Goal: Information Seeking & Learning: Learn about a topic

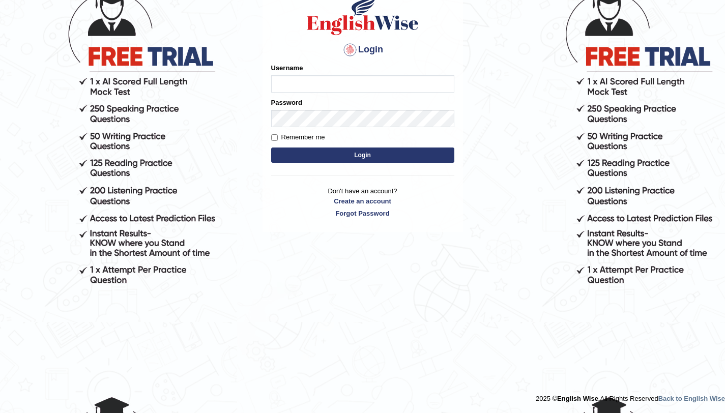
click at [324, 84] on input "Username" at bounding box center [362, 83] width 183 height 17
type input "aliahmad_parramatta"
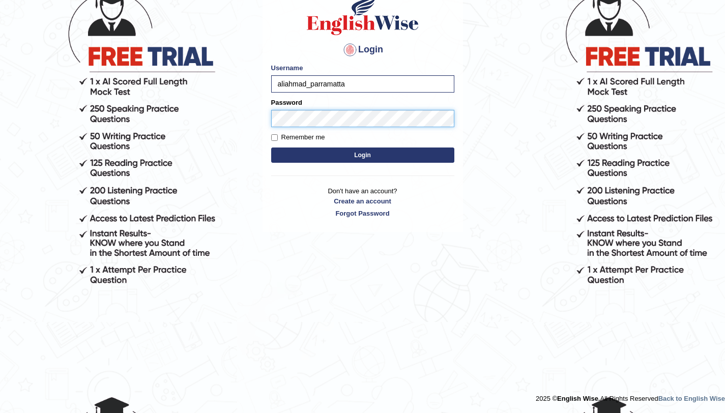
click at [271, 147] on button "Login" at bounding box center [362, 154] width 183 height 15
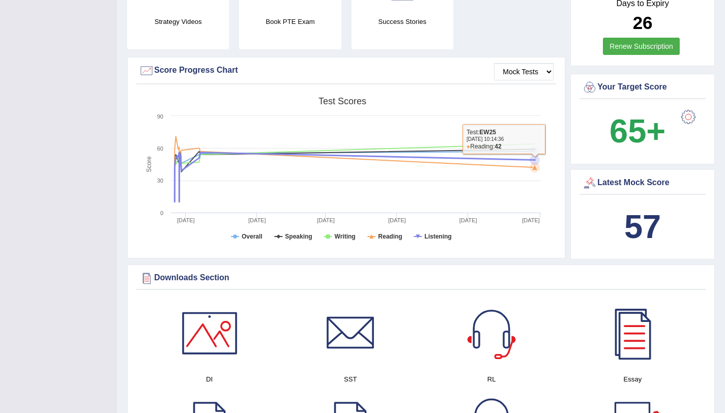
scroll to position [53, 0]
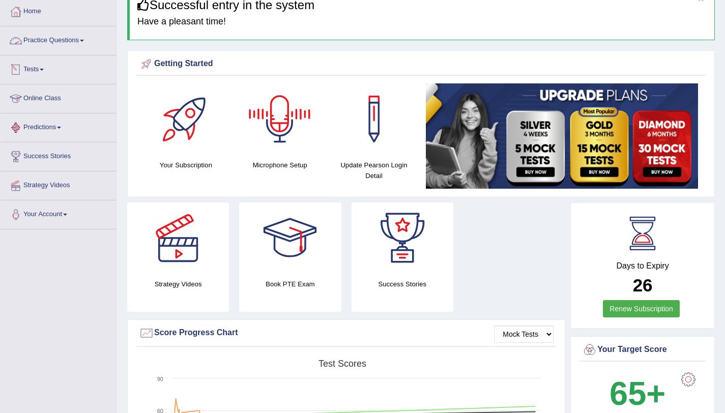
click at [46, 42] on link "Practice Questions" at bounding box center [59, 38] width 116 height 25
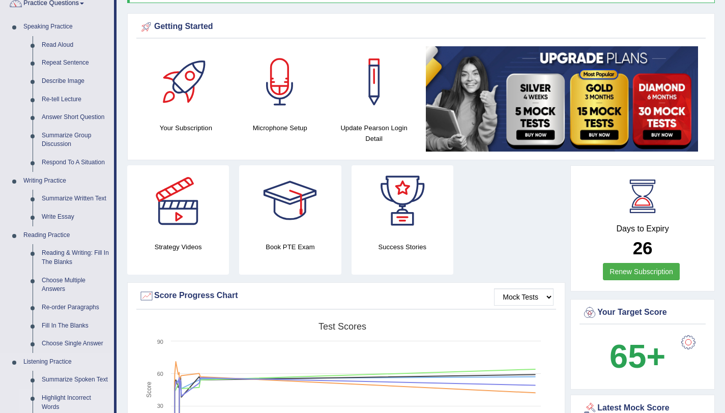
scroll to position [240, 0]
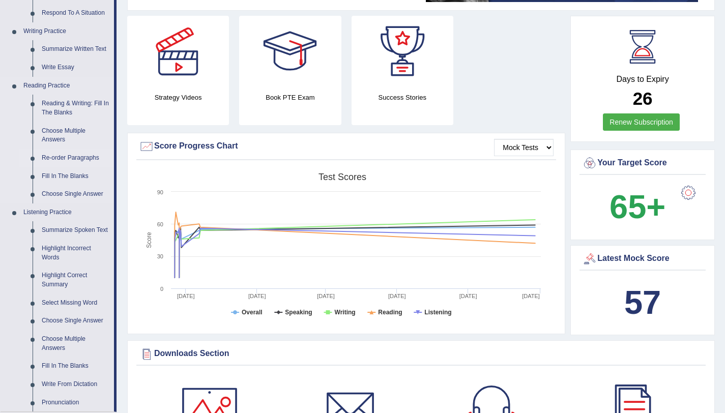
click at [83, 155] on link "Re-order Paragraphs" at bounding box center [75, 158] width 77 height 18
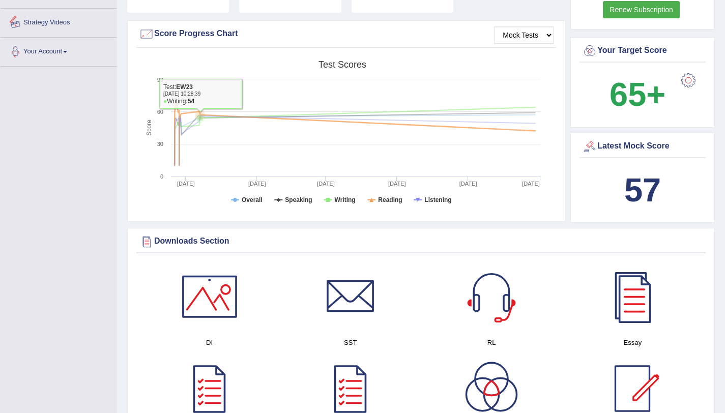
scroll to position [401, 0]
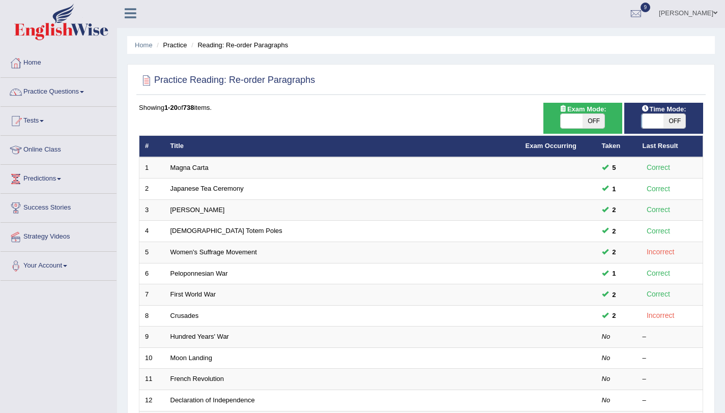
scroll to position [2, 0]
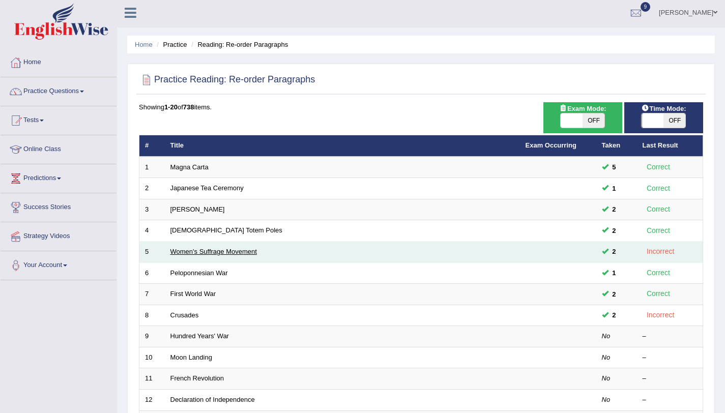
click at [206, 253] on link "Women's Suffrage Movement" at bounding box center [213, 252] width 86 height 8
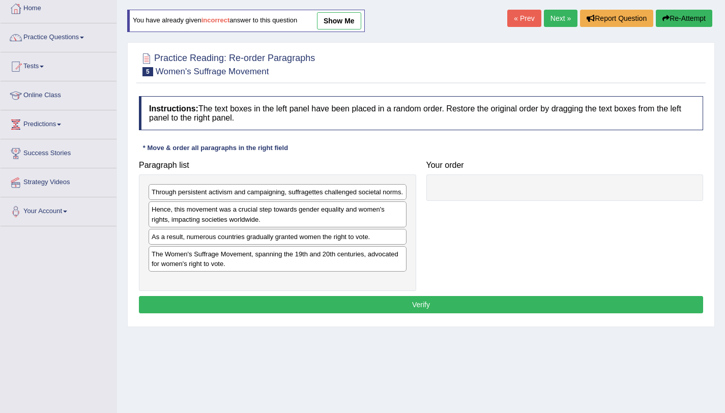
scroll to position [121, 0]
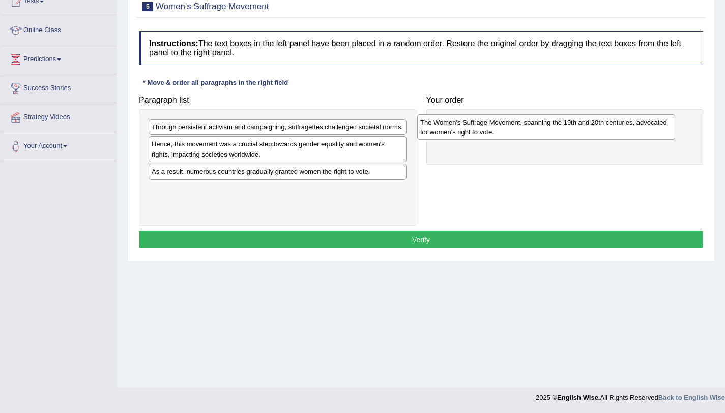
drag, startPoint x: 213, startPoint y: 202, endPoint x: 482, endPoint y: 126, distance: 279.2
click at [482, 126] on div "The Women's Suffrage Movement, spanning the 19th and 20th centuries, advocated …" at bounding box center [546, 126] width 258 height 25
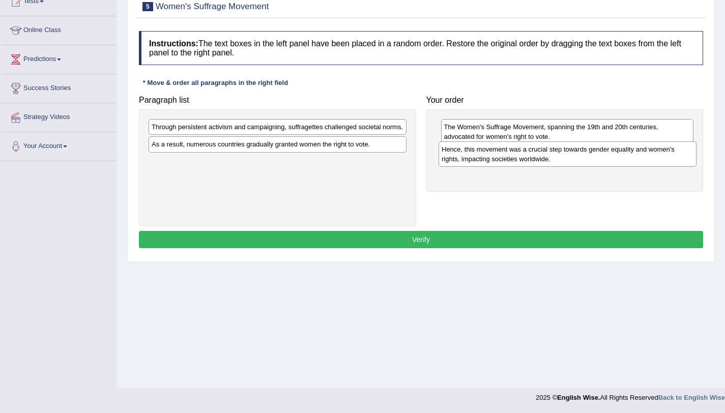
drag, startPoint x: 257, startPoint y: 157, endPoint x: 547, endPoint y: 152, distance: 290.0
click at [547, 152] on div "Hence, this movement was a crucial step towards gender equality and women's rig…" at bounding box center [567, 153] width 258 height 25
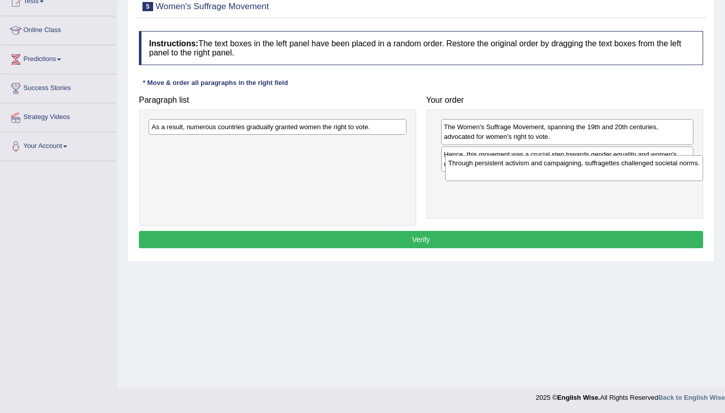
drag, startPoint x: 216, startPoint y: 127, endPoint x: 512, endPoint y: 163, distance: 298.7
click at [512, 163] on div "Through persistent activism and campaigning, suffragettes challenged societal n…" at bounding box center [574, 167] width 258 height 25
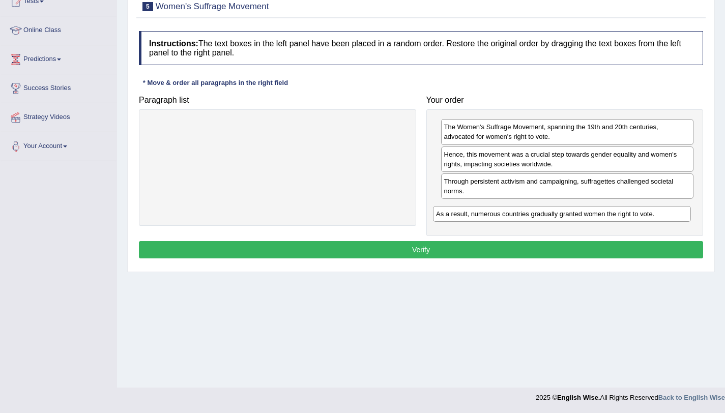
drag, startPoint x: 226, startPoint y: 127, endPoint x: 512, endPoint y: 213, distance: 297.9
click at [511, 214] on div "As a result, numerous countries gradually granted women the right to vote." at bounding box center [562, 214] width 258 height 16
click at [506, 254] on button "Verify" at bounding box center [421, 249] width 564 height 17
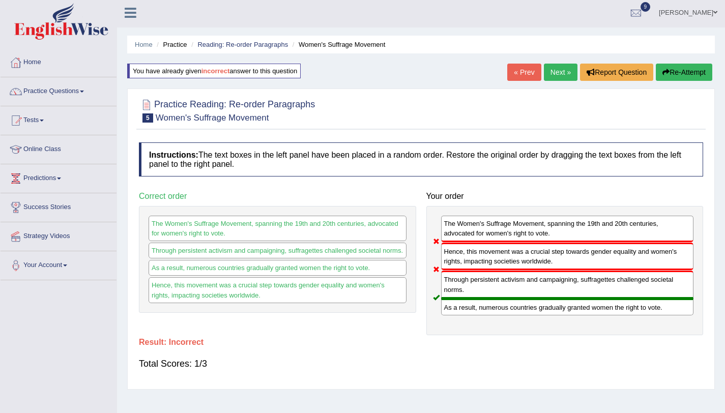
scroll to position [0, 0]
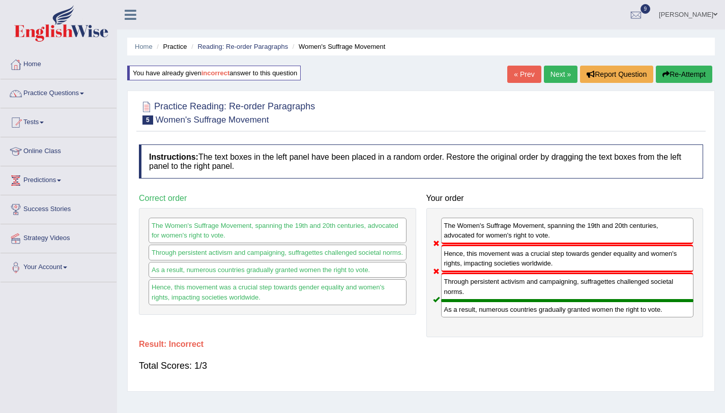
click at [674, 77] on button "Re-Attempt" at bounding box center [684, 74] width 56 height 17
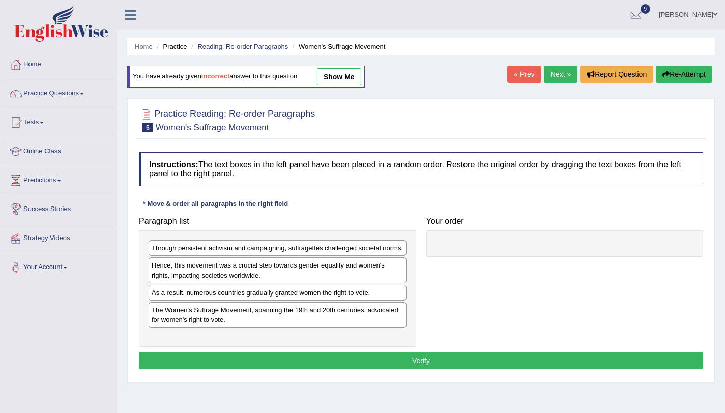
scroll to position [121, 0]
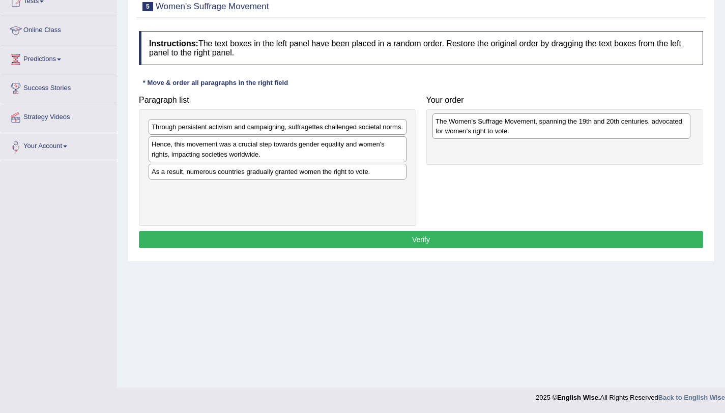
drag, startPoint x: 191, startPoint y: 206, endPoint x: 475, endPoint y: 129, distance: 294.2
click at [475, 129] on div "The Women's Suffrage Movement, spanning the 19th and 20th centuries, advocated …" at bounding box center [561, 125] width 258 height 25
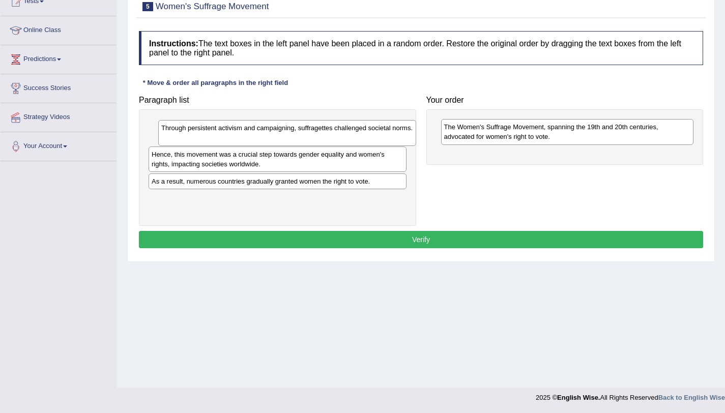
drag, startPoint x: 224, startPoint y: 140, endPoint x: 234, endPoint y: 141, distance: 9.7
click at [234, 141] on div "Through persistent activism and campaigning, suffragettes challenged societal n…" at bounding box center [287, 132] width 258 height 25
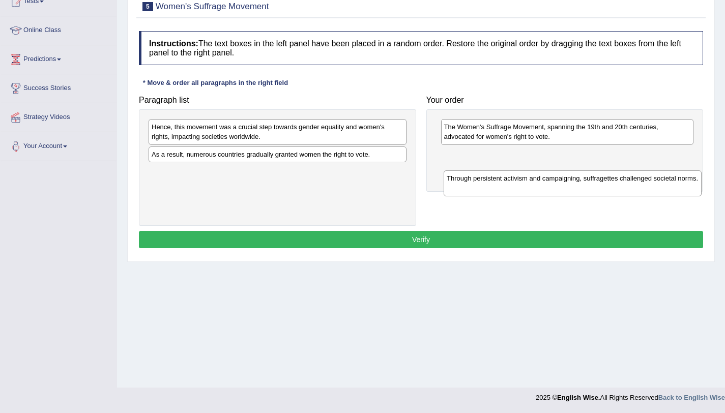
drag, startPoint x: 232, startPoint y: 136, endPoint x: 527, endPoint y: 188, distance: 299.4
click at [527, 188] on div "Through persistent activism and campaigning, suffragettes challenged societal n…" at bounding box center [573, 182] width 258 height 25
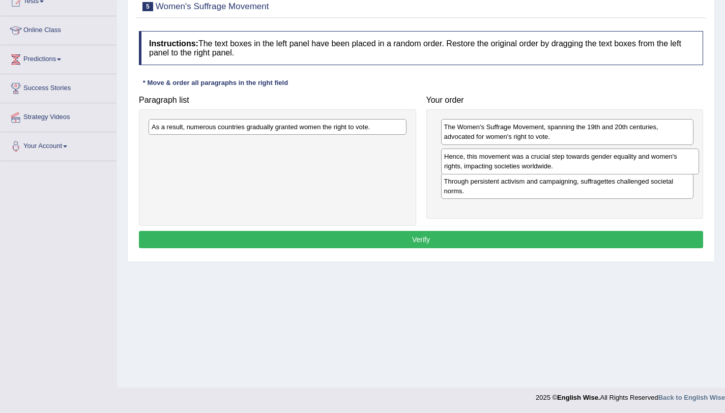
drag, startPoint x: 310, startPoint y: 136, endPoint x: 596, endPoint y: 160, distance: 286.8
click at [596, 160] on div "Hence, this movement was a crucial step towards gender equality and women's rig…" at bounding box center [570, 161] width 258 height 25
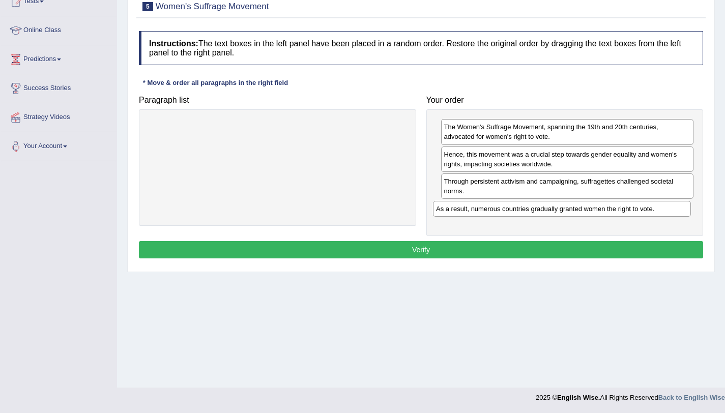
drag, startPoint x: 366, startPoint y: 129, endPoint x: 651, endPoint y: 211, distance: 295.9
click at [651, 211] on div "As a result, numerous countries gradually granted women the right to vote." at bounding box center [562, 209] width 258 height 16
click at [629, 247] on button "Verify" at bounding box center [421, 249] width 564 height 17
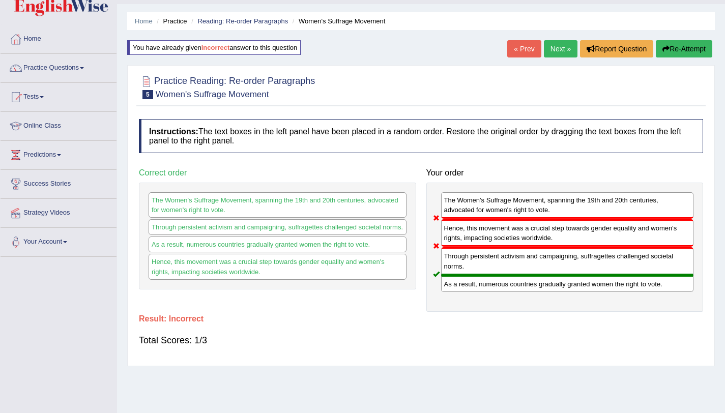
scroll to position [0, 0]
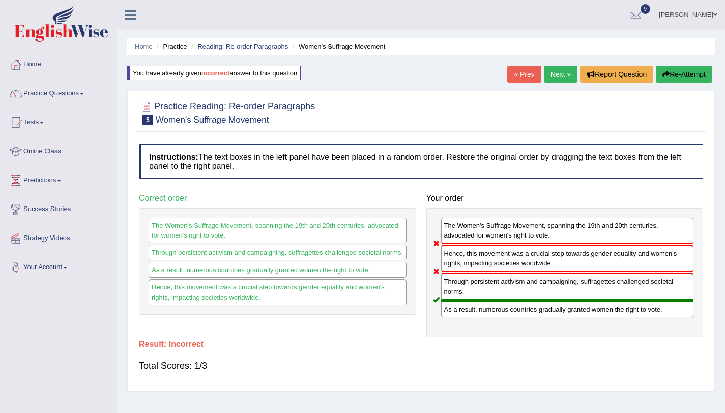
click at [679, 70] on button "Re-Attempt" at bounding box center [684, 74] width 56 height 17
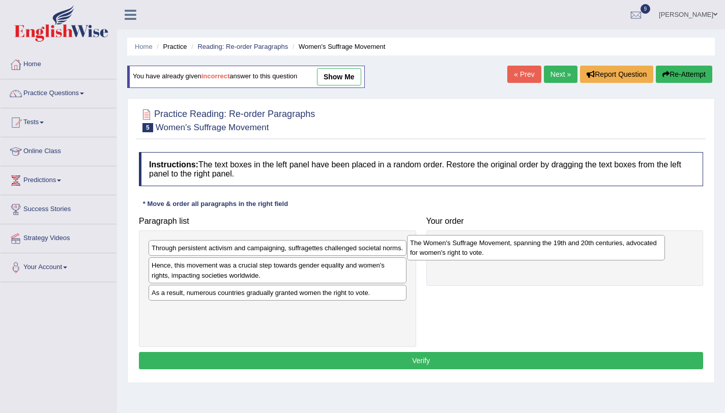
drag, startPoint x: 226, startPoint y: 319, endPoint x: 451, endPoint y: 252, distance: 235.1
click at [451, 252] on div "The Women's Suffrage Movement, spanning the 19th and 20th centuries, advocated …" at bounding box center [536, 247] width 258 height 25
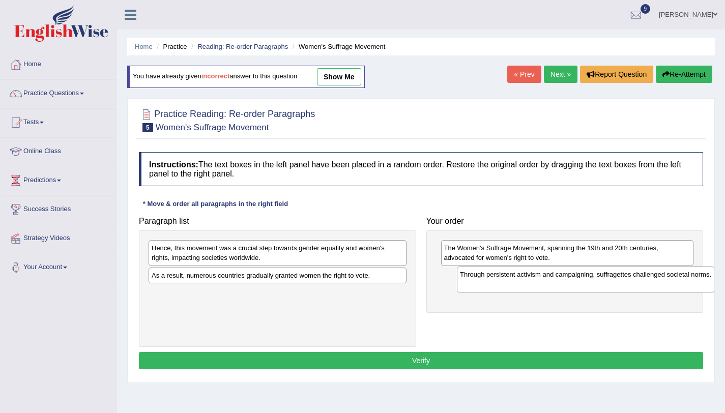
drag, startPoint x: 209, startPoint y: 257, endPoint x: 517, endPoint y: 283, distance: 309.4
click at [517, 283] on div "Through persistent activism and campaigning, suffragettes challenged societal n…" at bounding box center [586, 279] width 258 height 25
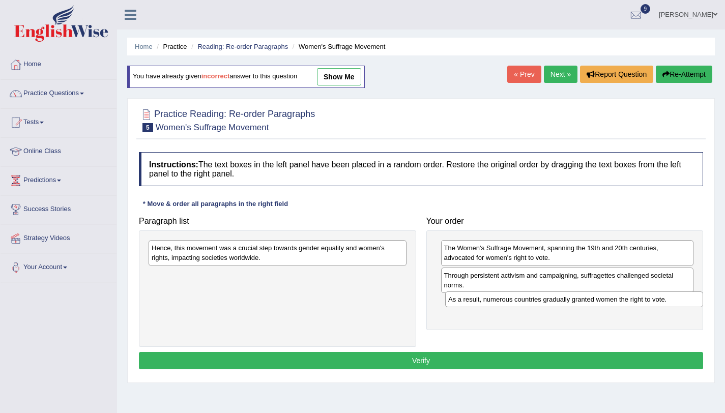
drag, startPoint x: 279, startPoint y: 279, endPoint x: 575, endPoint y: 303, distance: 297.5
click at [575, 303] on div "As a result, numerous countries gradually granted women the right to vote." at bounding box center [574, 299] width 258 height 16
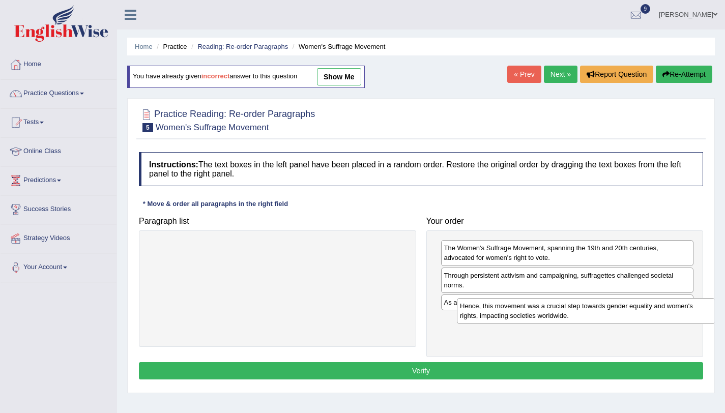
drag, startPoint x: 304, startPoint y: 246, endPoint x: 612, endPoint y: 304, distance: 313.6
click at [612, 304] on div "Hence, this movement was a crucial step towards gender equality and women's rig…" at bounding box center [586, 310] width 258 height 25
click at [599, 376] on button "Verify" at bounding box center [421, 370] width 564 height 17
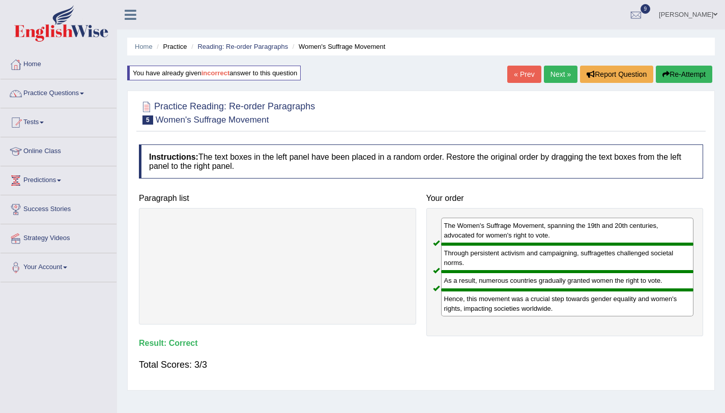
click at [551, 75] on link "Next »" at bounding box center [561, 74] width 34 height 17
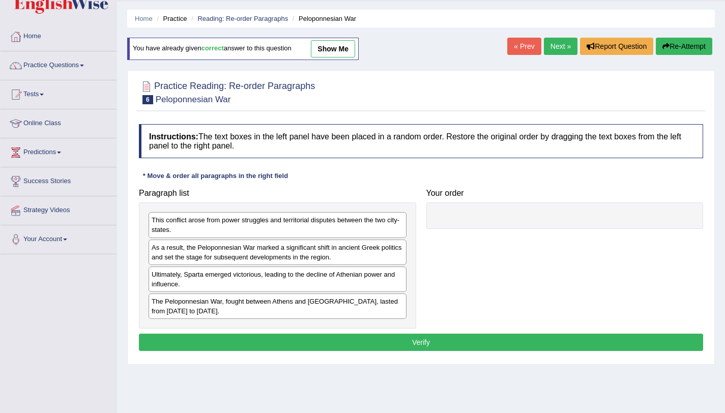
scroll to position [121, 0]
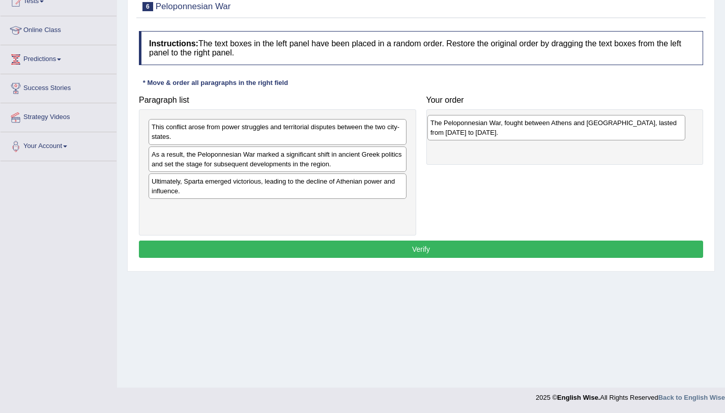
drag, startPoint x: 217, startPoint y: 208, endPoint x: 489, endPoint y: 123, distance: 285.4
click at [489, 123] on div "The Peloponnesian War, fought between Athens and [GEOGRAPHIC_DATA], lasted from…" at bounding box center [556, 127] width 258 height 25
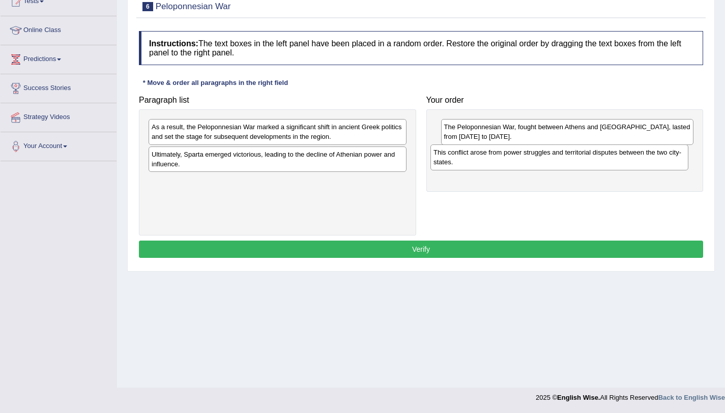
drag, startPoint x: 298, startPoint y: 134, endPoint x: 575, endPoint y: 158, distance: 278.8
click at [575, 158] on div "This conflict arose from power struggles and territorial disputes between the t…" at bounding box center [559, 156] width 258 height 25
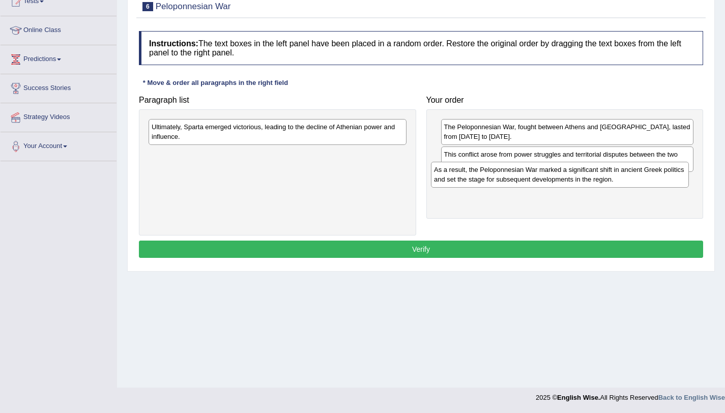
drag, startPoint x: 280, startPoint y: 128, endPoint x: 563, endPoint y: 171, distance: 285.5
click at [563, 171] on div "As a result, the Peloponnesian War marked a significant shift in ancient Greek …" at bounding box center [560, 174] width 258 height 25
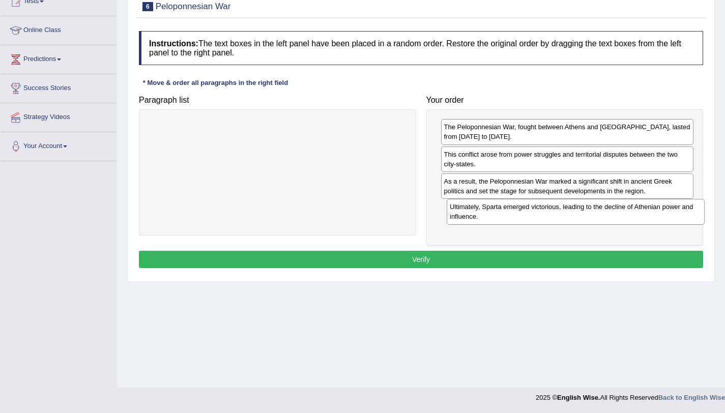
drag, startPoint x: 376, startPoint y: 140, endPoint x: 674, endPoint y: 220, distance: 308.6
click at [674, 220] on div "Ultimately, Sparta emerged victorious, leading to the decline of Athenian power…" at bounding box center [576, 211] width 258 height 25
click at [579, 259] on button "Verify" at bounding box center [421, 259] width 564 height 17
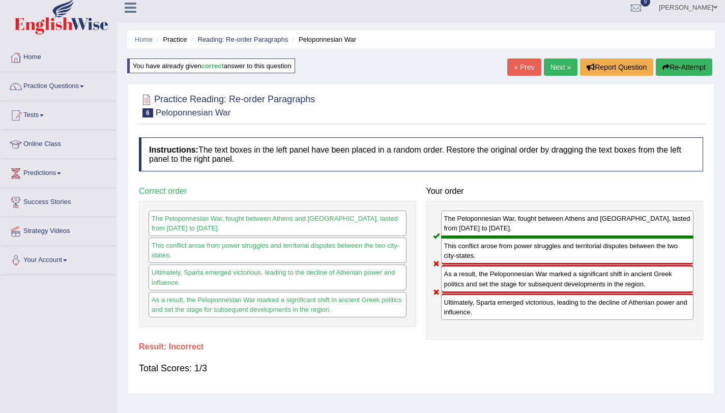
scroll to position [0, 0]
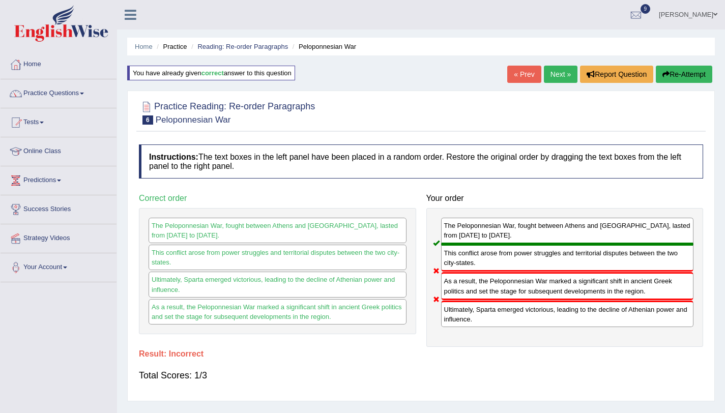
click at [662, 75] on icon "button" at bounding box center [665, 74] width 7 height 7
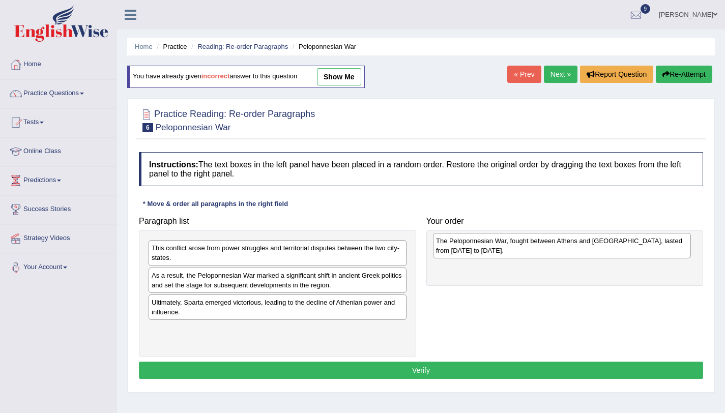
drag, startPoint x: 174, startPoint y: 337, endPoint x: 466, endPoint y: 246, distance: 306.0
click at [466, 246] on div "The Peloponnesian War, fought between Athens and [GEOGRAPHIC_DATA], lasted from…" at bounding box center [562, 245] width 258 height 25
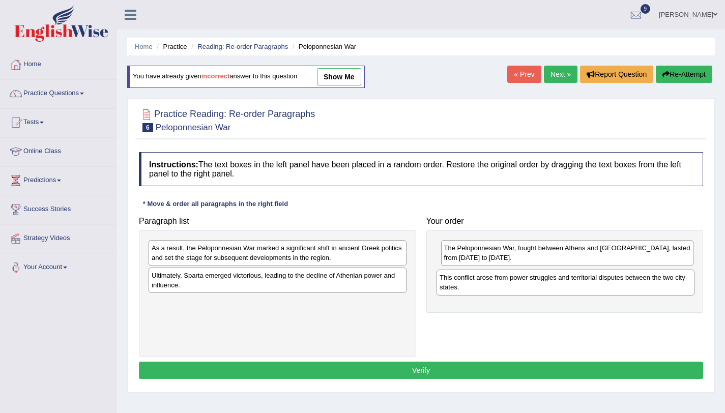
drag, startPoint x: 192, startPoint y: 250, endPoint x: 480, endPoint y: 280, distance: 289.4
click at [480, 280] on div "This conflict arose from power struggles and territorial disputes between the t…" at bounding box center [565, 282] width 258 height 25
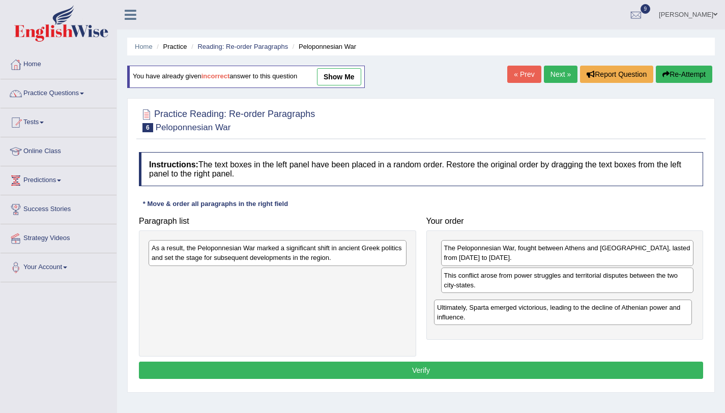
drag, startPoint x: 228, startPoint y: 282, endPoint x: 506, endPoint y: 313, distance: 279.9
click at [506, 313] on div "Ultimately, Sparta emerged victorious, leading to the decline of Athenian power…" at bounding box center [563, 312] width 258 height 25
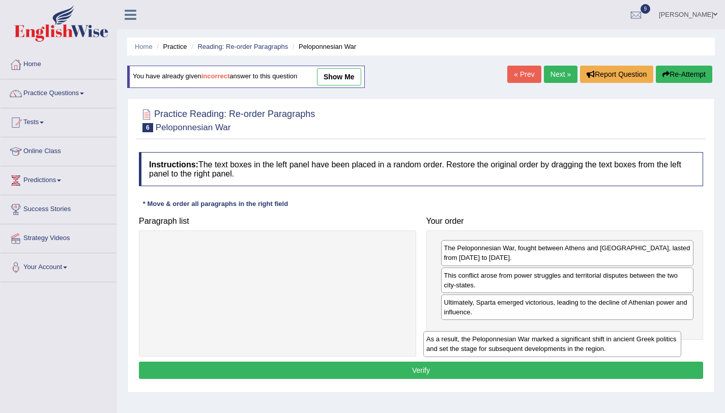
drag, startPoint x: 346, startPoint y: 261, endPoint x: 628, endPoint y: 347, distance: 294.4
click at [628, 347] on div "As a result, the Peloponnesian War marked a significant shift in ancient Greek …" at bounding box center [552, 343] width 258 height 25
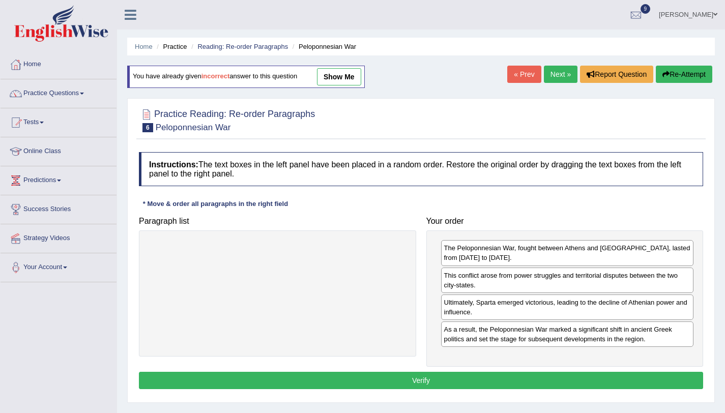
click at [598, 386] on button "Verify" at bounding box center [421, 380] width 564 height 17
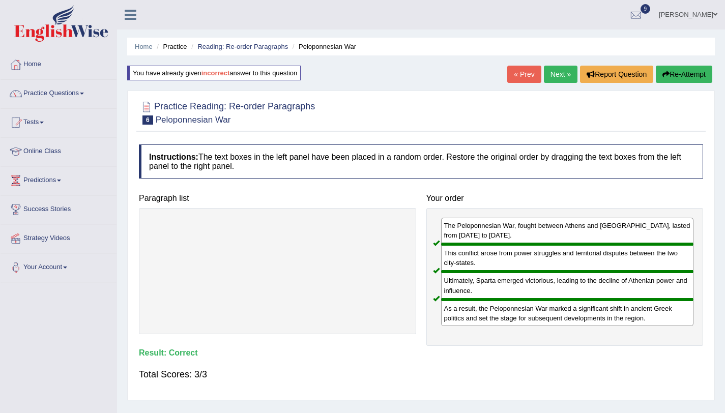
click at [558, 73] on link "Next »" at bounding box center [561, 74] width 34 height 17
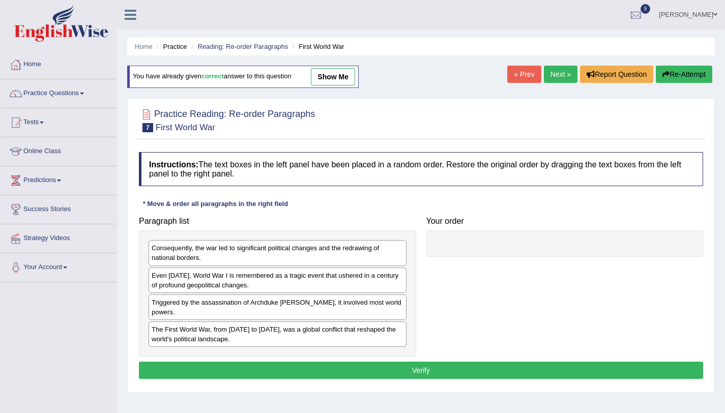
scroll to position [121, 0]
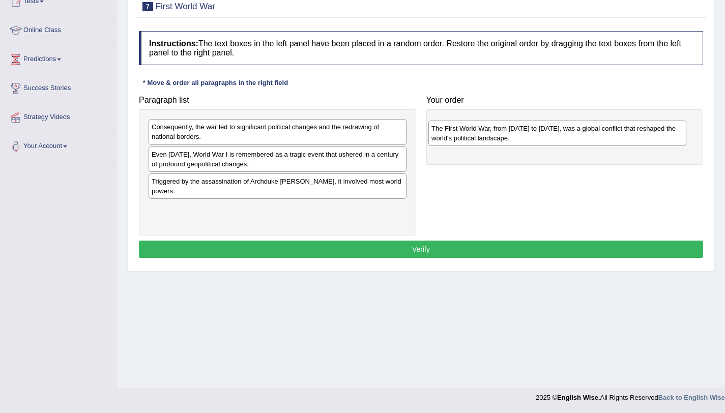
drag, startPoint x: 226, startPoint y: 214, endPoint x: 507, endPoint y: 134, distance: 291.4
click at [507, 134] on div "The First World War, from 1914 to 1918, was a global conflict that reshaped the…" at bounding box center [557, 133] width 258 height 25
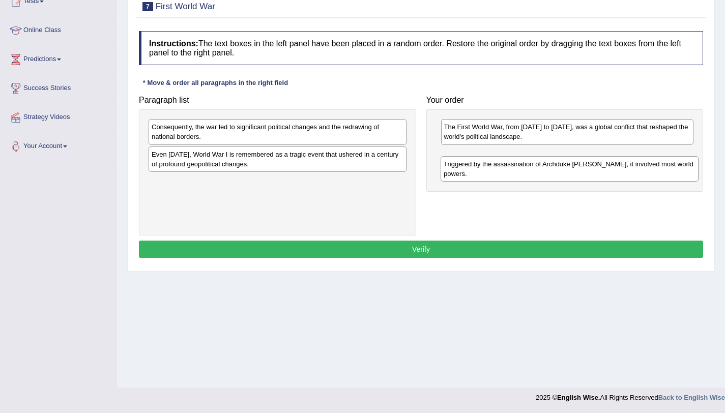
drag, startPoint x: 237, startPoint y: 185, endPoint x: 527, endPoint y: 167, distance: 291.0
click at [527, 167] on div "Triggered by the assassination of Archduke Franz Ferdinand, it involved most wo…" at bounding box center [569, 168] width 258 height 25
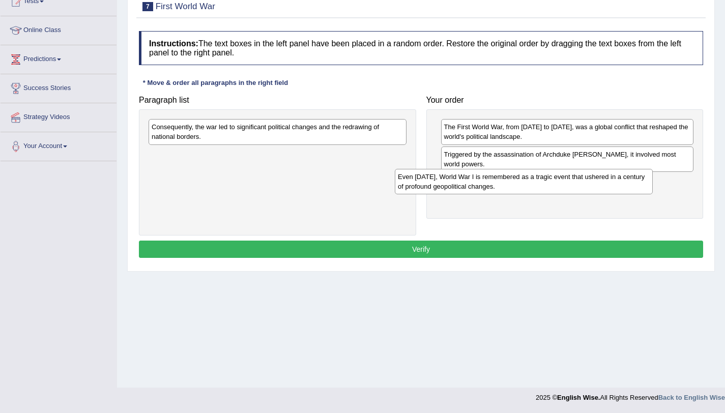
drag, startPoint x: 255, startPoint y: 166, endPoint x: 540, endPoint y: 187, distance: 285.6
click at [540, 187] on div "Even today, World War I is remembered as a tragic event that ushered in a centu…" at bounding box center [524, 181] width 258 height 25
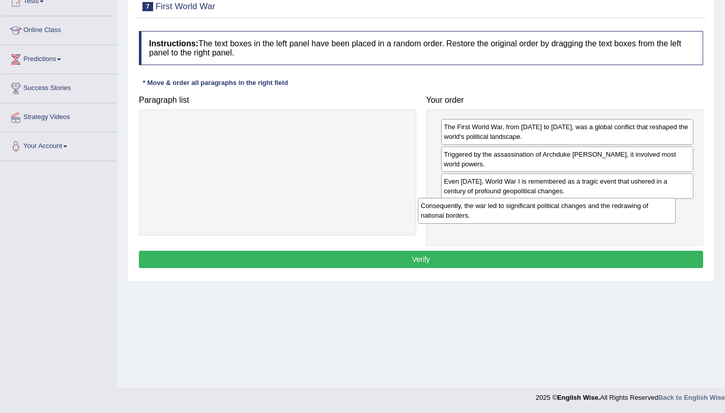
drag, startPoint x: 404, startPoint y: 173, endPoint x: 651, endPoint y: 211, distance: 249.5
click at [651, 211] on div "Consequently, the war led to significant political changes and the redrawing of…" at bounding box center [547, 210] width 258 height 25
click at [611, 260] on button "Verify" at bounding box center [421, 259] width 564 height 17
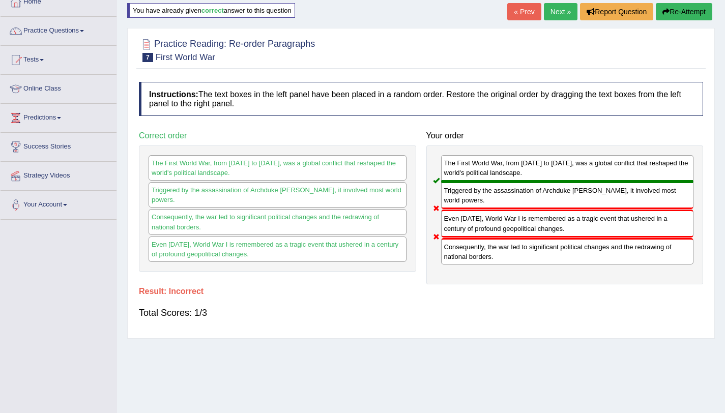
scroll to position [22, 0]
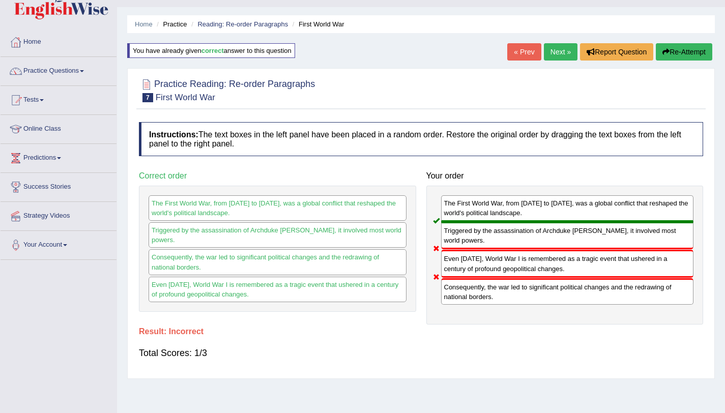
click at [565, 55] on link "Next »" at bounding box center [561, 51] width 34 height 17
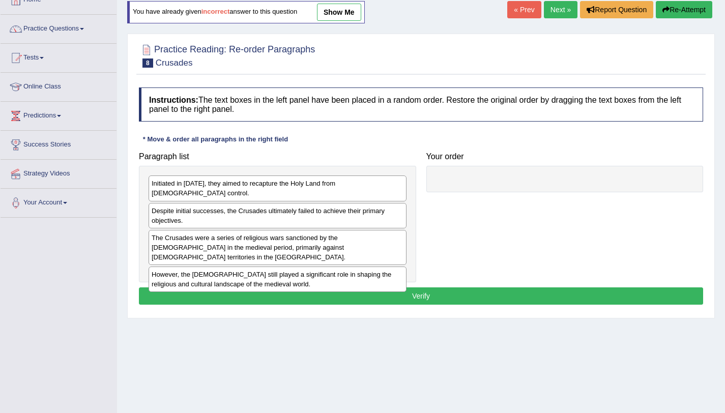
scroll to position [121, 0]
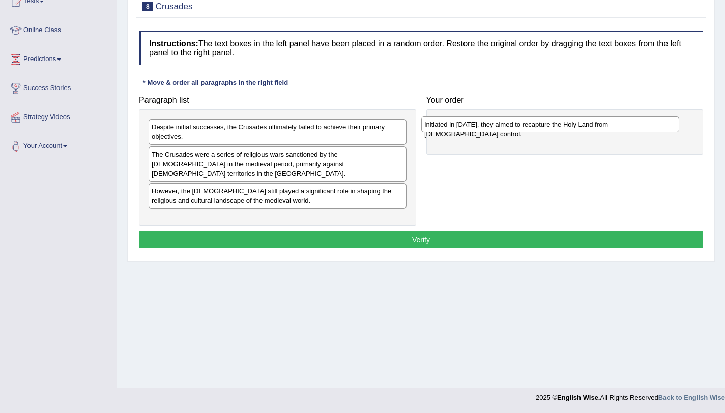
drag, startPoint x: 258, startPoint y: 132, endPoint x: 529, endPoint y: 129, distance: 271.1
click at [529, 129] on div "Initiated in [DATE], they aimed to recapture the Holy Land from [DEMOGRAPHIC_DA…" at bounding box center [550, 124] width 258 height 16
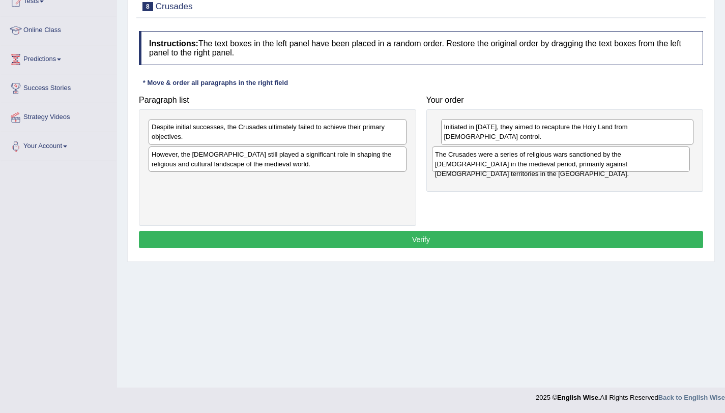
drag, startPoint x: 233, startPoint y: 168, endPoint x: 516, endPoint y: 168, distance: 283.3
click at [516, 168] on div "The Crusades were a series of religious wars sanctioned by the Latin Church in …" at bounding box center [561, 158] width 258 height 25
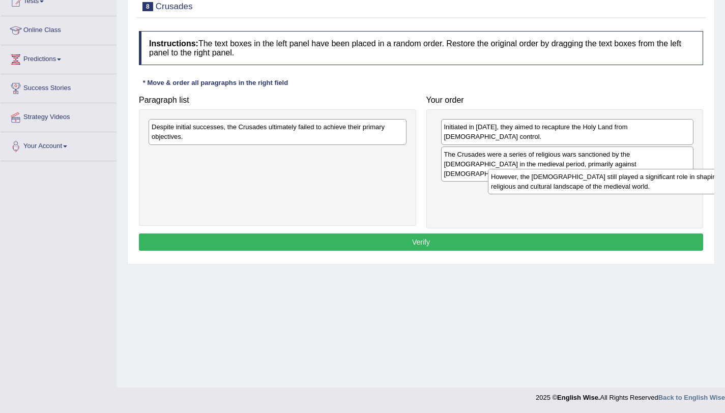
drag, startPoint x: 269, startPoint y: 160, endPoint x: 620, endPoint y: 174, distance: 351.7
click at [624, 176] on div "However, the Crusades still played a significant role in shaping the religious …" at bounding box center [617, 181] width 258 height 25
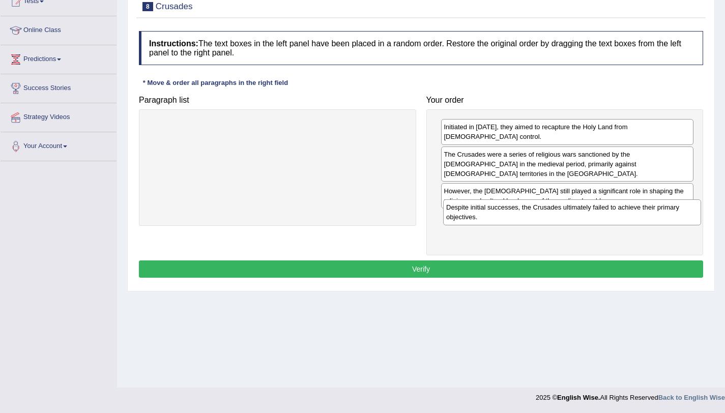
drag, startPoint x: 367, startPoint y: 131, endPoint x: 677, endPoint y: 205, distance: 319.0
click at [676, 205] on div "Despite initial successes, the Crusades ultimately failed to achieve their prim…" at bounding box center [572, 211] width 258 height 25
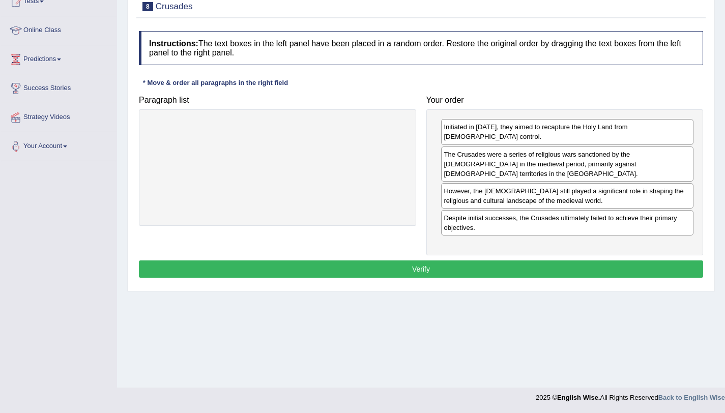
click at [644, 260] on button "Verify" at bounding box center [421, 268] width 564 height 17
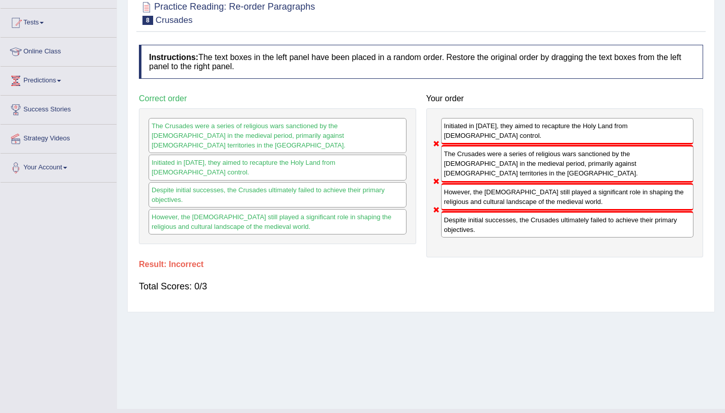
scroll to position [10, 0]
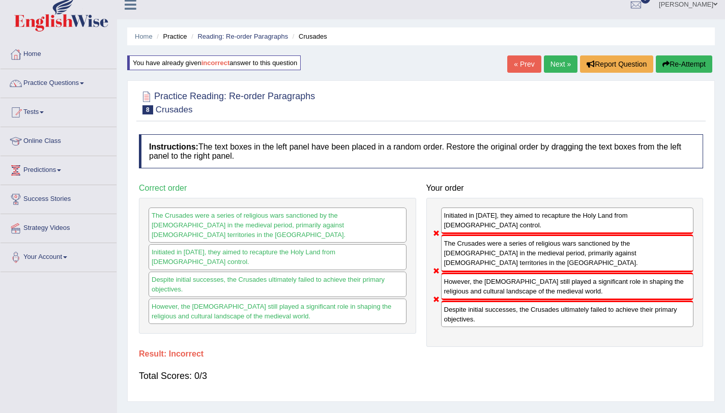
click at [672, 64] on button "Re-Attempt" at bounding box center [684, 63] width 56 height 17
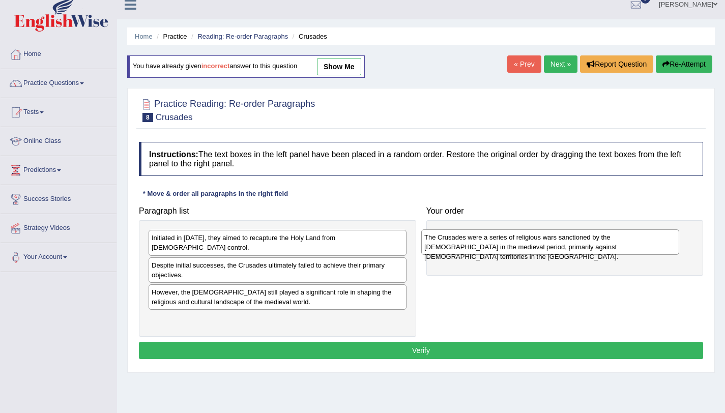
drag, startPoint x: 248, startPoint y: 292, endPoint x: 522, endPoint y: 246, distance: 278.1
click at [522, 246] on div "The Crusades were a series of religious wars sanctioned by the Latin Church in …" at bounding box center [550, 241] width 258 height 25
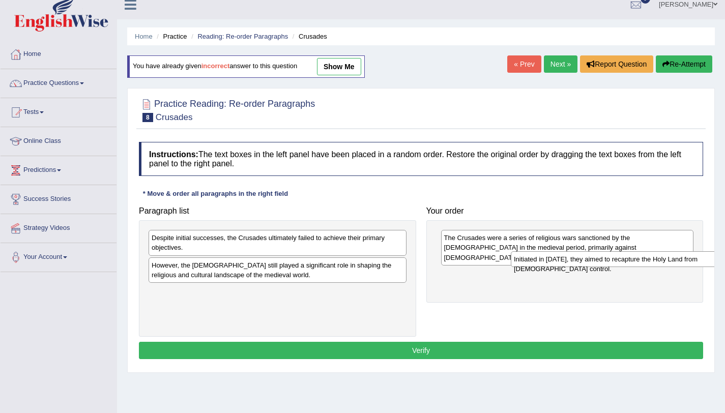
drag, startPoint x: 308, startPoint y: 238, endPoint x: 670, endPoint y: 260, distance: 362.8
click at [670, 260] on div "Initiated in 1095, they aimed to recapture the Holy Land from Muslim control." at bounding box center [640, 259] width 258 height 16
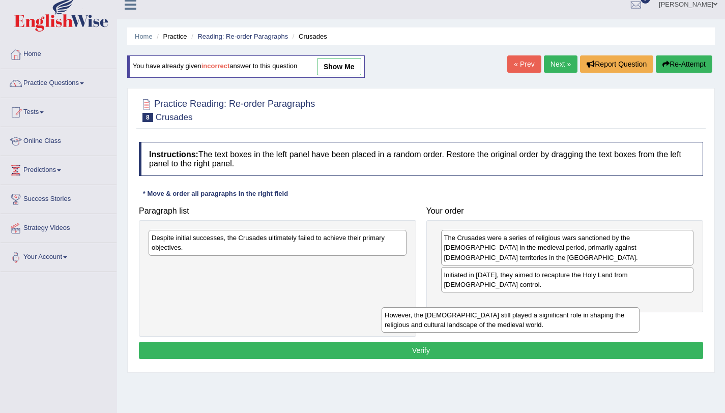
drag, startPoint x: 330, startPoint y: 277, endPoint x: 653, endPoint y: 305, distance: 324.7
click at [639, 310] on div "However, the Crusades still played a significant role in shaping the religious …" at bounding box center [510, 319] width 258 height 25
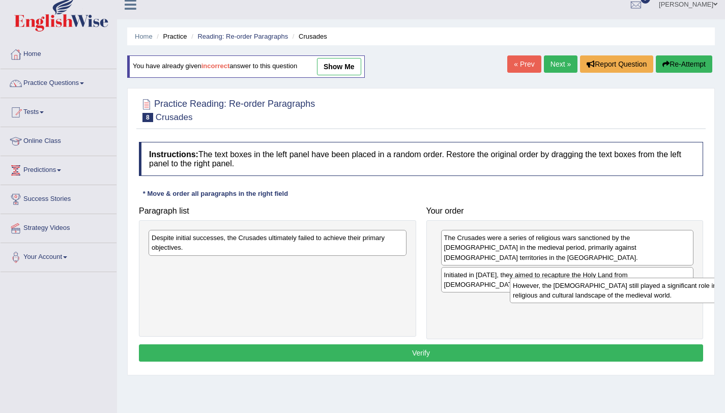
drag, startPoint x: 375, startPoint y: 274, endPoint x: 667, endPoint y: 292, distance: 293.0
click at [668, 292] on div "However, the Crusades still played a significant role in shaping the religious …" at bounding box center [639, 290] width 258 height 25
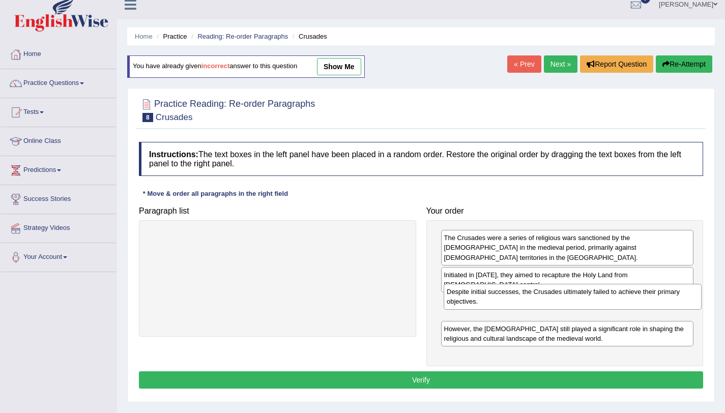
drag, startPoint x: 390, startPoint y: 248, endPoint x: 680, endPoint y: 296, distance: 294.4
click at [680, 296] on div "Despite initial successes, the Crusades ultimately failed to achieve their prim…" at bounding box center [573, 296] width 258 height 25
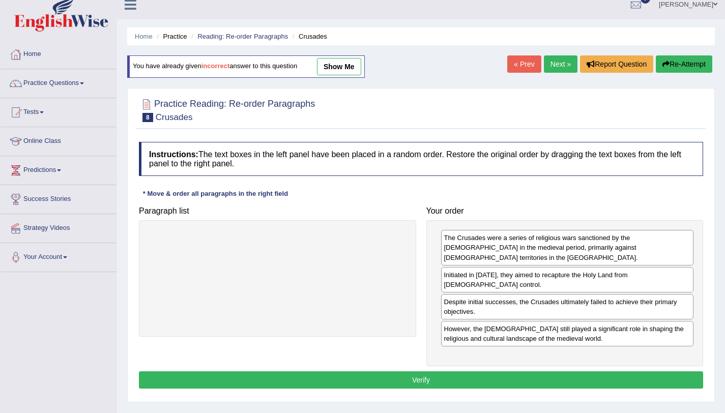
click at [680, 371] on button "Verify" at bounding box center [421, 379] width 564 height 17
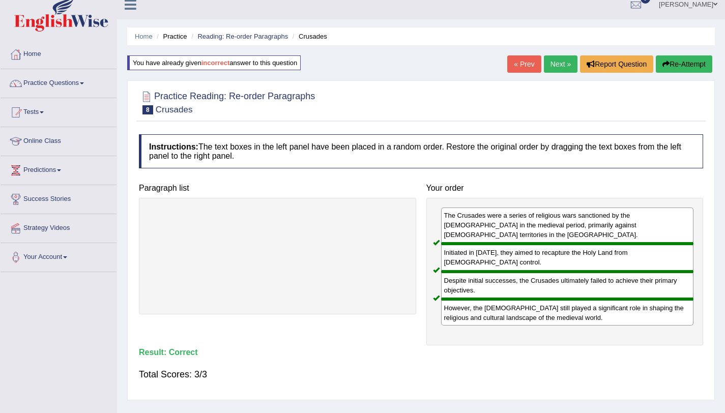
click at [553, 68] on link "Next »" at bounding box center [561, 63] width 34 height 17
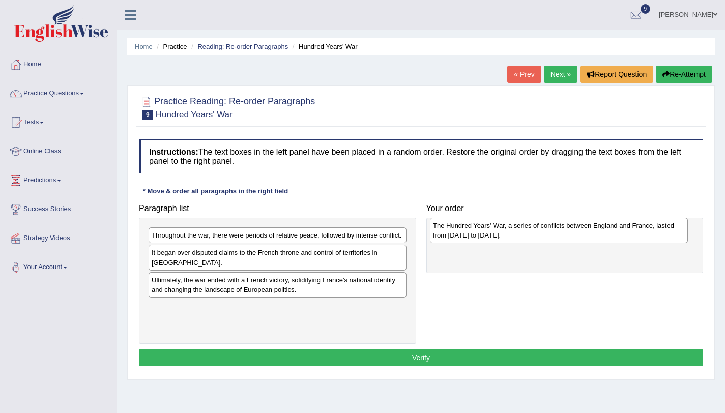
drag, startPoint x: 274, startPoint y: 321, endPoint x: 555, endPoint y: 230, distance: 295.6
click at [555, 230] on div "The Hundred Years' War, a series of conflicts between England and France, laste…" at bounding box center [559, 230] width 258 height 25
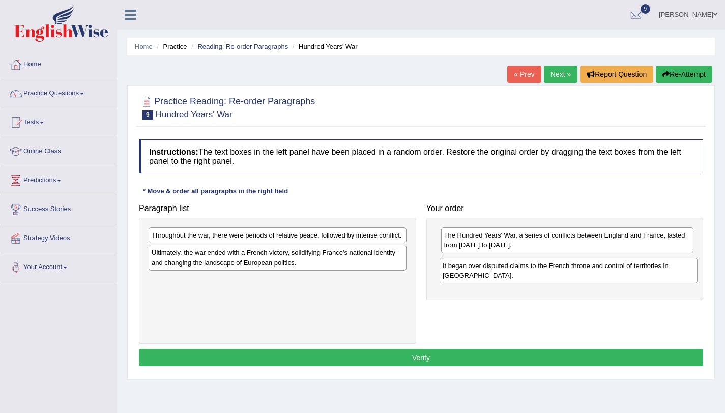
drag, startPoint x: 227, startPoint y: 269, endPoint x: 521, endPoint y: 272, distance: 294.0
click at [521, 272] on div "It began over disputed claims to the French throne and control of territories i…" at bounding box center [568, 270] width 258 height 25
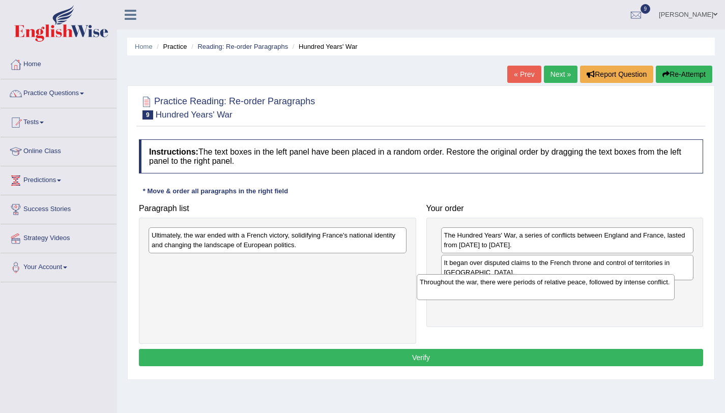
drag, startPoint x: 273, startPoint y: 237, endPoint x: 547, endPoint y: 276, distance: 276.4
click at [547, 276] on div "Throughout the war, there were periods of relative peace, followed by intense c…" at bounding box center [546, 286] width 258 height 25
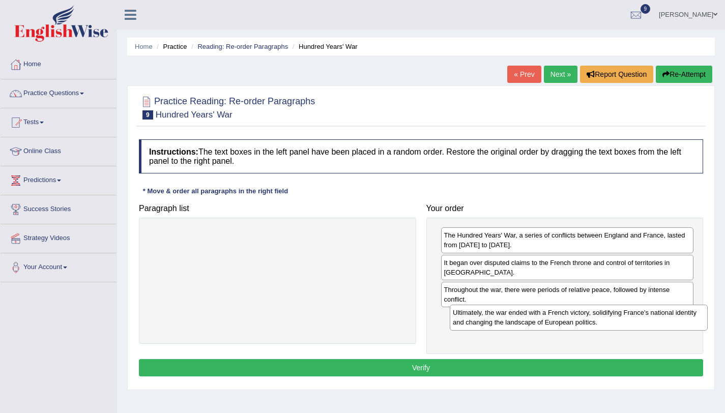
drag, startPoint x: 367, startPoint y: 249, endPoint x: 668, endPoint y: 327, distance: 311.4
click at [668, 327] on div "Ultimately, the war ended with a French victory, solidifying France's national …" at bounding box center [579, 317] width 258 height 25
click at [606, 373] on button "Verify" at bounding box center [421, 367] width 564 height 17
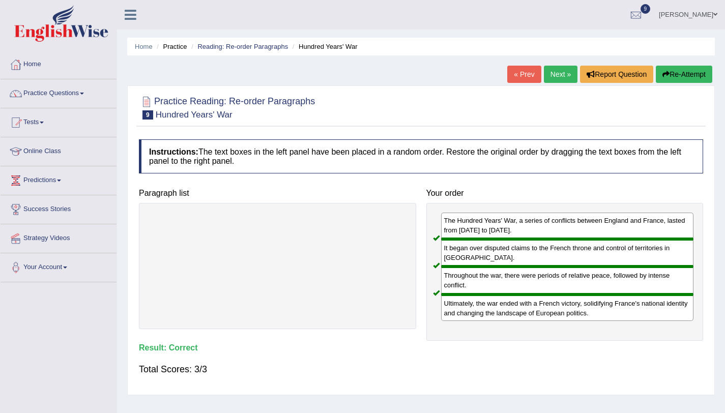
click at [556, 71] on link "Next »" at bounding box center [561, 74] width 34 height 17
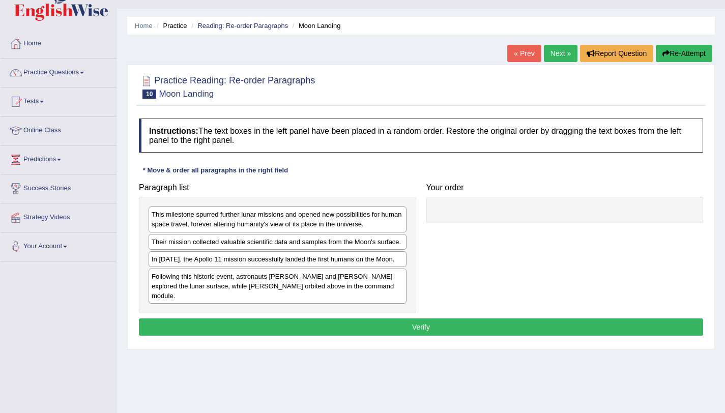
scroll to position [22, 0]
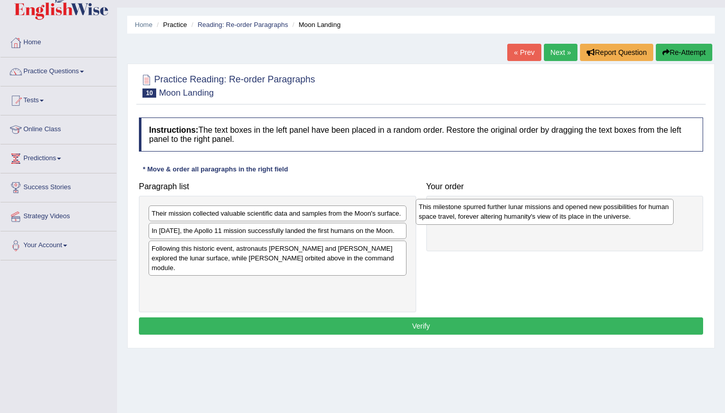
drag, startPoint x: 203, startPoint y: 223, endPoint x: 474, endPoint y: 214, distance: 271.2
click at [474, 215] on div "This milestone spurred further lunar missions and opened new possibilities for …" at bounding box center [545, 211] width 258 height 25
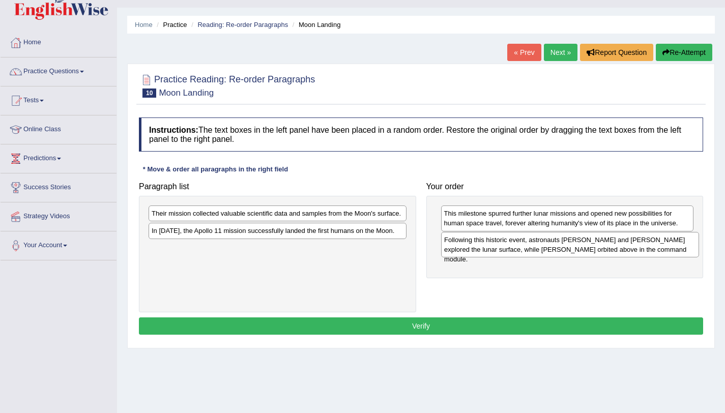
drag, startPoint x: 218, startPoint y: 262, endPoint x: 511, endPoint y: 244, distance: 293.0
click at [511, 244] on div "Following this historic event, astronauts [PERSON_NAME] and [PERSON_NAME] explo…" at bounding box center [570, 244] width 258 height 25
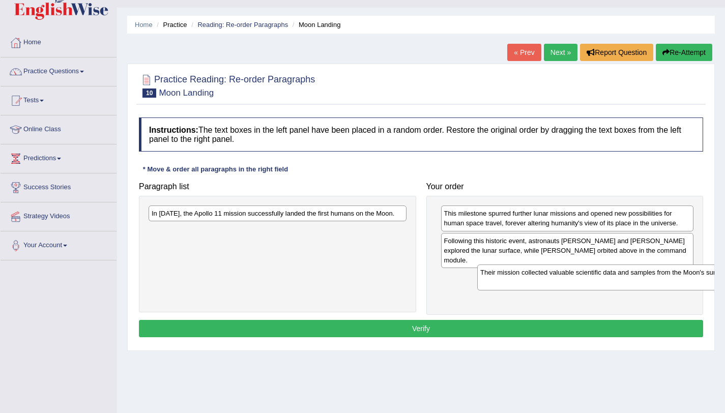
drag, startPoint x: 230, startPoint y: 224, endPoint x: 559, endPoint y: 283, distance: 333.8
click at [559, 283] on div "Their mission collected valuable scientific data and samples from the Moon's su…" at bounding box center [606, 276] width 258 height 25
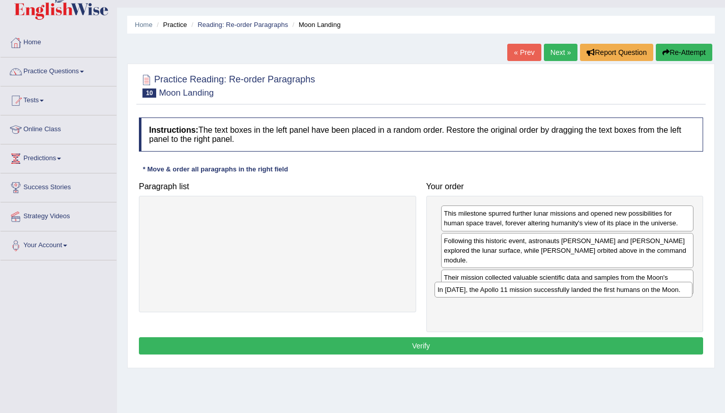
drag, startPoint x: 292, startPoint y: 219, endPoint x: 578, endPoint y: 296, distance: 295.9
click at [578, 296] on div "In 1969, the Apollo 11 mission successfully landed the first humans on the Moon." at bounding box center [563, 290] width 258 height 16
click at [571, 337] on button "Verify" at bounding box center [421, 345] width 564 height 17
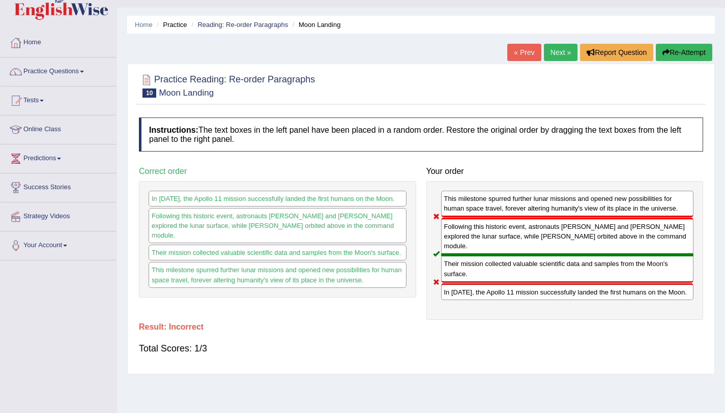
click at [678, 51] on button "Re-Attempt" at bounding box center [684, 52] width 56 height 17
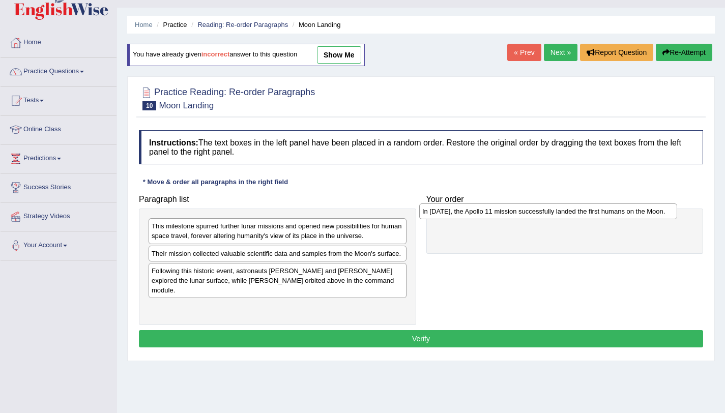
drag, startPoint x: 239, startPoint y: 281, endPoint x: 509, endPoint y: 212, distance: 279.3
click at [509, 212] on div "In [DATE], the Apollo 11 mission successfully landed the first humans on the Mo…" at bounding box center [548, 211] width 258 height 16
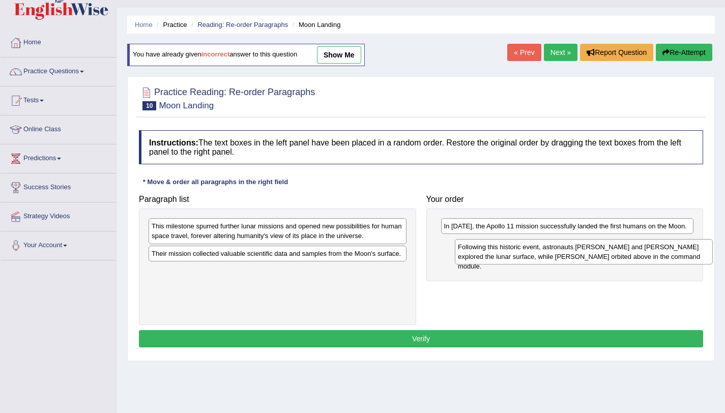
drag, startPoint x: 220, startPoint y: 290, endPoint x: 526, endPoint y: 256, distance: 308.0
click at [526, 256] on div "Following this historic event, astronauts Neil Armstrong and Buzz Aldrin explor…" at bounding box center [584, 251] width 258 height 25
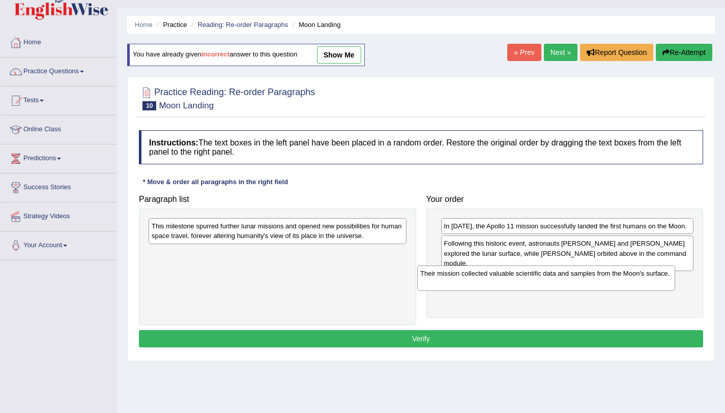
drag, startPoint x: 335, startPoint y: 258, endPoint x: 633, endPoint y: 273, distance: 298.4
click at [633, 273] on div "Their mission collected valuable scientific data and samples from the Moon's su…" at bounding box center [546, 277] width 258 height 25
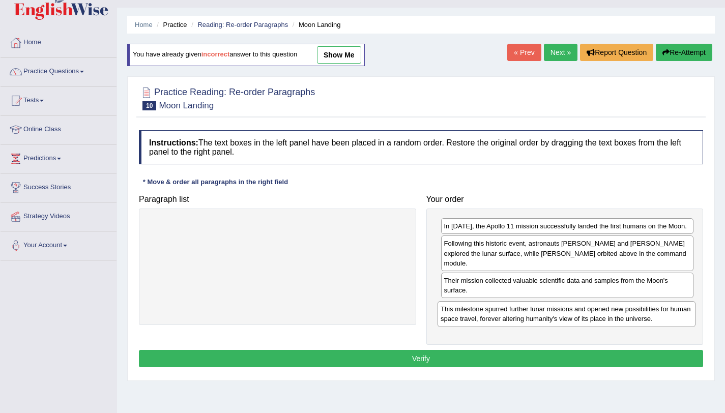
drag, startPoint x: 376, startPoint y: 289, endPoint x: 617, endPoint y: 319, distance: 242.9
click at [617, 319] on div "This milestone spurred further lunar missions and opened new possibilities for …" at bounding box center [566, 313] width 258 height 25
click at [587, 353] on button "Verify" at bounding box center [421, 358] width 564 height 17
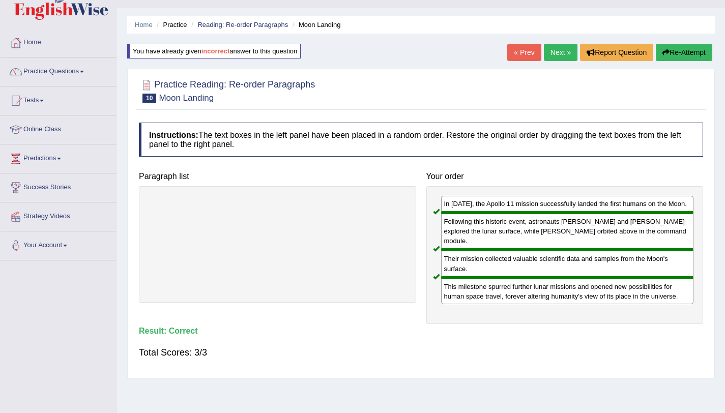
click at [560, 60] on link "Next »" at bounding box center [561, 52] width 34 height 17
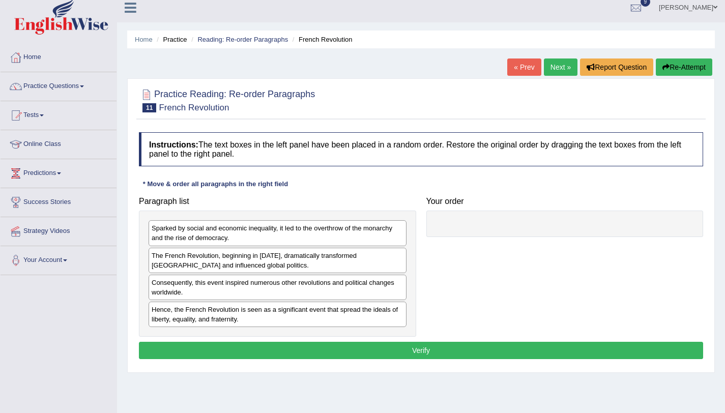
scroll to position [84, 0]
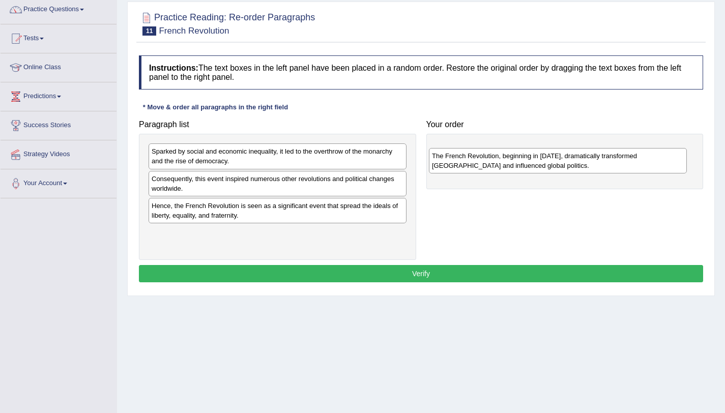
drag, startPoint x: 195, startPoint y: 189, endPoint x: 480, endPoint y: 163, distance: 286.5
click at [480, 163] on div "The French Revolution, beginning in [DATE], dramatically transformed [GEOGRAPHI…" at bounding box center [558, 160] width 258 height 25
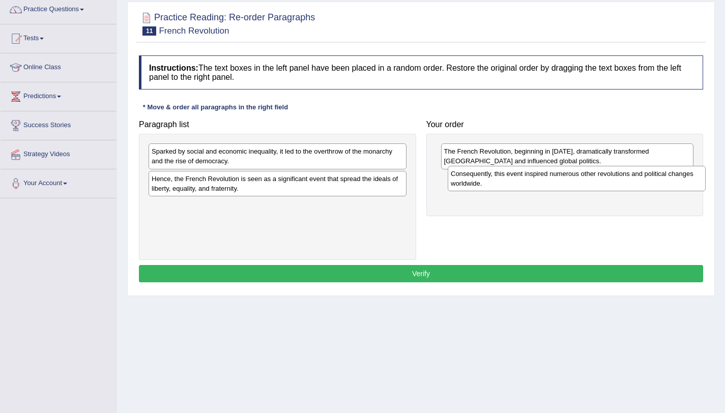
drag, startPoint x: 249, startPoint y: 178, endPoint x: 548, endPoint y: 172, distance: 299.1
click at [548, 172] on div "Consequently, this event inspired numerous other revolutions and political chan…" at bounding box center [577, 178] width 258 height 25
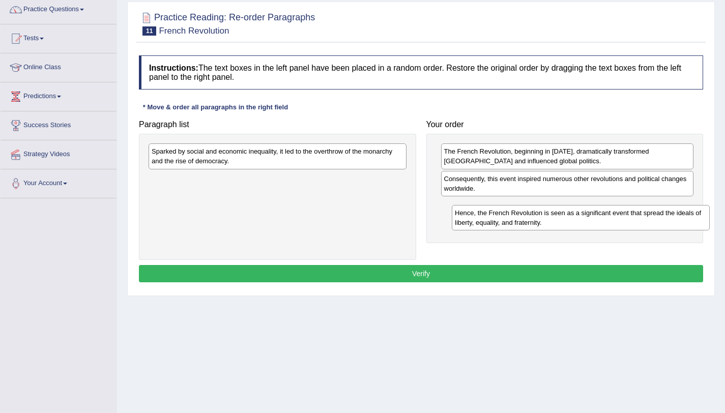
drag, startPoint x: 311, startPoint y: 183, endPoint x: 613, endPoint y: 212, distance: 303.1
click at [613, 214] on div "Hence, the French Revolution is seen as a significant event that spread the ide…" at bounding box center [581, 217] width 258 height 25
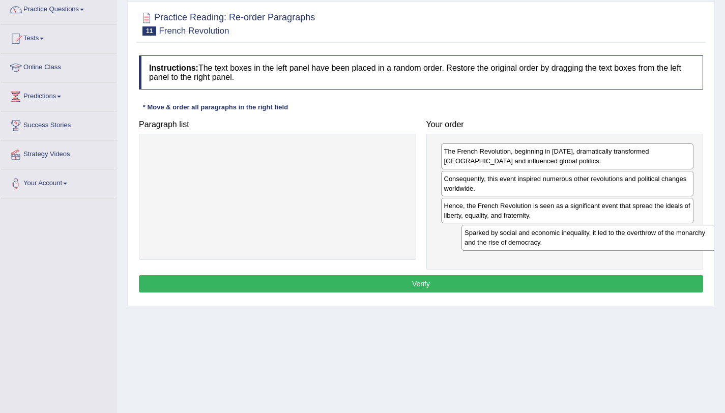
drag, startPoint x: 360, startPoint y: 182, endPoint x: 663, endPoint y: 241, distance: 308.8
click at [663, 241] on div "Sparked by social and economic inequality, it led to the overthrow of the monar…" at bounding box center [590, 237] width 258 height 25
click at [594, 285] on button "Verify" at bounding box center [421, 283] width 564 height 17
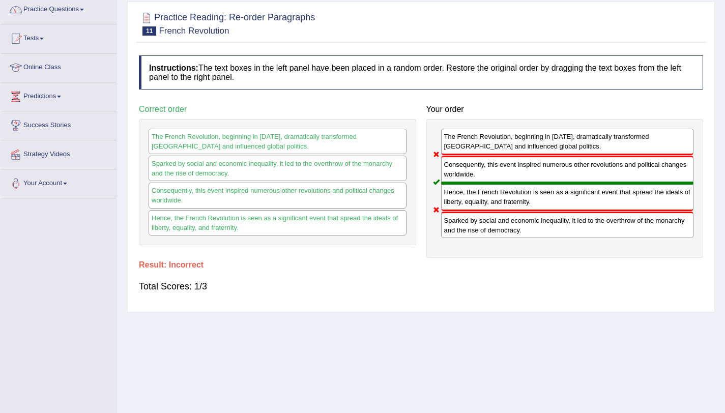
scroll to position [0, 0]
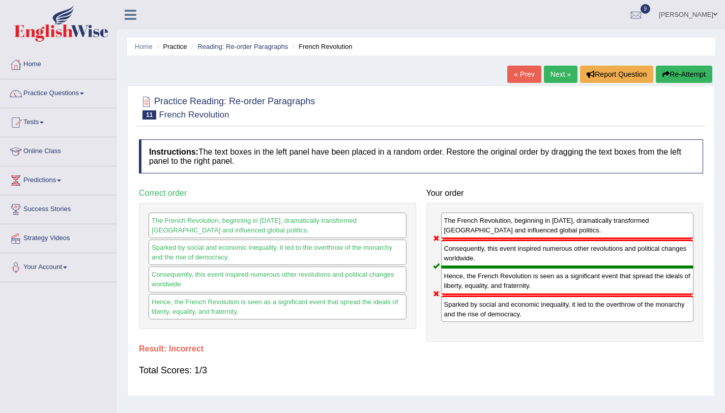
click at [688, 80] on button "Re-Attempt" at bounding box center [684, 74] width 56 height 17
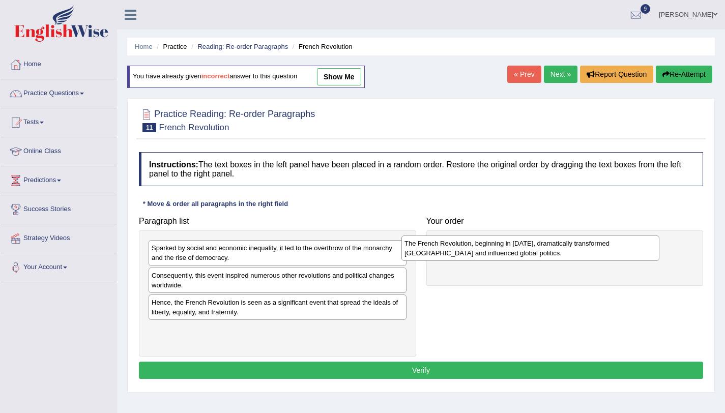
drag, startPoint x: 198, startPoint y: 284, endPoint x: 490, endPoint y: 244, distance: 294.7
click at [490, 244] on div "The French Revolution, beginning in [DATE], dramatically transformed [GEOGRAPHI…" at bounding box center [530, 247] width 258 height 25
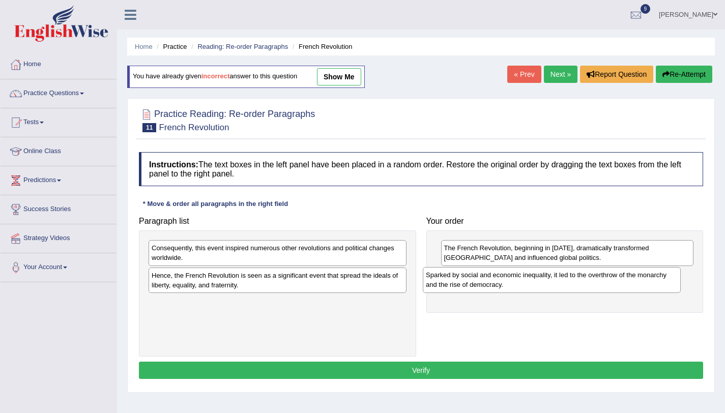
drag, startPoint x: 216, startPoint y: 259, endPoint x: 490, endPoint y: 286, distance: 275.5
click at [490, 286] on div "Sparked by social and economic inequality, it led to the overthrow of the monar…" at bounding box center [552, 279] width 258 height 25
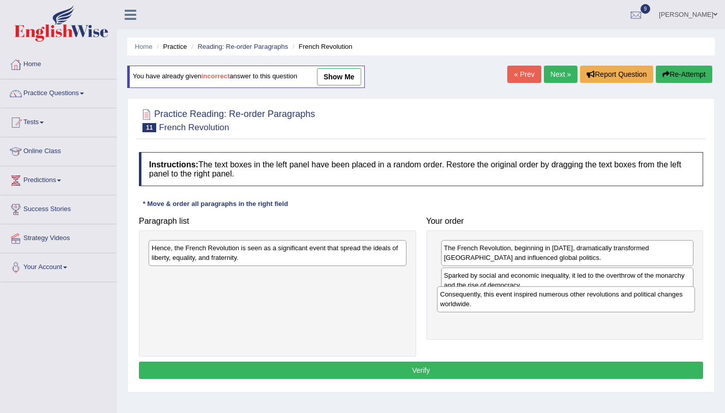
drag, startPoint x: 210, startPoint y: 262, endPoint x: 494, endPoint y: 306, distance: 287.7
click at [494, 306] on div "Consequently, this event inspired numerous other revolutions and political chan…" at bounding box center [566, 298] width 258 height 25
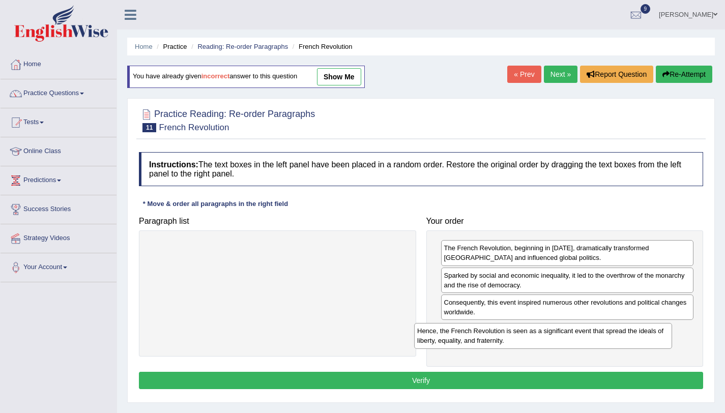
drag, startPoint x: 392, startPoint y: 309, endPoint x: 615, endPoint y: 336, distance: 225.0
click at [615, 336] on div "Hence, the French Revolution is seen as a significant event that spread the ide…" at bounding box center [543, 335] width 258 height 25
click at [567, 381] on button "Verify" at bounding box center [421, 380] width 564 height 17
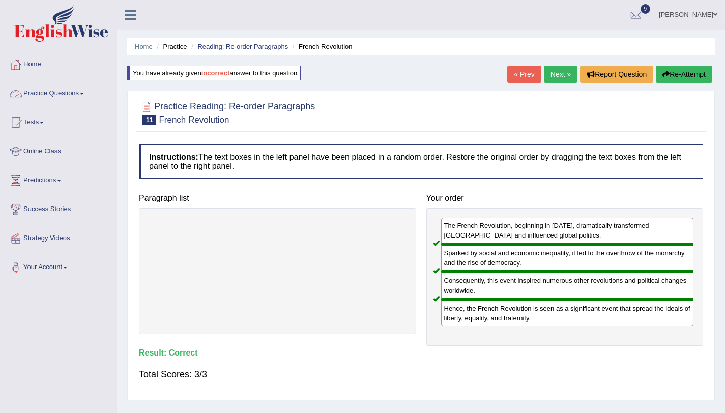
click at [563, 76] on link "Next »" at bounding box center [561, 74] width 34 height 17
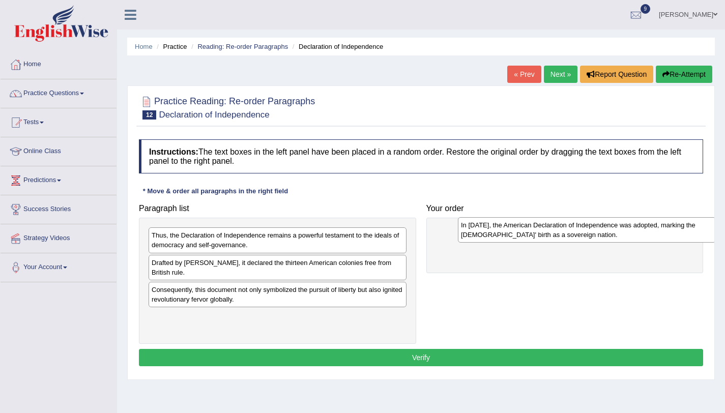
drag, startPoint x: 257, startPoint y: 324, endPoint x: 563, endPoint y: 233, distance: 318.5
click at [563, 233] on div "In 1776, the American Declaration of Independence was adopted, marking the Unit…" at bounding box center [587, 229] width 258 height 25
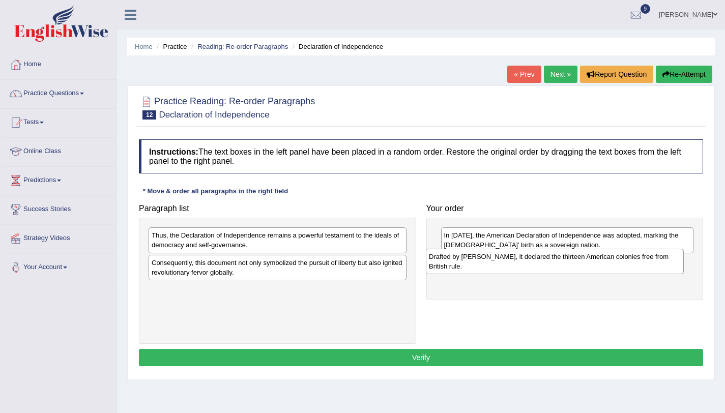
drag, startPoint x: 333, startPoint y: 274, endPoint x: 610, endPoint y: 268, distance: 277.8
click at [610, 268] on div "Drafted by Thomas Jefferson, it declared the thirteen American colonies free fr…" at bounding box center [555, 261] width 258 height 25
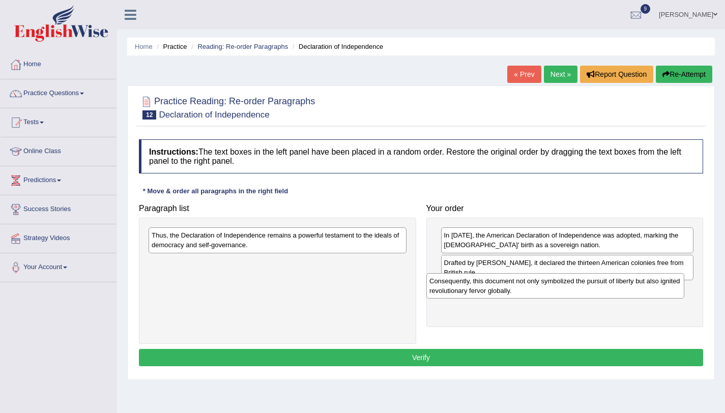
drag, startPoint x: 258, startPoint y: 275, endPoint x: 536, endPoint y: 293, distance: 278.3
click at [536, 293] on div "Consequently, this document not only symbolized the pursuit of liberty but also…" at bounding box center [555, 285] width 258 height 25
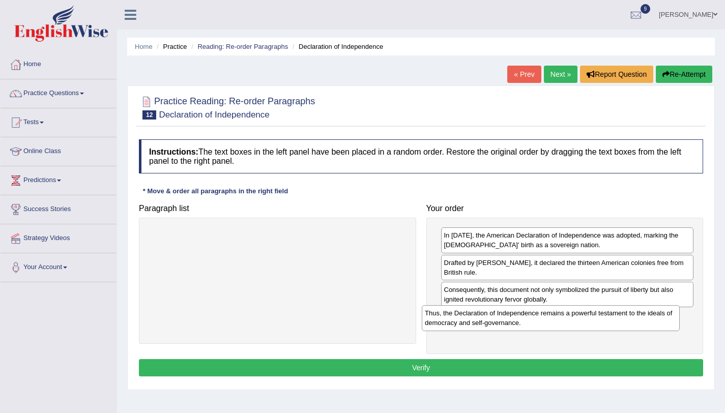
drag, startPoint x: 340, startPoint y: 242, endPoint x: 626, endPoint y: 324, distance: 297.5
click at [623, 324] on div "Thus, the Declaration of Independence remains a powerful testament to the ideal…" at bounding box center [551, 317] width 258 height 25
click at [614, 366] on button "Verify" at bounding box center [421, 367] width 564 height 17
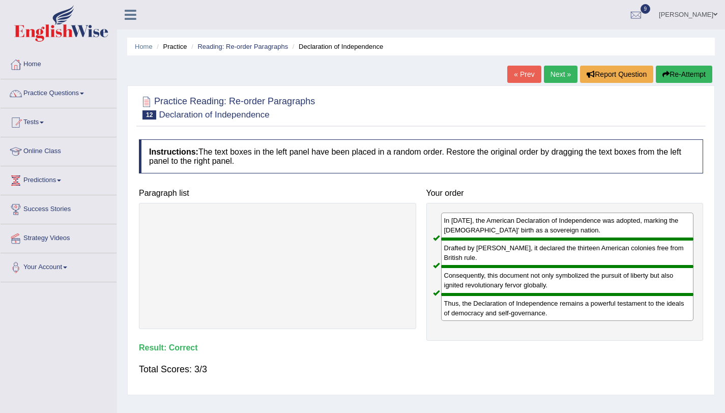
click at [557, 78] on link "Next »" at bounding box center [561, 74] width 34 height 17
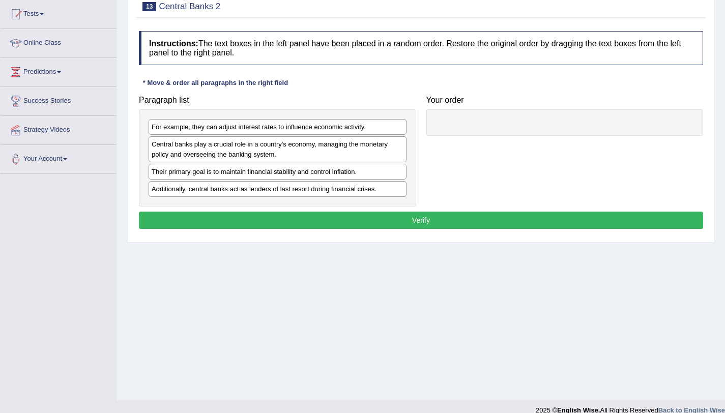
scroll to position [121, 0]
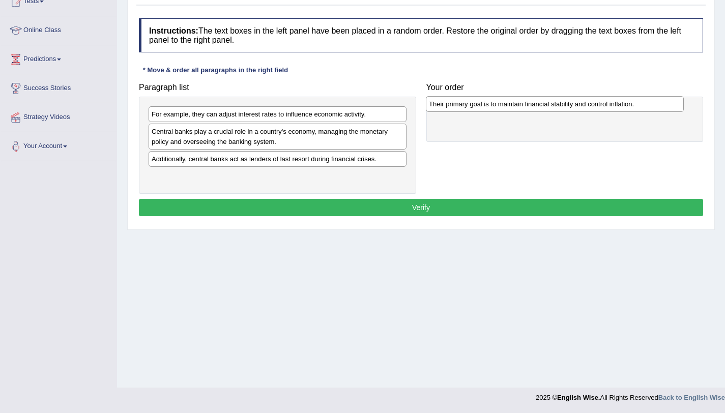
drag, startPoint x: 172, startPoint y: 160, endPoint x: 455, endPoint y: 105, distance: 288.2
click at [455, 105] on div "Their primary goal is to maintain financial stability and control inflation." at bounding box center [555, 104] width 258 height 16
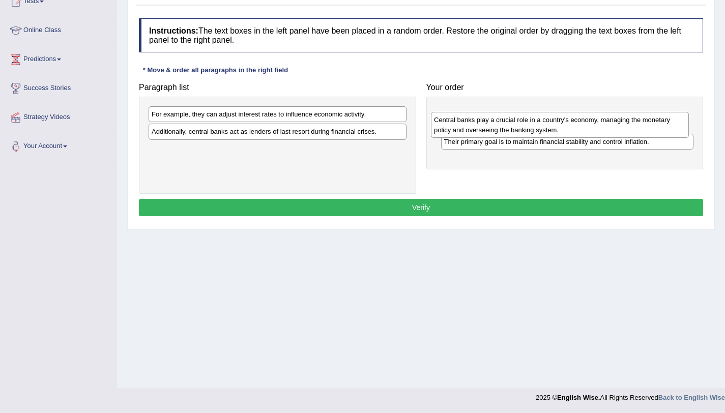
drag, startPoint x: 217, startPoint y: 142, endPoint x: 499, endPoint y: 131, distance: 282.5
click at [499, 131] on div "Central banks play a crucial role in a country's economy, managing the monetary…" at bounding box center [560, 124] width 258 height 25
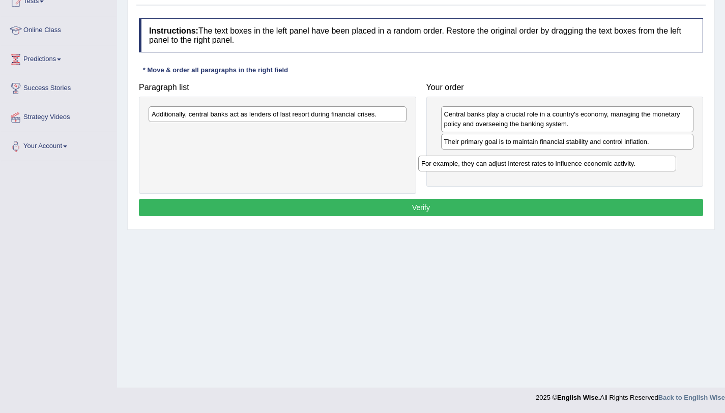
drag, startPoint x: 214, startPoint y: 115, endPoint x: 490, endPoint y: 167, distance: 280.6
click at [490, 167] on div "For example, they can adjust interest rates to influence economic activity." at bounding box center [547, 164] width 258 height 16
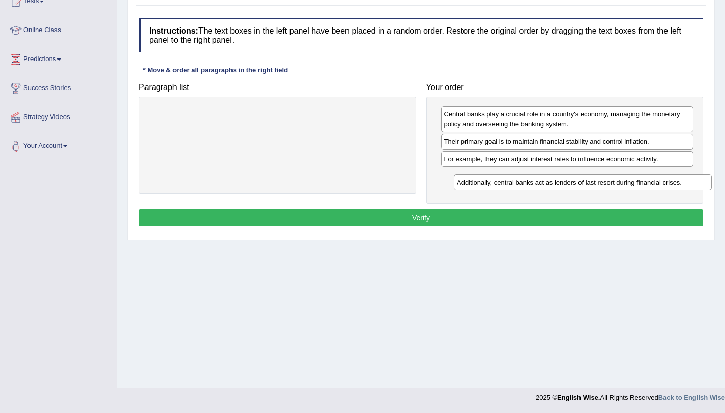
drag, startPoint x: 325, startPoint y: 111, endPoint x: 630, endPoint y: 179, distance: 312.7
click at [630, 179] on div "Additionally, central banks act as lenders of last resort during financial cris…" at bounding box center [583, 182] width 258 height 16
click at [593, 219] on button "Verify" at bounding box center [421, 217] width 564 height 17
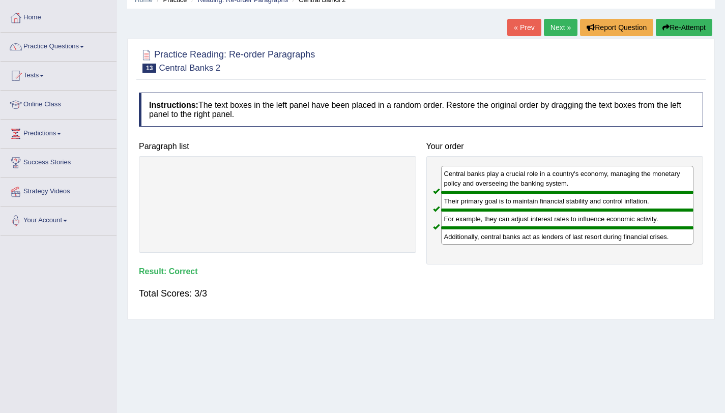
scroll to position [0, 0]
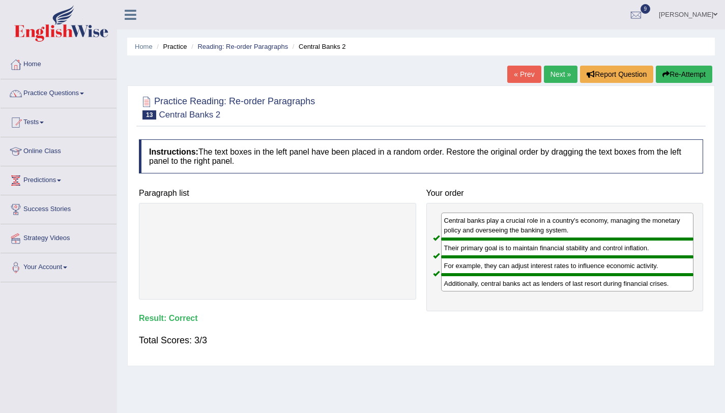
click at [554, 79] on link "Next »" at bounding box center [561, 74] width 34 height 17
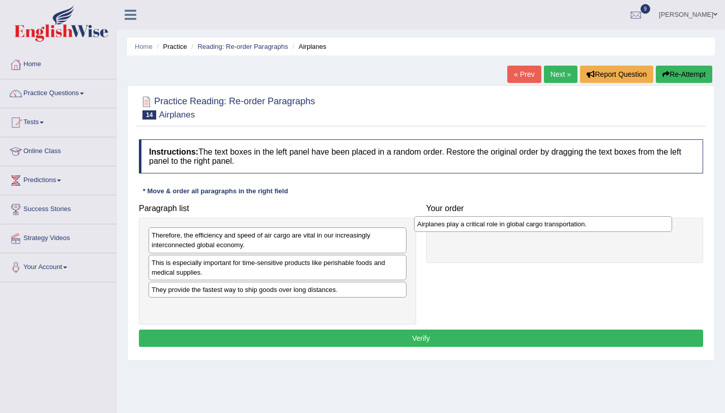
drag, startPoint x: 190, startPoint y: 313, endPoint x: 455, endPoint y: 230, distance: 278.1
click at [455, 230] on div "Airplanes play a critical role in global cargo transportation." at bounding box center [543, 224] width 258 height 16
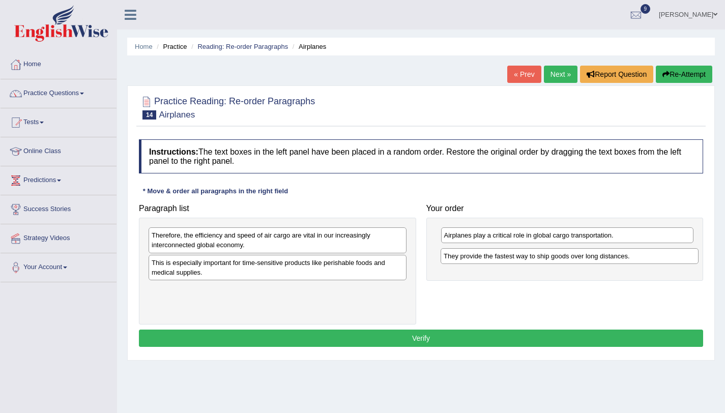
drag, startPoint x: 202, startPoint y: 293, endPoint x: 494, endPoint y: 259, distance: 293.9
click at [494, 259] on div "They provide the fastest way to ship goods over long distances." at bounding box center [569, 256] width 258 height 16
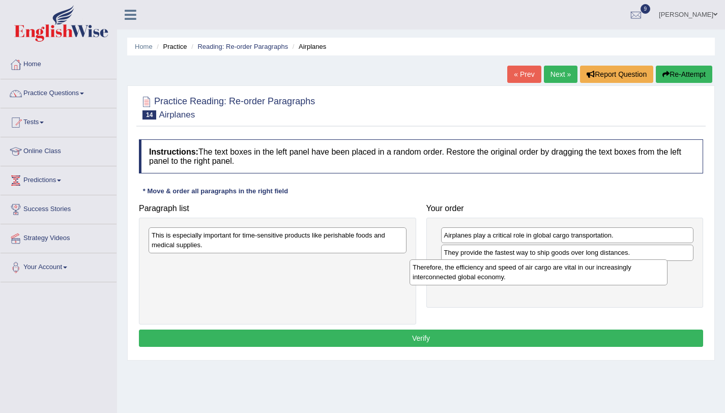
drag, startPoint x: 238, startPoint y: 247, endPoint x: 508, endPoint y: 272, distance: 271.7
click at [512, 276] on div "Therefore, the efficiency and speed of air cargo are vital in our increasingly …" at bounding box center [538, 271] width 258 height 25
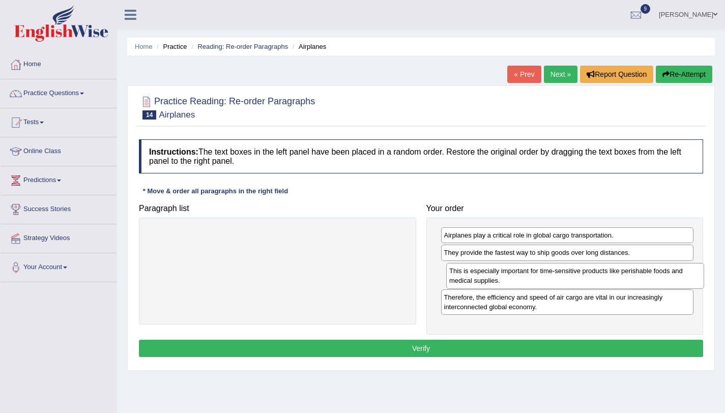
drag, startPoint x: 256, startPoint y: 240, endPoint x: 553, endPoint y: 276, distance: 298.7
click at [554, 276] on div "This is especially important for time-sensitive products like perishable foods …" at bounding box center [575, 275] width 258 height 25
click at [522, 348] on button "Verify" at bounding box center [421, 348] width 564 height 17
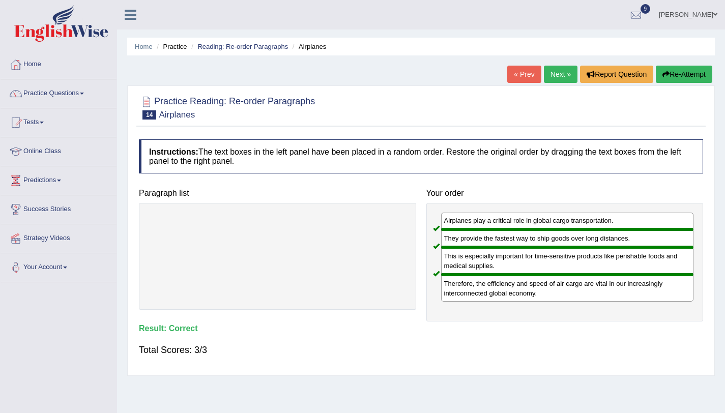
click at [554, 78] on link "Next »" at bounding box center [561, 74] width 34 height 17
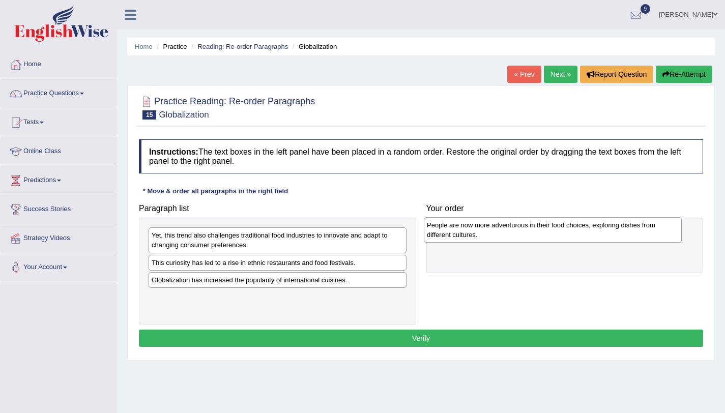
drag, startPoint x: 199, startPoint y: 301, endPoint x: 475, endPoint y: 229, distance: 284.5
click at [475, 229] on div "People are now more adventurous in their food choices, exploring dishes from di…" at bounding box center [553, 229] width 258 height 25
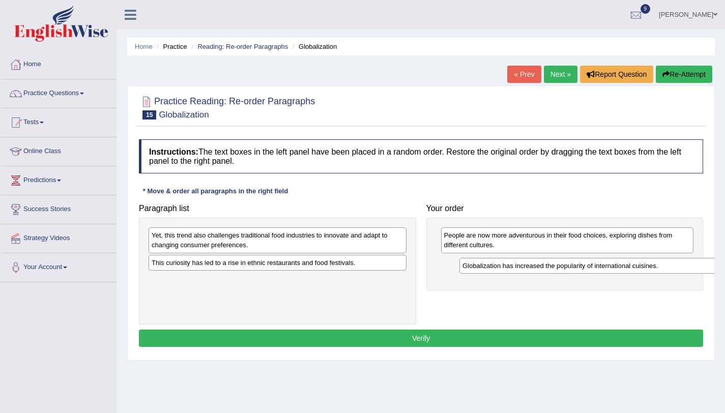
drag, startPoint x: 263, startPoint y: 279, endPoint x: 574, endPoint y: 264, distance: 311.1
click at [574, 264] on div "Globalization has increased the popularity of international cuisines." at bounding box center [588, 266] width 258 height 16
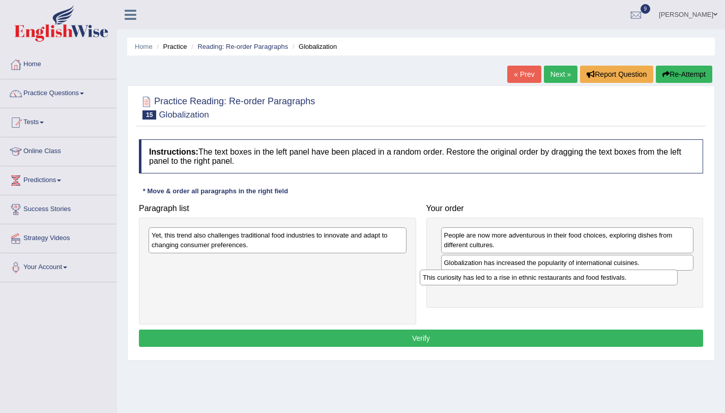
drag, startPoint x: 313, startPoint y: 264, endPoint x: 584, endPoint y: 279, distance: 271.5
click at [584, 279] on div "This curiosity has led to a rise in ethnic restaurants and food festivals." at bounding box center [549, 278] width 258 height 16
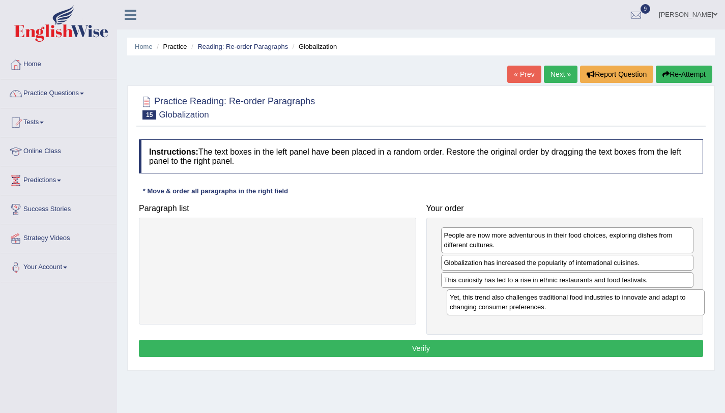
drag, startPoint x: 345, startPoint y: 246, endPoint x: 645, endPoint y: 308, distance: 307.0
click at [645, 308] on div "Yet, this trend also challenges traditional food industries to innovate and ada…" at bounding box center [576, 301] width 258 height 25
click at [594, 350] on button "Verify" at bounding box center [421, 348] width 564 height 17
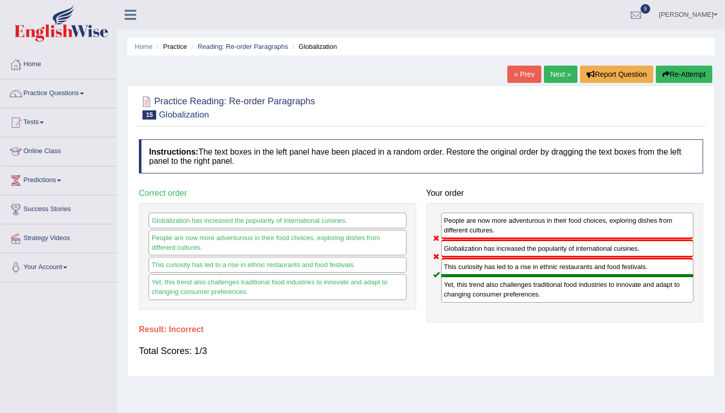
click at [694, 69] on button "Re-Attempt" at bounding box center [684, 74] width 56 height 17
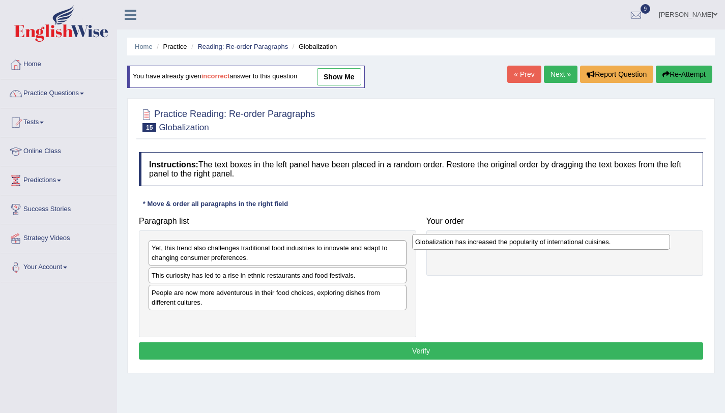
drag, startPoint x: 191, startPoint y: 292, endPoint x: 454, endPoint y: 242, distance: 268.3
click at [454, 242] on div "Globalization has increased the popularity of international cuisines." at bounding box center [541, 242] width 258 height 16
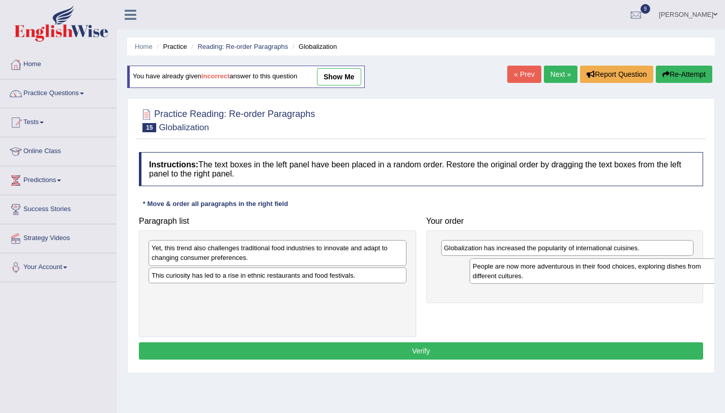
drag, startPoint x: 215, startPoint y: 297, endPoint x: 519, endPoint y: 271, distance: 305.8
click at [519, 271] on div "People are now more adventurous in their food choices, exploring dishes from di…" at bounding box center [598, 270] width 258 height 25
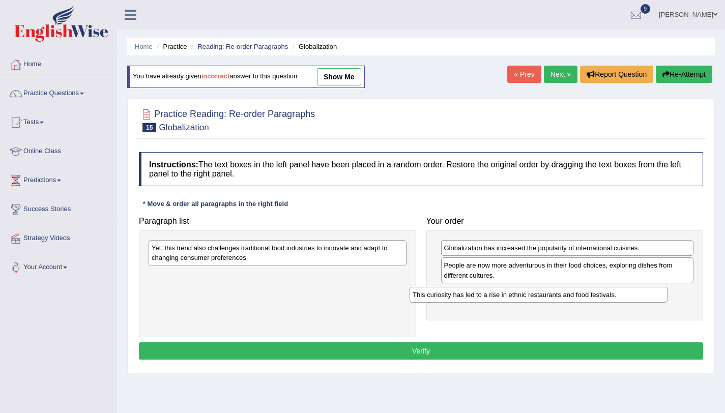
drag, startPoint x: 249, startPoint y: 274, endPoint x: 524, endPoint y: 290, distance: 276.1
click at [524, 290] on div "This curiosity has led to a rise in ethnic restaurants and food festivals." at bounding box center [538, 295] width 258 height 16
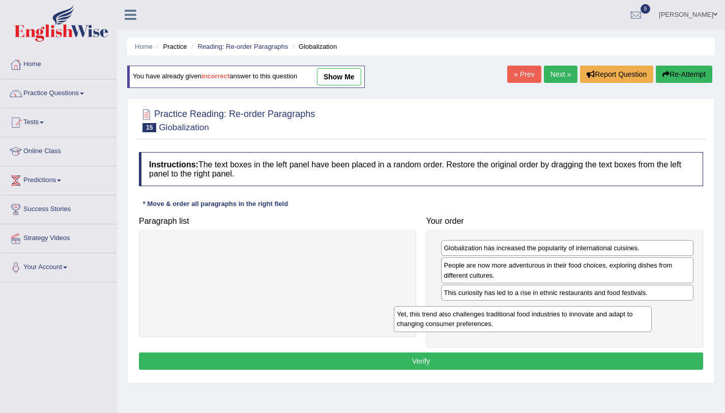
drag, startPoint x: 331, startPoint y: 261, endPoint x: 616, endPoint y: 327, distance: 292.7
click at [588, 328] on div "Yet, this trend also challenges traditional food industries to innovate and ada…" at bounding box center [523, 318] width 258 height 25
click at [607, 355] on button "Verify" at bounding box center [421, 360] width 564 height 17
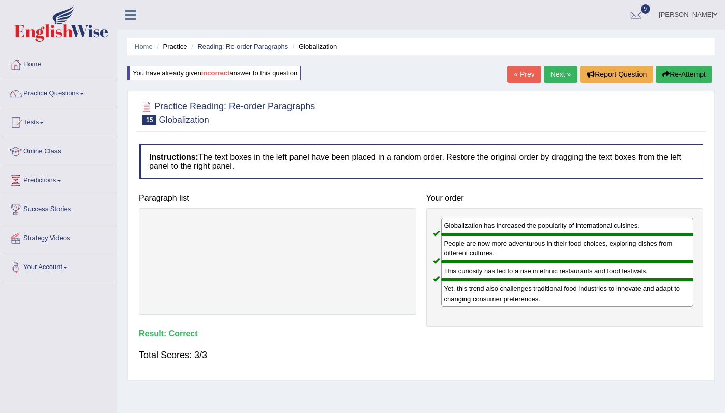
click at [564, 79] on link "Next »" at bounding box center [561, 74] width 34 height 17
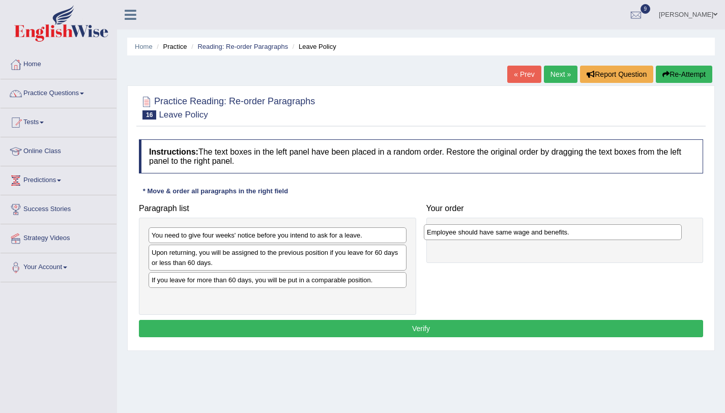
drag, startPoint x: 186, startPoint y: 284, endPoint x: 462, endPoint y: 235, distance: 279.9
click at [462, 235] on div "Employee should have same wage and benefits." at bounding box center [553, 232] width 258 height 16
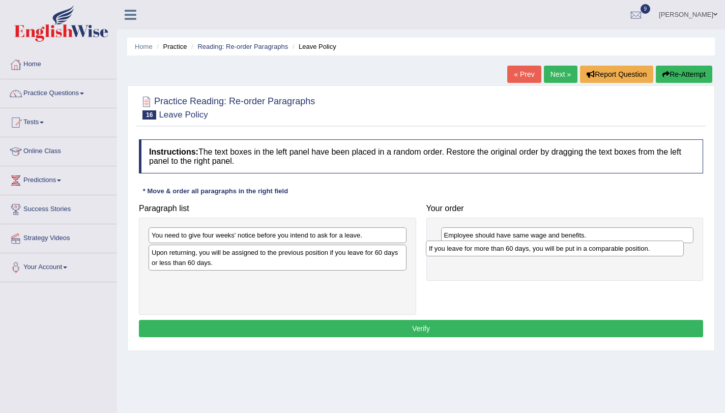
drag, startPoint x: 286, startPoint y: 282, endPoint x: 564, endPoint y: 250, distance: 279.0
click at [564, 250] on div "If you leave for more than 60 days, you will be put in a comparable position." at bounding box center [555, 249] width 258 height 16
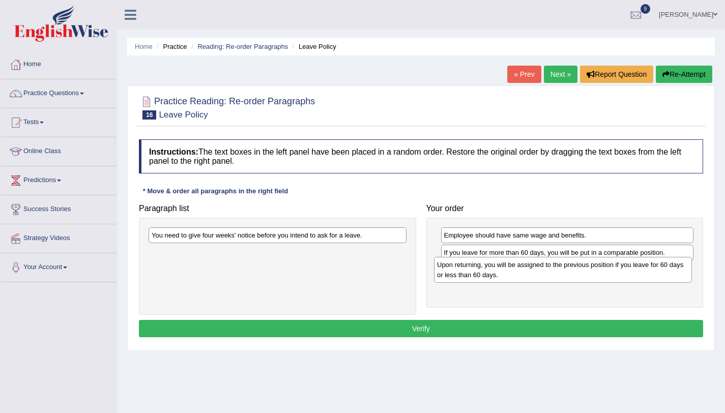
drag, startPoint x: 299, startPoint y: 261, endPoint x: 584, endPoint y: 273, distance: 285.6
click at [584, 273] on div "Upon returning, you will be assigned to the previous position if you leave for …" at bounding box center [563, 269] width 258 height 25
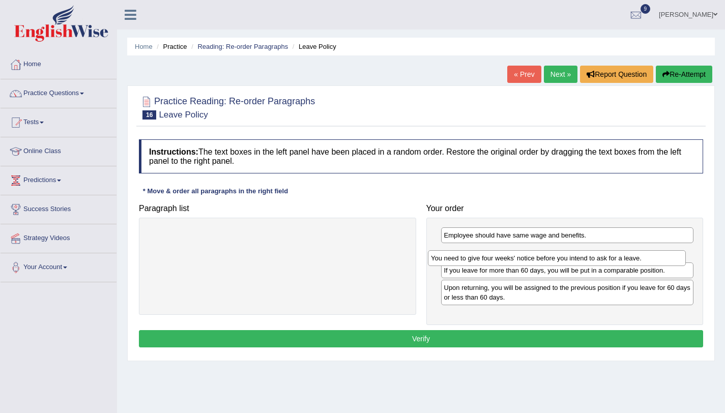
drag, startPoint x: 204, startPoint y: 237, endPoint x: 487, endPoint y: 256, distance: 283.4
click at [487, 256] on div "You need to give four weeks' notice before you intend to ask for a leave." at bounding box center [557, 258] width 258 height 16
click at [442, 339] on button "Verify" at bounding box center [421, 338] width 564 height 17
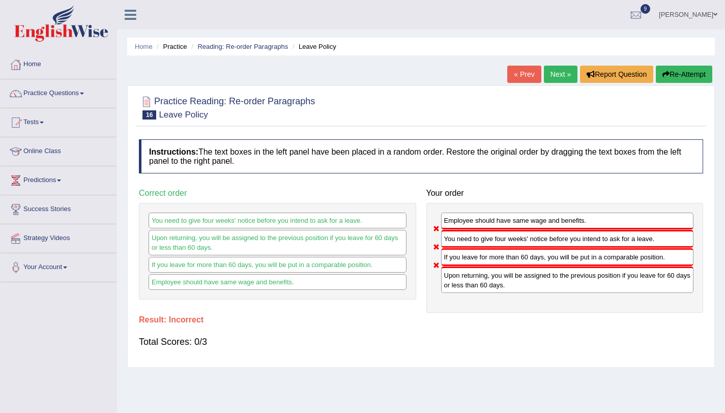
click at [674, 70] on button "Re-Attempt" at bounding box center [684, 74] width 56 height 17
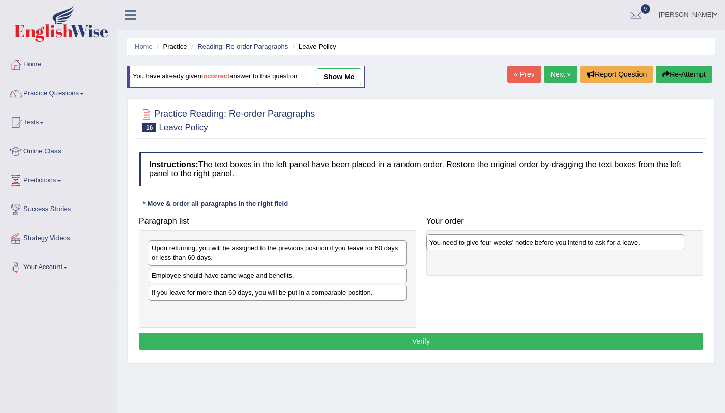
drag, startPoint x: 191, startPoint y: 254, endPoint x: 453, endPoint y: 247, distance: 262.0
click at [453, 247] on div "You need to give four weeks' notice before you intend to ask for a leave." at bounding box center [555, 242] width 258 height 16
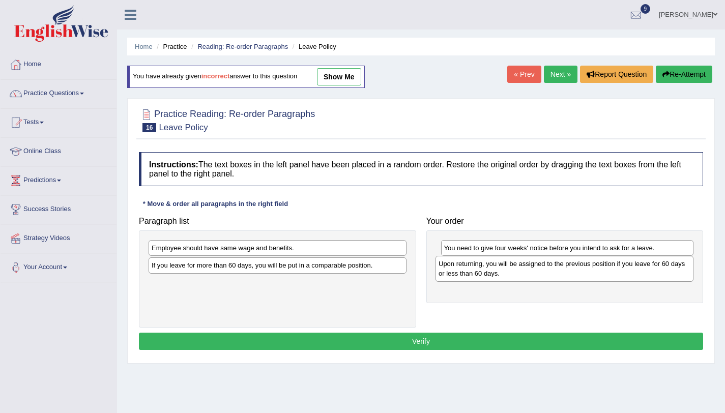
drag, startPoint x: 210, startPoint y: 259, endPoint x: 498, endPoint y: 274, distance: 288.8
click at [498, 274] on div "Upon returning, you will be assigned to the previous position if you leave for …" at bounding box center [564, 268] width 258 height 25
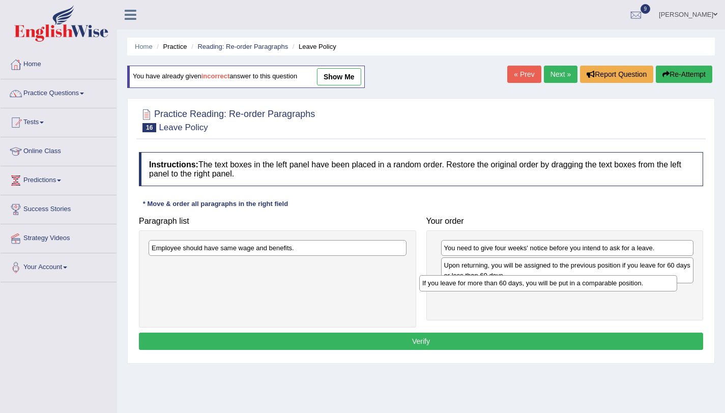
drag, startPoint x: 248, startPoint y: 270, endPoint x: 520, endPoint y: 290, distance: 273.3
click at [520, 290] on div "If you leave for more than 60 days, you will be put in a comparable position." at bounding box center [548, 283] width 258 height 16
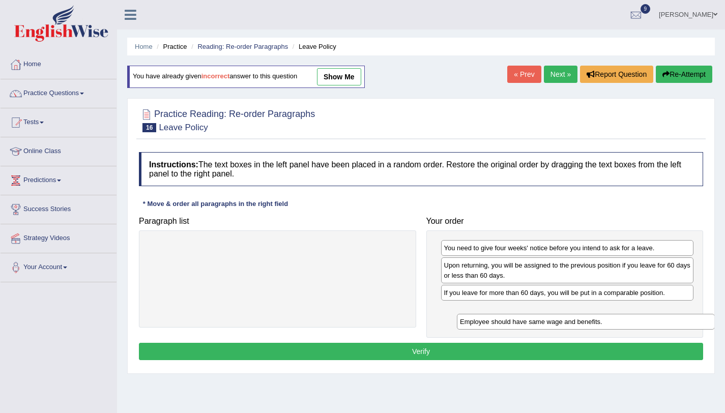
drag, startPoint x: 314, startPoint y: 252, endPoint x: 642, endPoint y: 323, distance: 335.2
click at [642, 324] on div "Employee should have same wage and benefits." at bounding box center [586, 322] width 258 height 16
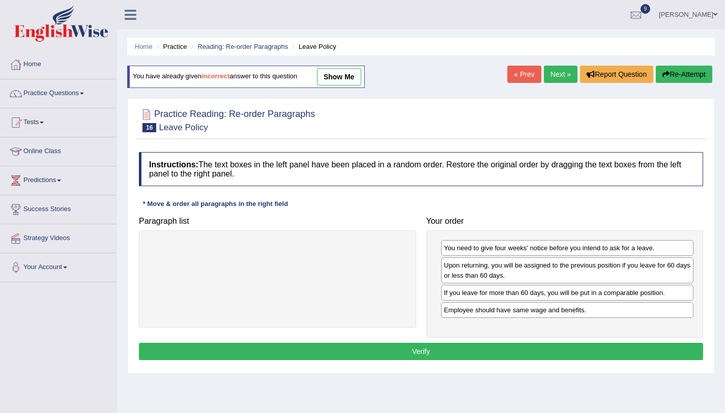
click at [628, 343] on button "Verify" at bounding box center [421, 351] width 564 height 17
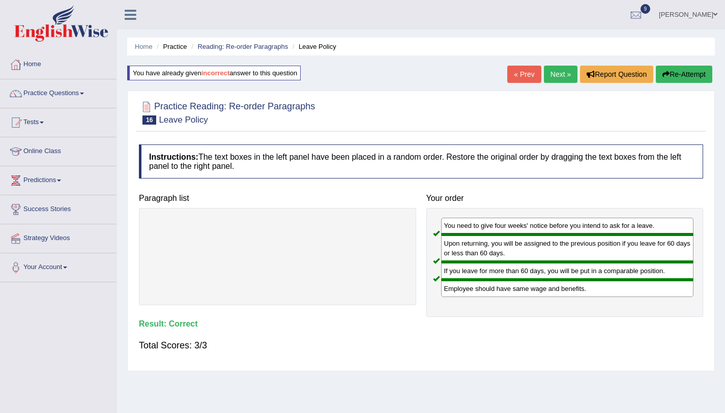
click at [555, 73] on link "Next »" at bounding box center [561, 74] width 34 height 17
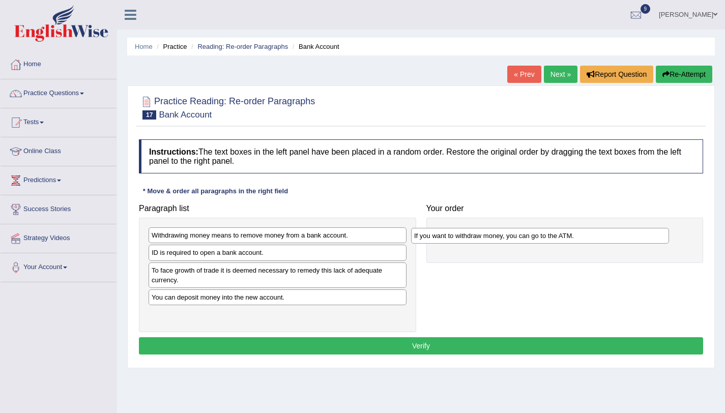
drag, startPoint x: 183, startPoint y: 270, endPoint x: 445, endPoint y: 235, distance: 264.7
click at [445, 235] on div "If you want to withdraw money, you can go to the ATM." at bounding box center [540, 236] width 258 height 16
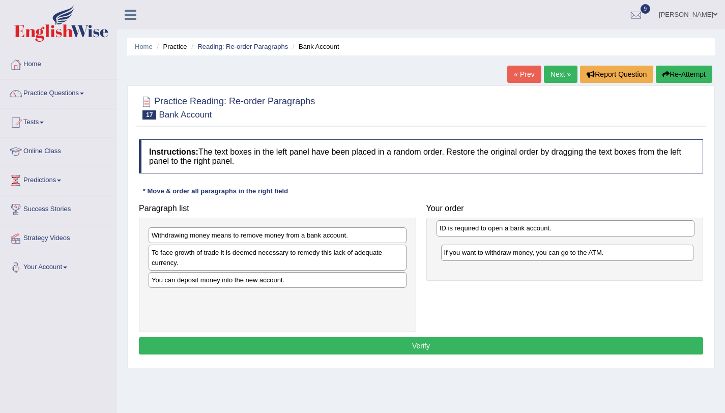
drag, startPoint x: 252, startPoint y: 253, endPoint x: 490, endPoint y: 232, distance: 239.0
click at [490, 232] on div "ID is required to open a bank account." at bounding box center [565, 228] width 258 height 16
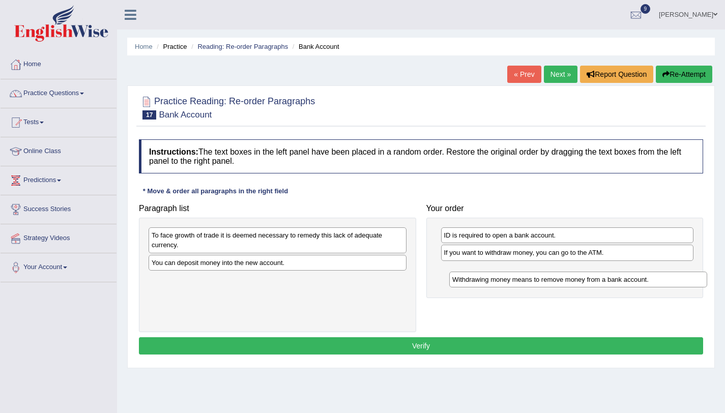
drag, startPoint x: 323, startPoint y: 238, endPoint x: 613, endPoint y: 276, distance: 292.4
click at [614, 277] on div "Withdrawing money means to remove money from a bank account." at bounding box center [578, 280] width 258 height 16
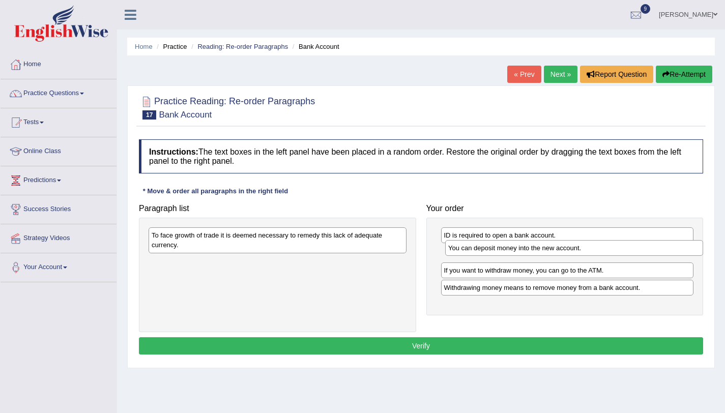
drag, startPoint x: 187, startPoint y: 267, endPoint x: 484, endPoint y: 252, distance: 296.9
click at [484, 252] on div "You can deposit money into the new account." at bounding box center [574, 248] width 258 height 16
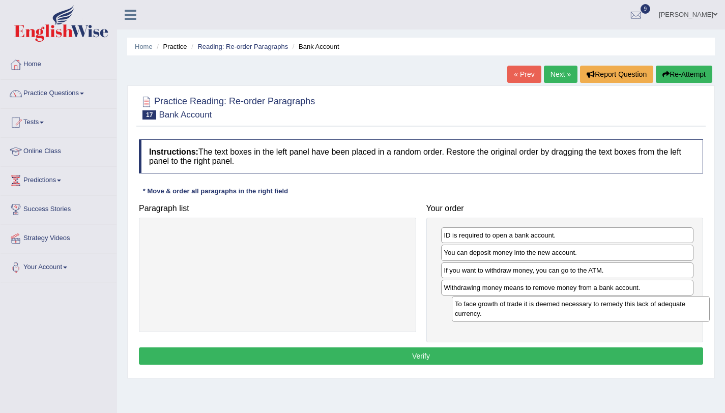
drag, startPoint x: 220, startPoint y: 247, endPoint x: 523, endPoint y: 315, distance: 310.8
click at [523, 315] on div "To face growth of trade it is deemed necessary to remedy this lack of adequate …" at bounding box center [581, 308] width 258 height 25
click at [475, 360] on button "Verify" at bounding box center [421, 355] width 564 height 17
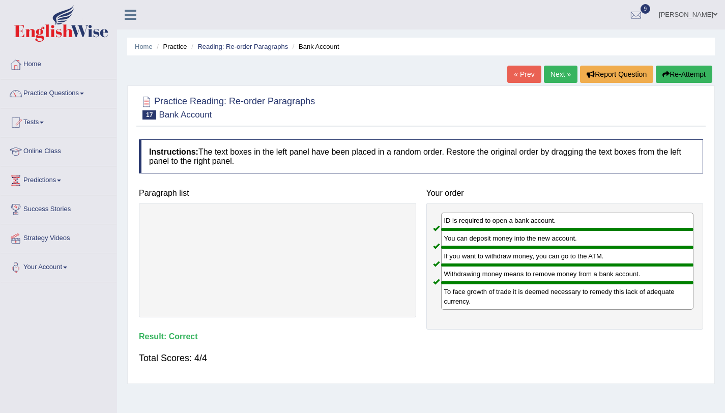
click at [570, 79] on link "Next »" at bounding box center [561, 74] width 34 height 17
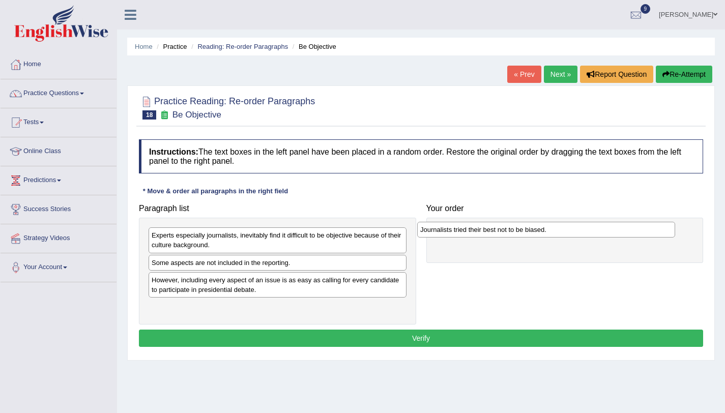
drag, startPoint x: 172, startPoint y: 311, endPoint x: 441, endPoint y: 233, distance: 279.5
click at [441, 233] on div "Journalists tried their best not to be biased." at bounding box center [546, 230] width 258 height 16
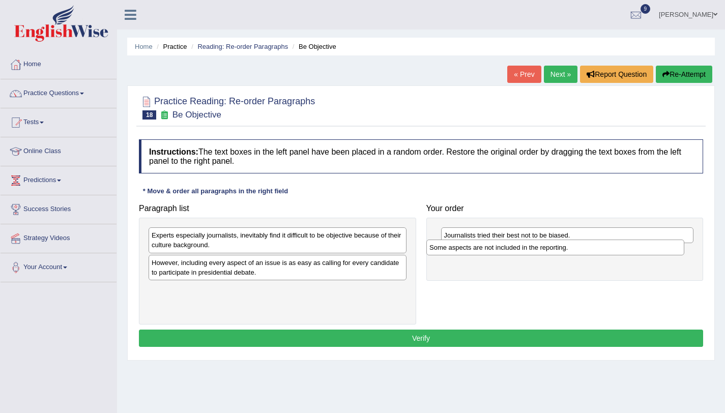
drag, startPoint x: 226, startPoint y: 262, endPoint x: 518, endPoint y: 247, distance: 292.9
click at [518, 247] on div "Some aspects are not included in the reporting." at bounding box center [555, 248] width 258 height 16
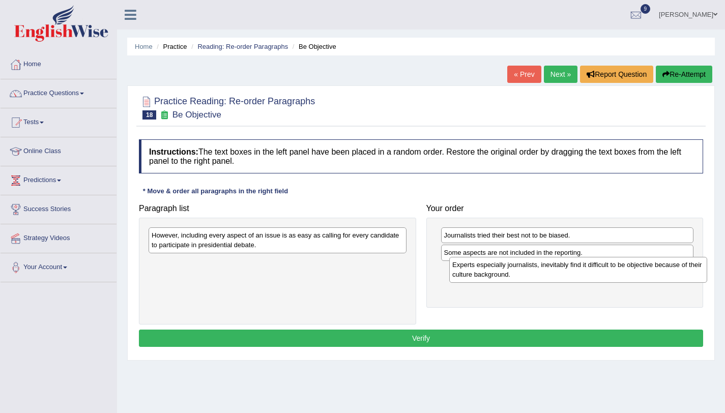
drag, startPoint x: 360, startPoint y: 240, endPoint x: 661, endPoint y: 270, distance: 302.0
click at [661, 270] on div "Experts especially journalists, inevitably find it difficult to be objective be…" at bounding box center [578, 269] width 258 height 25
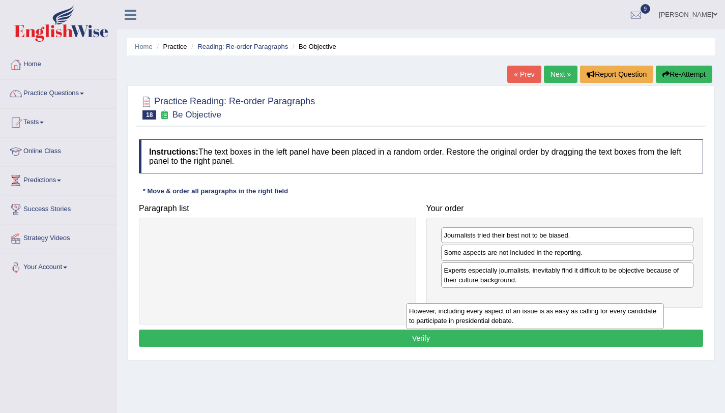
drag, startPoint x: 348, startPoint y: 240, endPoint x: 617, endPoint y: 315, distance: 279.4
click at [617, 315] on div "However, including every aspect of an issue is as easy as calling for every can…" at bounding box center [535, 315] width 258 height 25
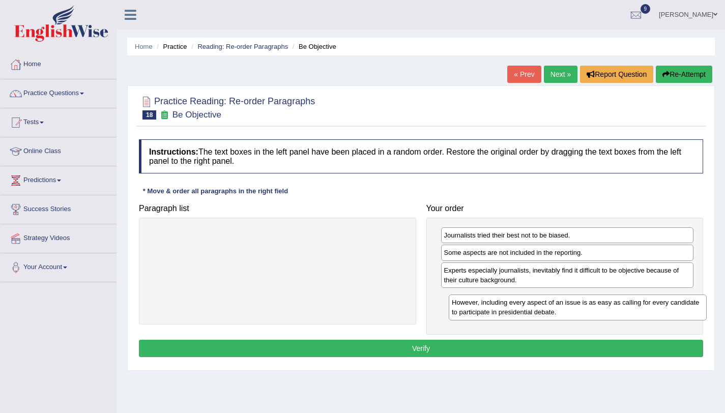
drag, startPoint x: 304, startPoint y: 250, endPoint x: 598, endPoint y: 307, distance: 299.5
click at [598, 307] on div "However, including every aspect of an issue is as easy as calling for every can…" at bounding box center [578, 306] width 258 height 25
click at [587, 344] on button "Verify" at bounding box center [421, 348] width 564 height 17
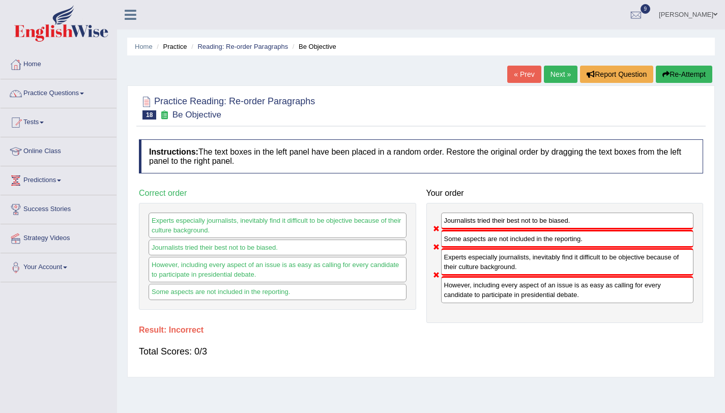
click at [667, 71] on button "Re-Attempt" at bounding box center [684, 74] width 56 height 17
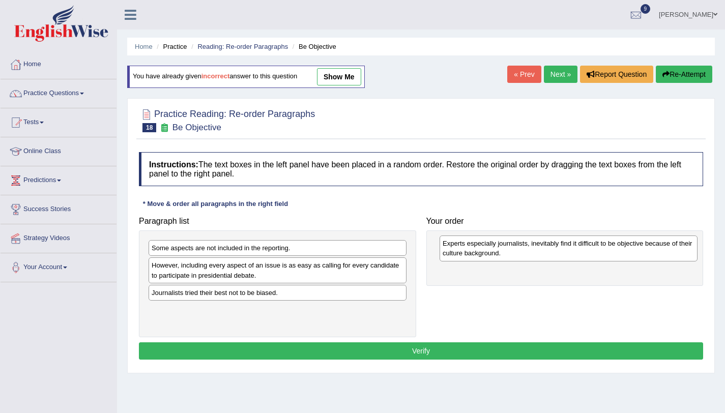
drag, startPoint x: 215, startPoint y: 259, endPoint x: 506, endPoint y: 254, distance: 291.0
click at [506, 254] on div "Experts especially journalists, inevitably find it difficult to be objective be…" at bounding box center [568, 247] width 258 height 25
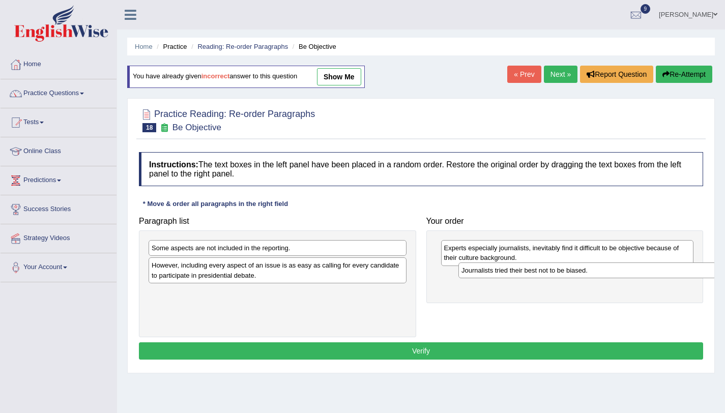
drag, startPoint x: 214, startPoint y: 291, endPoint x: 526, endPoint y: 269, distance: 312.6
click at [526, 269] on div "Journalists tried their best not to be biased." at bounding box center [587, 270] width 258 height 16
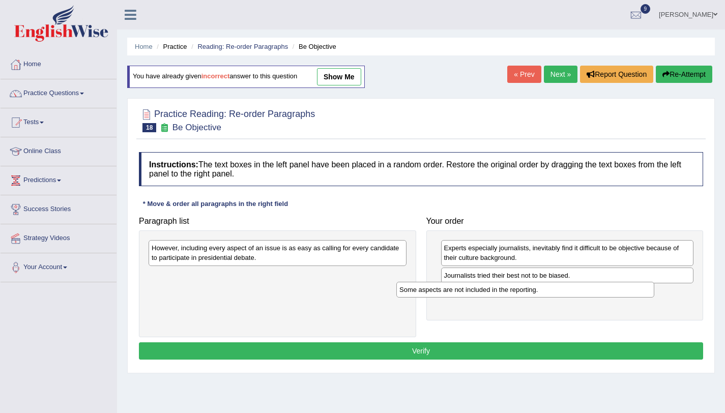
drag, startPoint x: 336, startPoint y: 250, endPoint x: 608, endPoint y: 290, distance: 275.1
click at [608, 290] on div "Some aspects are not included in the reporting." at bounding box center [525, 290] width 258 height 16
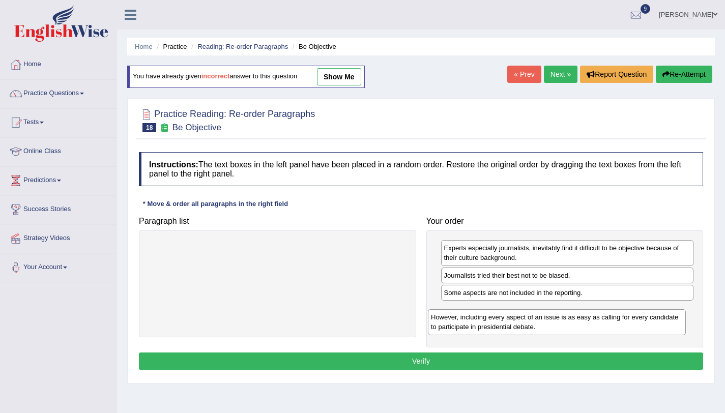
drag, startPoint x: 384, startPoint y: 256, endPoint x: 670, endPoint y: 324, distance: 294.2
click at [670, 324] on div "However, including every aspect of an issue is as easy as calling for every can…" at bounding box center [557, 321] width 258 height 25
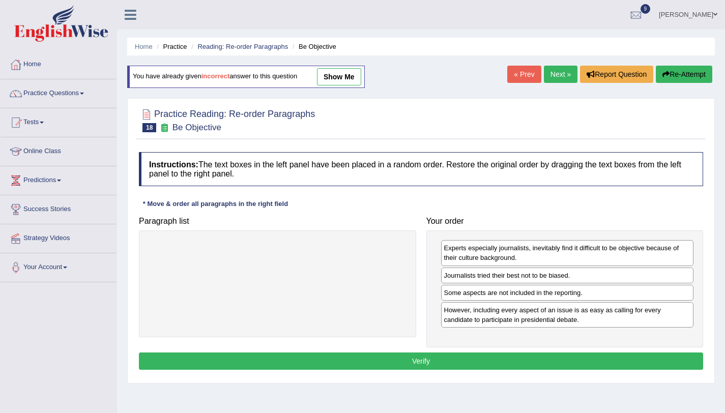
click at [624, 365] on button "Verify" at bounding box center [421, 360] width 564 height 17
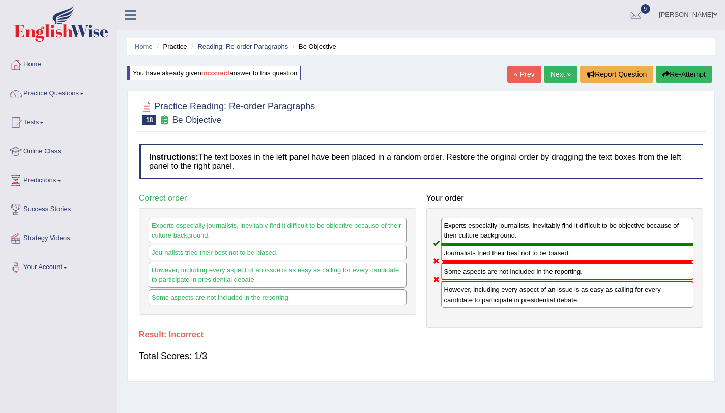
click at [665, 80] on button "Re-Attempt" at bounding box center [684, 74] width 56 height 17
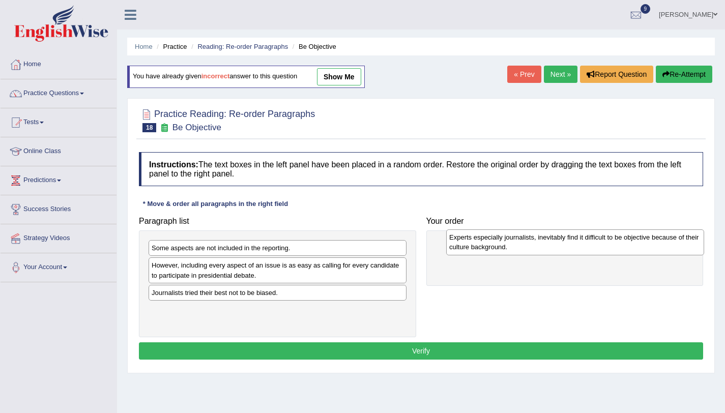
drag, startPoint x: 161, startPoint y: 258, endPoint x: 458, endPoint y: 247, distance: 297.7
click at [458, 247] on div "Experts especially journalists, inevitably find it difficult to be objective be…" at bounding box center [575, 241] width 258 height 25
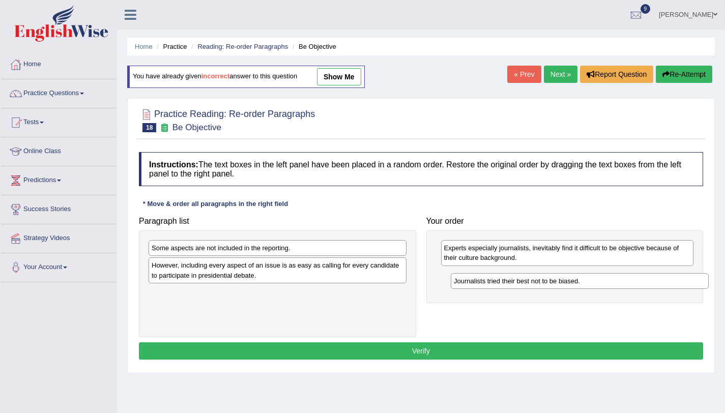
drag, startPoint x: 162, startPoint y: 292, endPoint x: 459, endPoint y: 279, distance: 296.8
click at [459, 279] on div "Journalists tried their best not to be biased." at bounding box center [580, 281] width 258 height 16
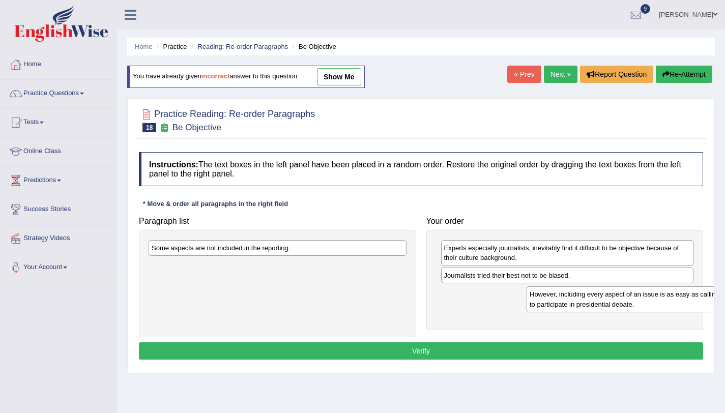
drag, startPoint x: 175, startPoint y: 270, endPoint x: 553, endPoint y: 299, distance: 379.0
click at [553, 299] on div "However, including every aspect of an issue is as easy as calling for every can…" at bounding box center [655, 298] width 258 height 25
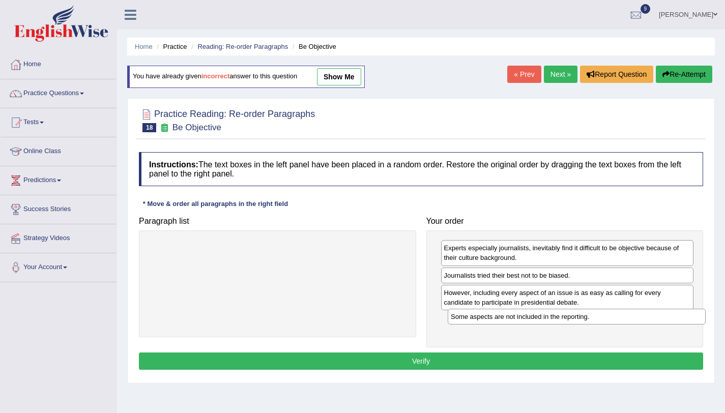
drag, startPoint x: 278, startPoint y: 253, endPoint x: 577, endPoint y: 322, distance: 306.8
click at [577, 322] on div "Some aspects are not included in the reporting." at bounding box center [577, 317] width 258 height 16
click at [532, 368] on button "Verify" at bounding box center [421, 360] width 564 height 17
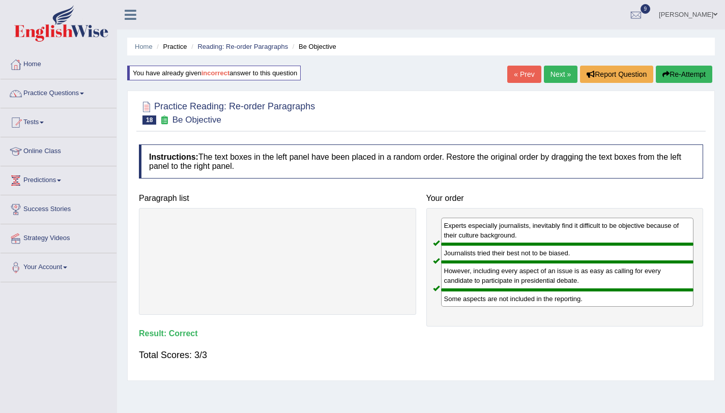
click at [558, 81] on link "Next »" at bounding box center [561, 74] width 34 height 17
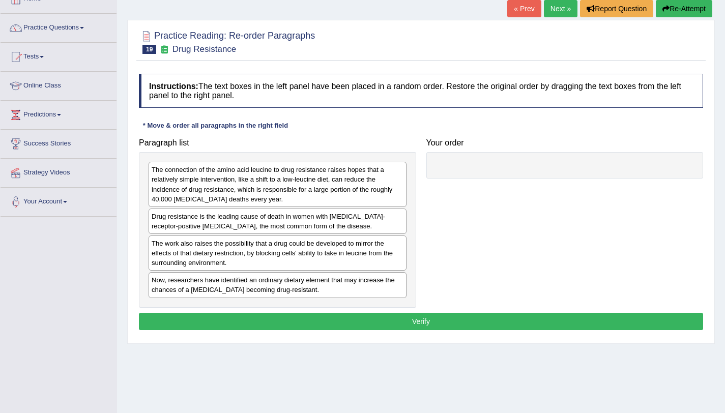
scroll to position [66, 0]
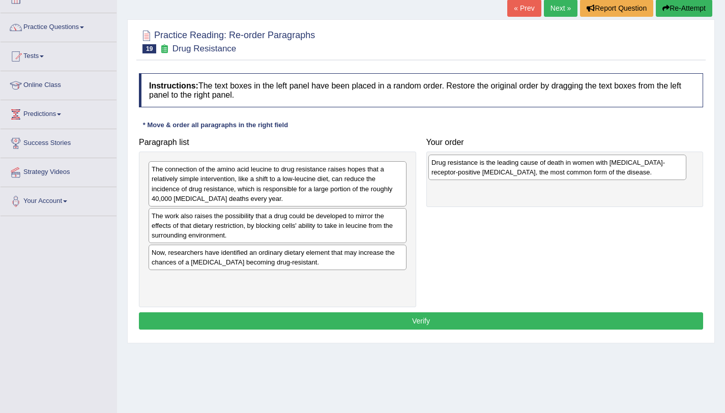
drag, startPoint x: 275, startPoint y: 228, endPoint x: 554, endPoint y: 174, distance: 284.8
click at [554, 174] on div "Drug resistance is the leading cause of death in women with [MEDICAL_DATA]-rece…" at bounding box center [557, 167] width 258 height 25
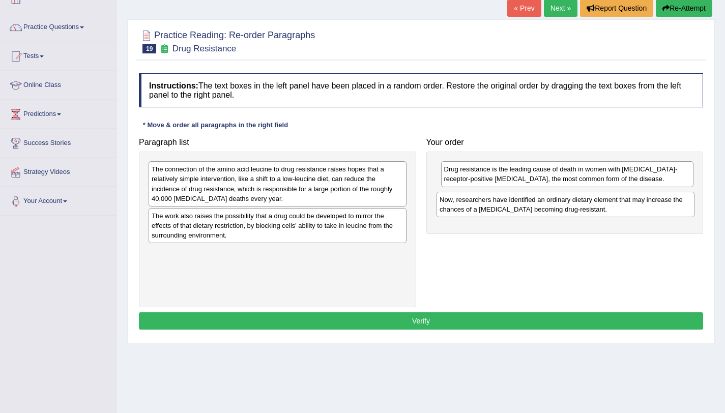
drag, startPoint x: 227, startPoint y: 265, endPoint x: 515, endPoint y: 213, distance: 292.7
click at [515, 213] on div "Now, researchers have identified an ordinary dietary element that may increase …" at bounding box center [565, 204] width 258 height 25
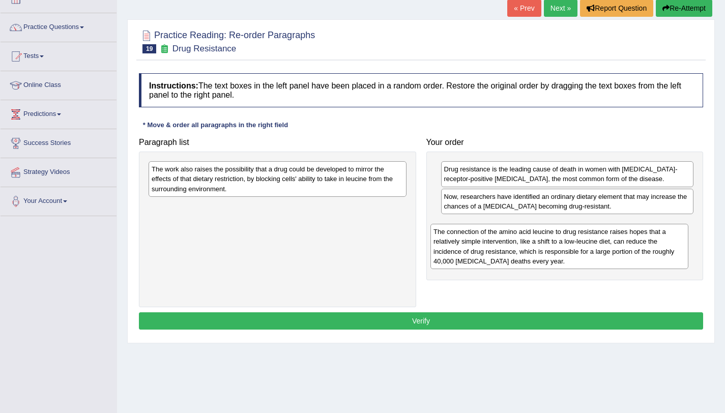
drag, startPoint x: 273, startPoint y: 186, endPoint x: 560, endPoint y: 244, distance: 292.7
click at [560, 244] on div "The connection of the amino acid leucine to drug resistance raises hopes that a…" at bounding box center [559, 246] width 258 height 45
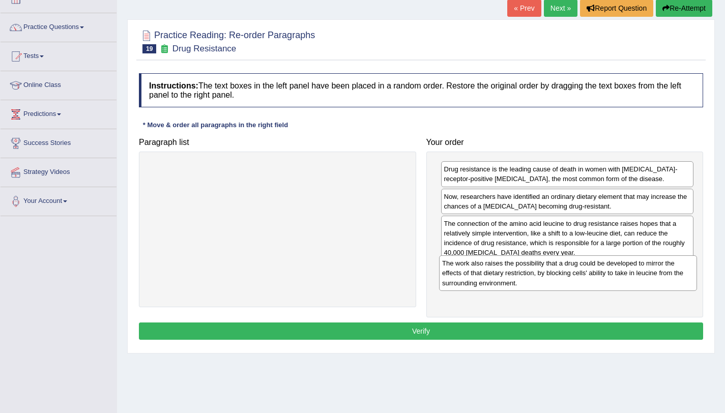
drag, startPoint x: 372, startPoint y: 189, endPoint x: 663, endPoint y: 283, distance: 305.3
click at [663, 283] on div "The work also raises the possibility that a drug could be developed to mirror t…" at bounding box center [568, 272] width 258 height 35
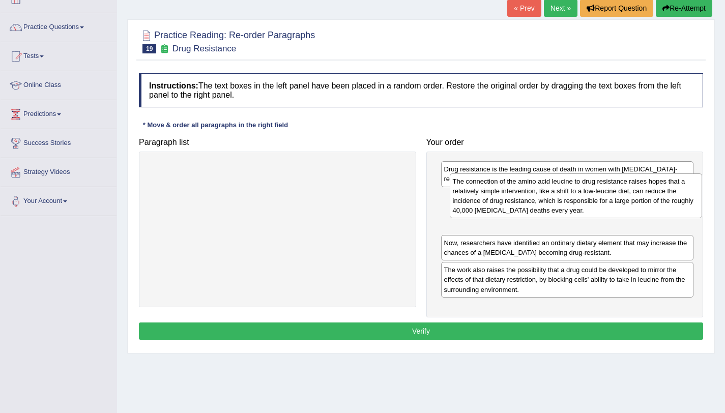
drag, startPoint x: 541, startPoint y: 242, endPoint x: 530, endPoint y: 208, distance: 35.1
click at [530, 208] on div "The connection of the amino acid leucine to drug resistance raises hopes that a…" at bounding box center [576, 195] width 253 height 45
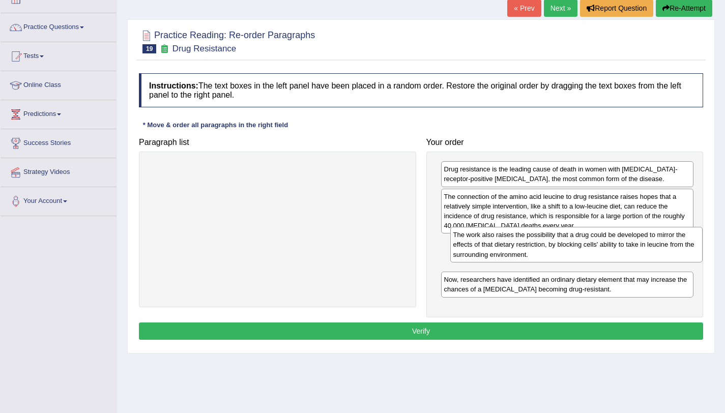
drag, startPoint x: 523, startPoint y: 278, endPoint x: 525, endPoint y: 248, distance: 30.1
click at [525, 248] on div "The work also raises the possibility that a drug could be developed to mirror t…" at bounding box center [576, 244] width 253 height 35
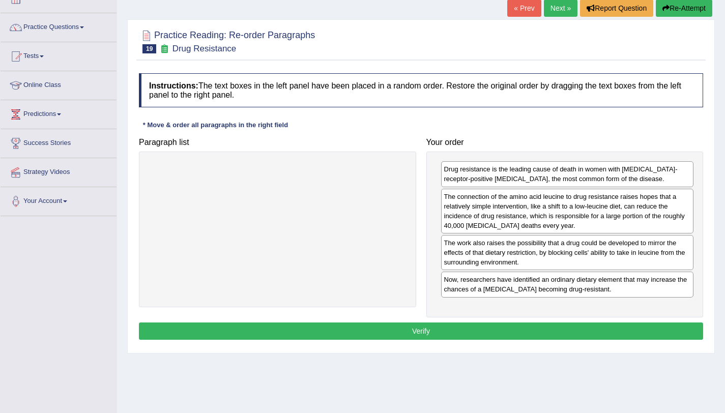
click at [500, 333] on button "Verify" at bounding box center [421, 330] width 564 height 17
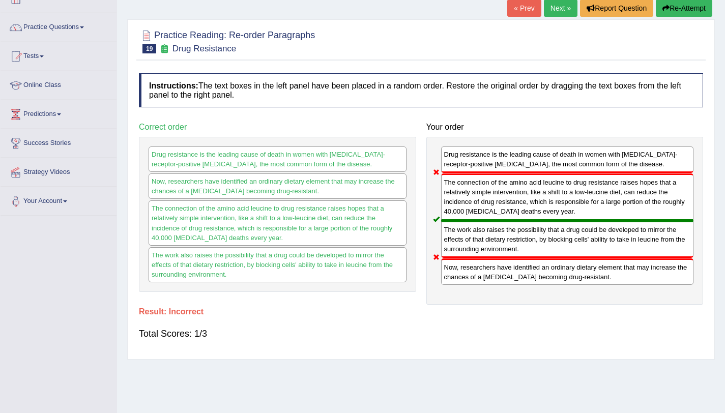
click at [682, 15] on button "Re-Attempt" at bounding box center [684, 7] width 56 height 17
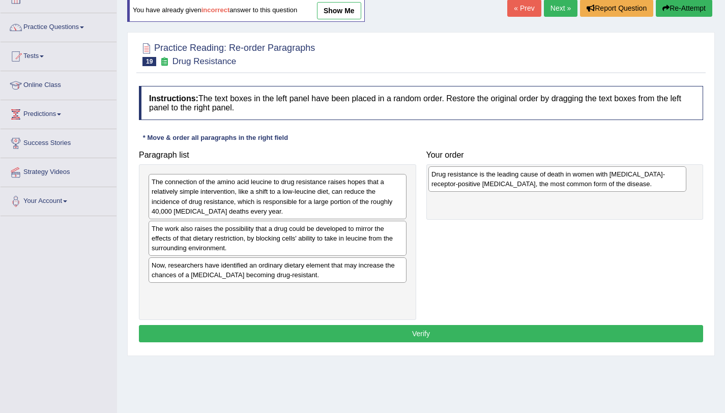
drag, startPoint x: 181, startPoint y: 232, endPoint x: 460, endPoint y: 178, distance: 285.0
click at [460, 178] on div "Drug resistance is the leading cause of death in women with estrogen-receptor-p…" at bounding box center [557, 178] width 258 height 25
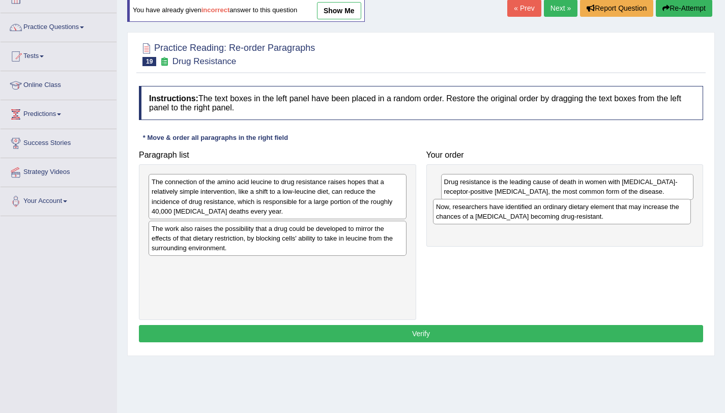
drag, startPoint x: 222, startPoint y: 274, endPoint x: 506, endPoint y: 216, distance: 290.3
click at [506, 216] on div "Now, researchers have identified an ordinary dietary element that may increase …" at bounding box center [562, 211] width 258 height 25
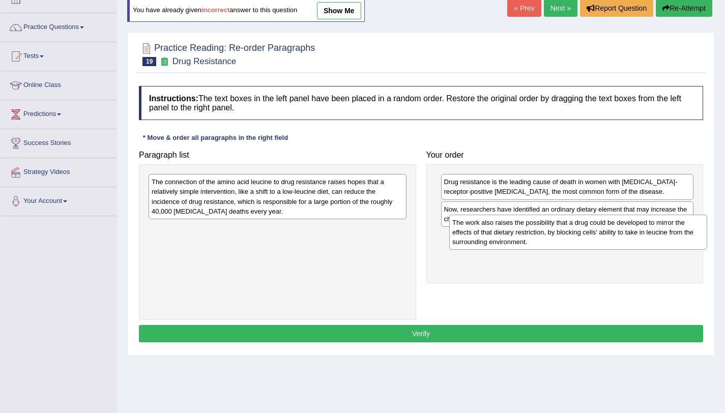
drag, startPoint x: 257, startPoint y: 241, endPoint x: 550, endPoint y: 234, distance: 293.1
click at [550, 234] on div "The work also raises the possibility that a drug could be developed to mirror t…" at bounding box center [578, 232] width 258 height 35
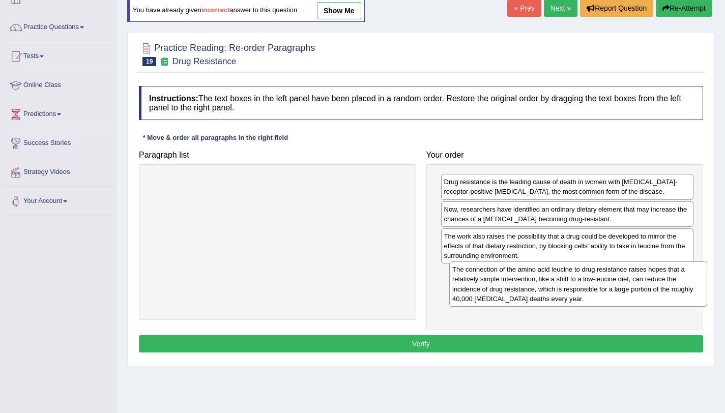
drag, startPoint x: 409, startPoint y: 242, endPoint x: 691, endPoint y: 283, distance: 284.8
click at [694, 284] on div "The connection of the amino acid leucine to drug resistance raises hopes that a…" at bounding box center [578, 283] width 258 height 45
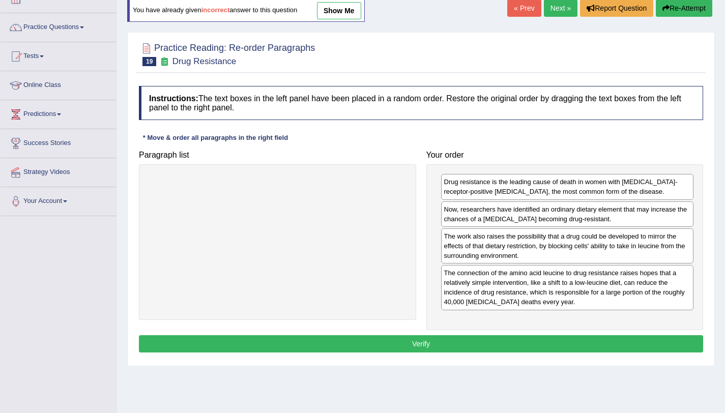
click at [560, 347] on button "Verify" at bounding box center [421, 343] width 564 height 17
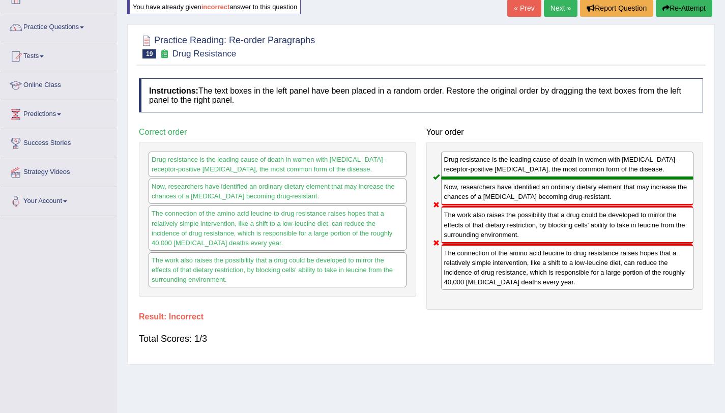
click at [681, 9] on button "Re-Attempt" at bounding box center [684, 7] width 56 height 17
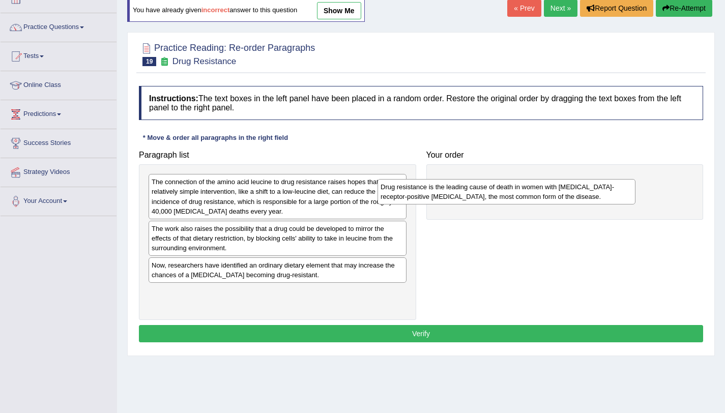
drag, startPoint x: 366, startPoint y: 229, endPoint x: 584, endPoint y: 175, distance: 224.6
click at [584, 179] on div "Drug resistance is the leading cause of death in women with estrogen-receptor-p…" at bounding box center [506, 191] width 258 height 25
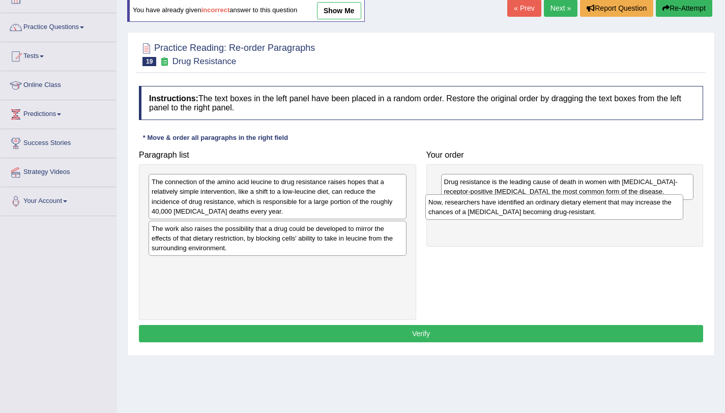
drag, startPoint x: 393, startPoint y: 278, endPoint x: 690, endPoint y: 211, distance: 304.9
click at [683, 211] on div "Now, researchers have identified an ordinary dietary element that may increase …" at bounding box center [554, 206] width 258 height 25
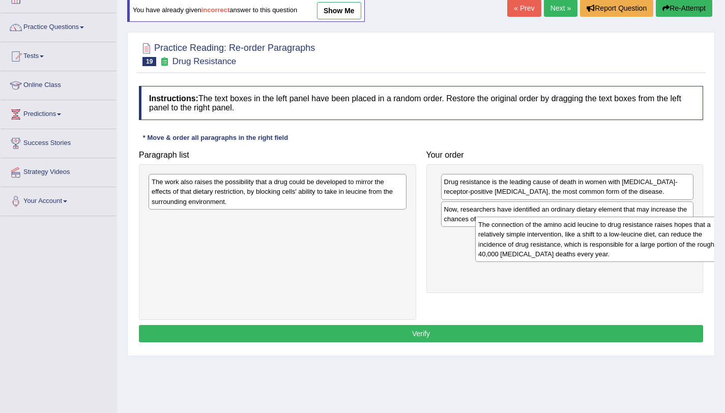
drag, startPoint x: 358, startPoint y: 204, endPoint x: 685, endPoint y: 247, distance: 329.3
click at [685, 247] on div "The connection of the amino acid leucine to drug resistance raises hopes that a…" at bounding box center [604, 239] width 258 height 45
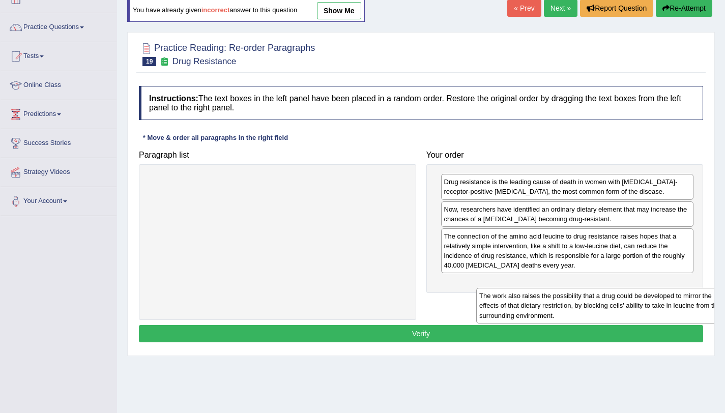
drag, startPoint x: 440, startPoint y: 268, endPoint x: 722, endPoint y: 315, distance: 285.7
click at [724, 316] on div "Home Practice Reading: Re-order Paragraphs Drug Resistance You have already giv…" at bounding box center [421, 188] width 608 height 509
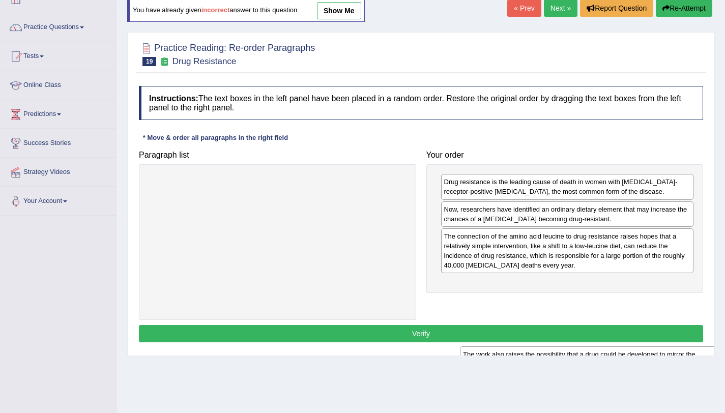
drag, startPoint x: 376, startPoint y: 196, endPoint x: 687, endPoint y: 368, distance: 354.9
click at [687, 368] on div "Home Practice Reading: Re-order Paragraphs Drug Resistance You have already giv…" at bounding box center [421, 188] width 608 height 509
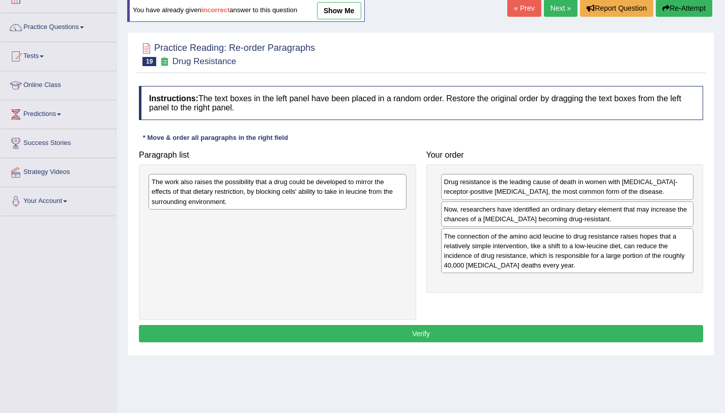
click at [453, 333] on button "Verify" at bounding box center [421, 333] width 564 height 17
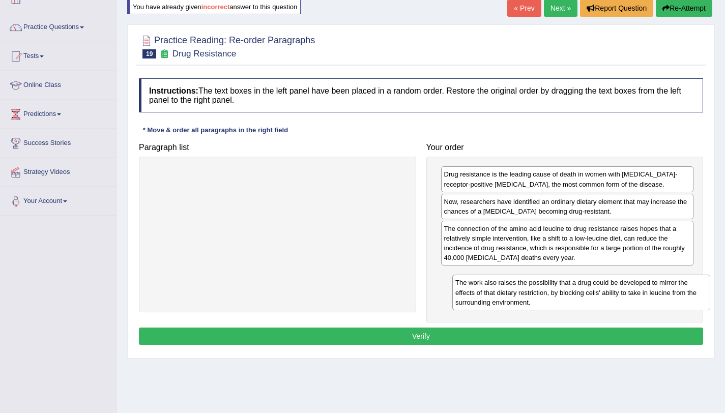
drag, startPoint x: 383, startPoint y: 191, endPoint x: 687, endPoint y: 298, distance: 322.1
click at [687, 298] on div "The work also raises the possibility that a drug could be developed to mirror t…" at bounding box center [581, 292] width 258 height 35
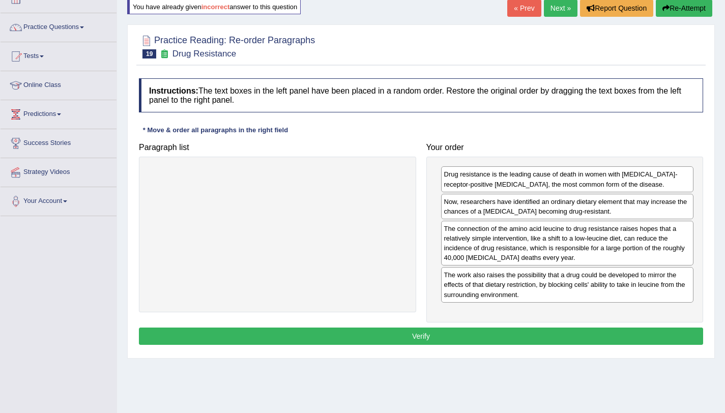
click at [615, 338] on button "Verify" at bounding box center [421, 336] width 564 height 17
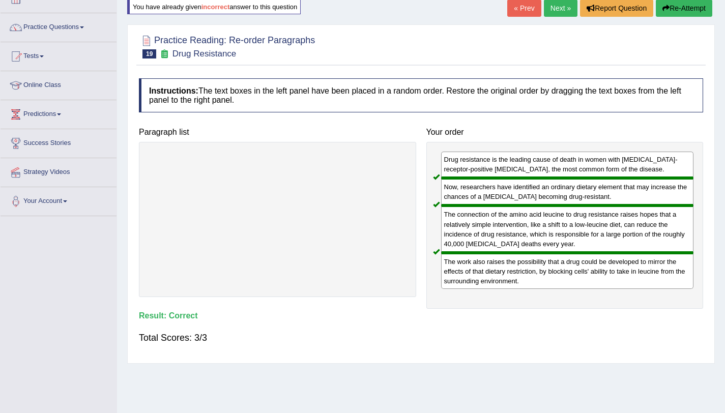
click at [561, 14] on link "Next »" at bounding box center [561, 7] width 34 height 17
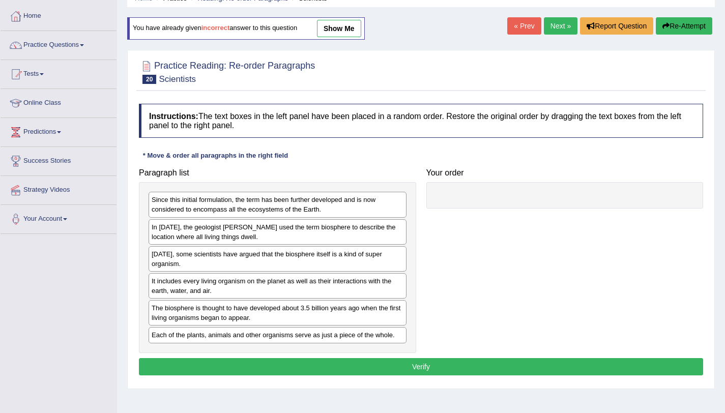
scroll to position [121, 0]
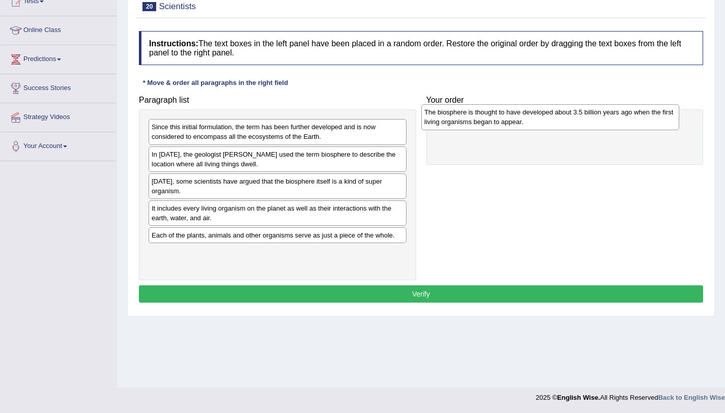
drag, startPoint x: 244, startPoint y: 244, endPoint x: 516, endPoint y: 120, distance: 299.3
click at [516, 120] on div "The biosphere is thought to have developed about 3.5 billion years ago when the…" at bounding box center [550, 116] width 258 height 25
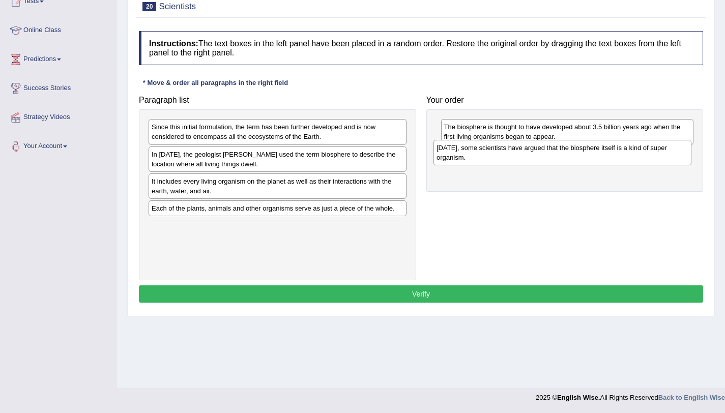
drag, startPoint x: 203, startPoint y: 186, endPoint x: 488, endPoint y: 153, distance: 286.8
click at [488, 153] on div "[DATE], some scientists have argued that the biosphere itself is a kind of supe…" at bounding box center [562, 152] width 258 height 25
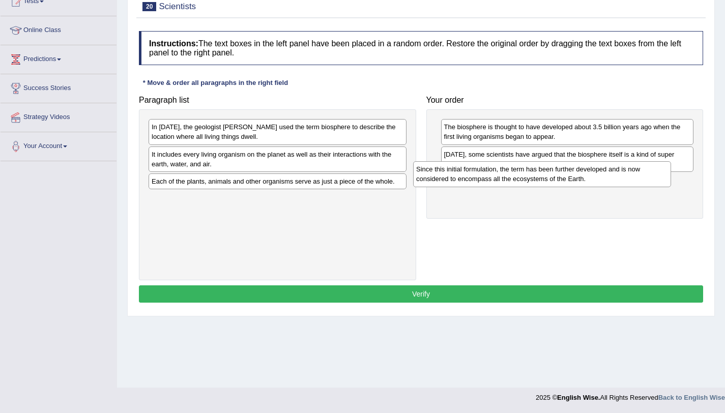
drag, startPoint x: 182, startPoint y: 134, endPoint x: 460, endPoint y: 175, distance: 281.8
click at [460, 175] on div "Since this initial formulation, the term has been further developed and is now …" at bounding box center [542, 173] width 258 height 25
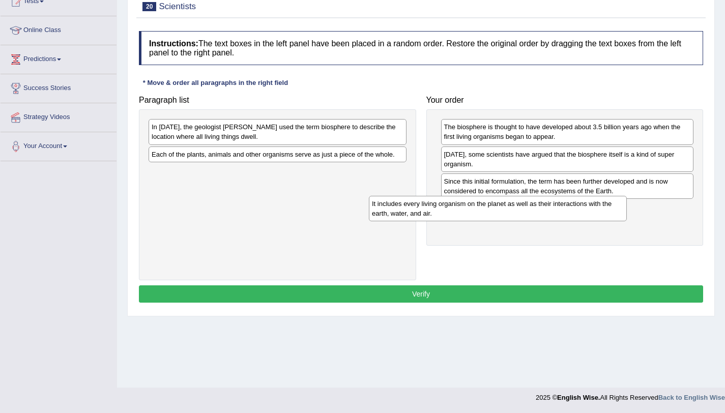
drag, startPoint x: 263, startPoint y: 162, endPoint x: 496, endPoint y: 213, distance: 238.4
click at [496, 213] on div "It includes every living organism on the planet as well as their interactions w…" at bounding box center [498, 208] width 258 height 25
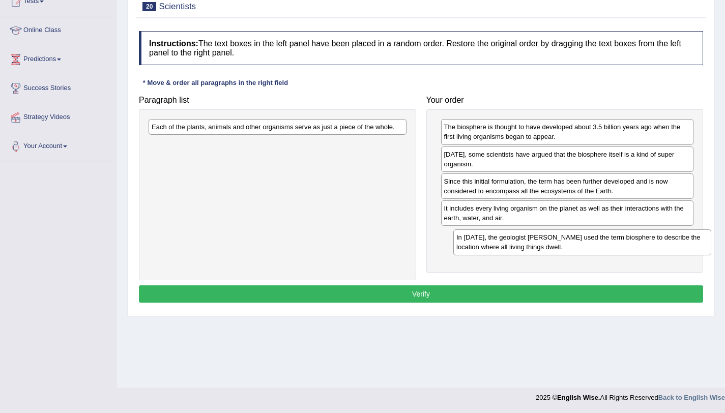
drag, startPoint x: 341, startPoint y: 159, endPoint x: 567, endPoint y: 204, distance: 230.8
click at [610, 238] on div "In [DATE], the geologist [PERSON_NAME] used the term biosphere to describe the …" at bounding box center [582, 241] width 258 height 25
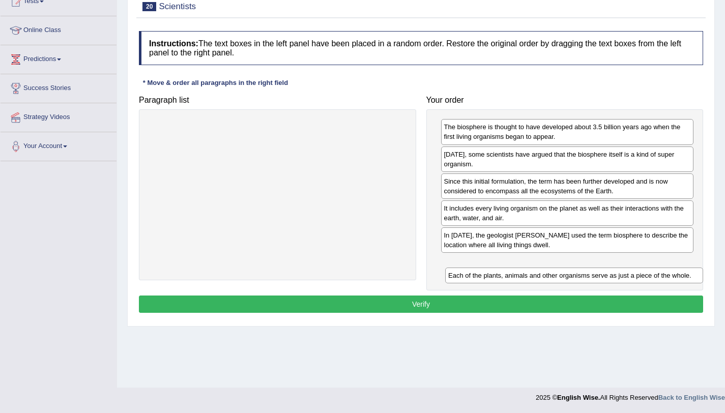
drag, startPoint x: 332, startPoint y: 130, endPoint x: 631, endPoint y: 270, distance: 330.2
click at [631, 276] on div "Each of the plants, animals and other organisms serve as just a piece of the wh…" at bounding box center [574, 276] width 258 height 16
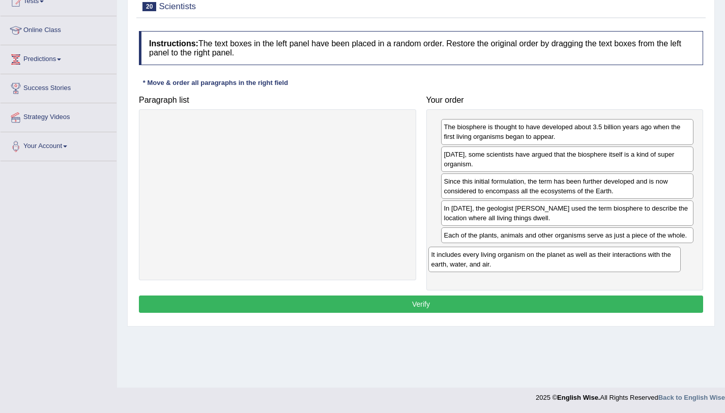
drag, startPoint x: 556, startPoint y: 219, endPoint x: 544, endPoint y: 263, distance: 46.0
click at [544, 263] on div "It includes every living organism on the planet as well as their interactions w…" at bounding box center [554, 259] width 253 height 25
click at [547, 302] on button "Verify" at bounding box center [421, 304] width 564 height 17
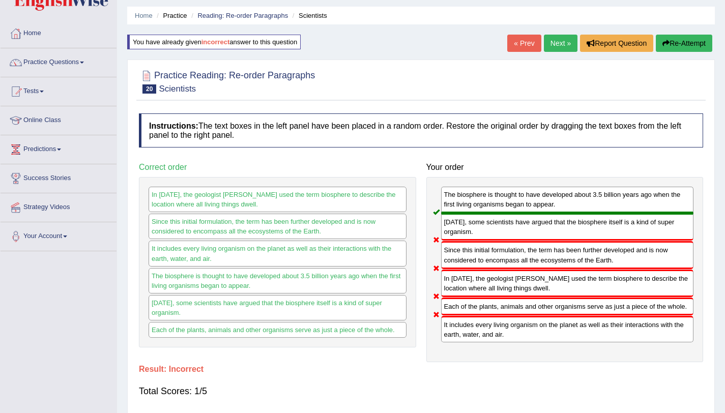
scroll to position [0, 0]
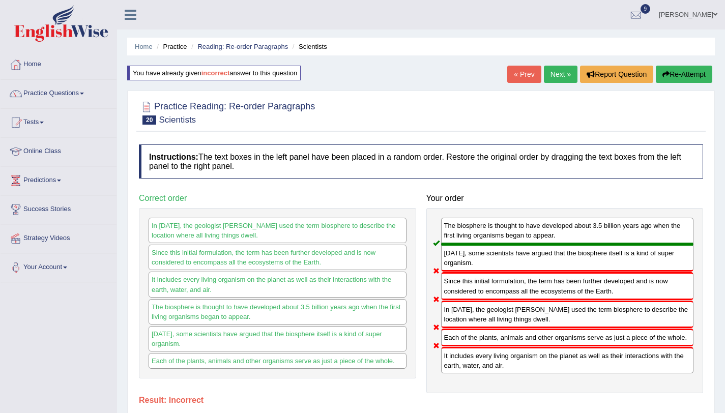
click at [656, 79] on button "Re-Attempt" at bounding box center [684, 74] width 56 height 17
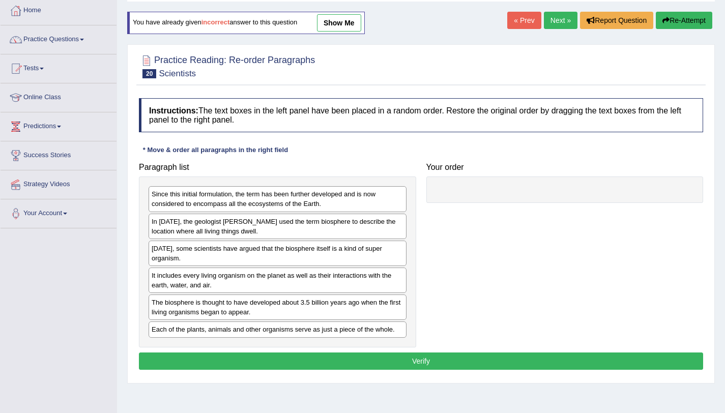
scroll to position [82, 0]
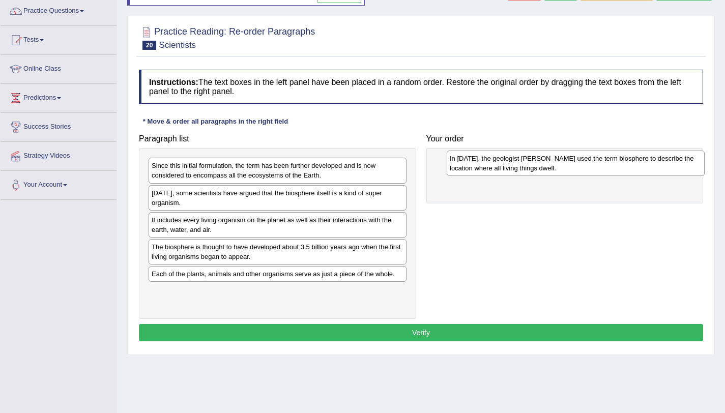
drag, startPoint x: 225, startPoint y: 197, endPoint x: 523, endPoint y: 162, distance: 300.1
click at [523, 162] on div "In [DATE], the geologist [PERSON_NAME] used the term biosphere to describe the …" at bounding box center [576, 163] width 258 height 25
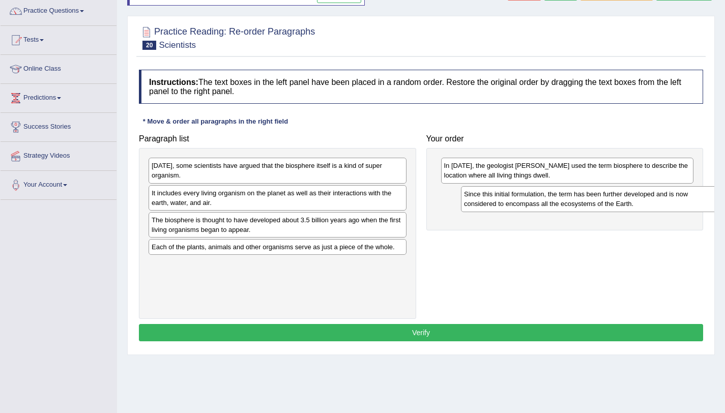
drag, startPoint x: 200, startPoint y: 170, endPoint x: 511, endPoint y: 198, distance: 312.5
click at [511, 198] on div "Since this initial formulation, the term has been further developed and is now …" at bounding box center [590, 198] width 258 height 25
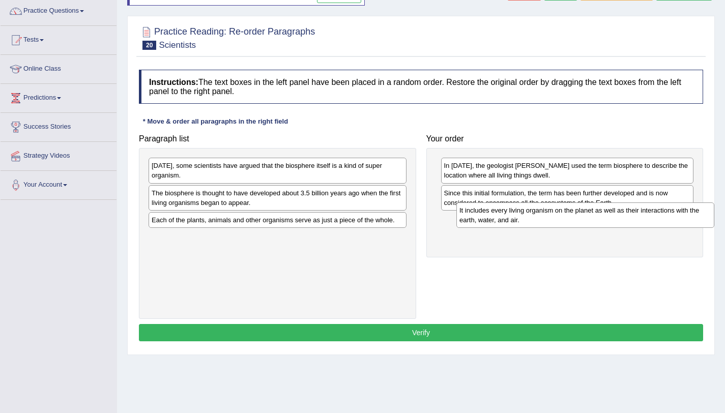
drag, startPoint x: 189, startPoint y: 194, endPoint x: 496, endPoint y: 212, distance: 308.2
click at [496, 212] on div "It includes every living organism on the planet as well as their interactions w…" at bounding box center [585, 214] width 258 height 25
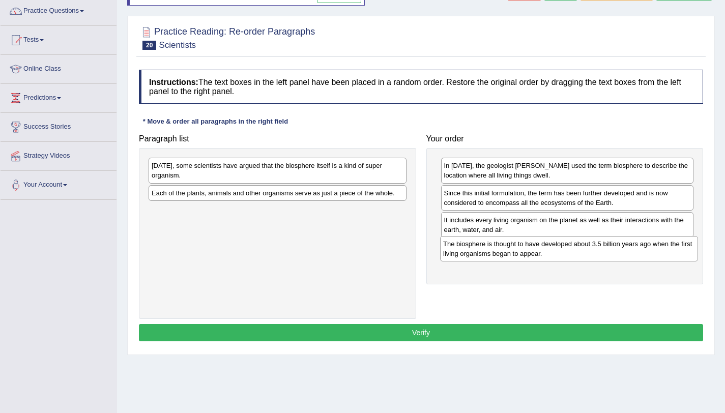
drag, startPoint x: 231, startPoint y: 202, endPoint x: 523, endPoint y: 253, distance: 295.8
click at [523, 253] on div "The biosphere is thought to have developed about 3.5 billion years ago when the…" at bounding box center [569, 248] width 258 height 25
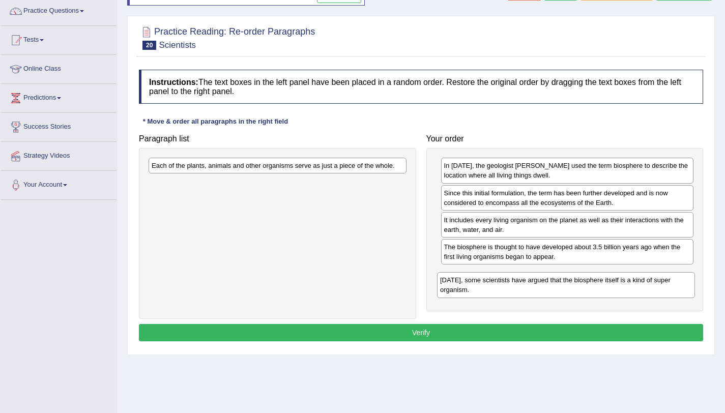
drag, startPoint x: 261, startPoint y: 169, endPoint x: 549, endPoint y: 283, distance: 310.3
click at [549, 283] on div "Today, some scientists have argued that the biosphere itself is a kind of super…" at bounding box center [566, 284] width 258 height 25
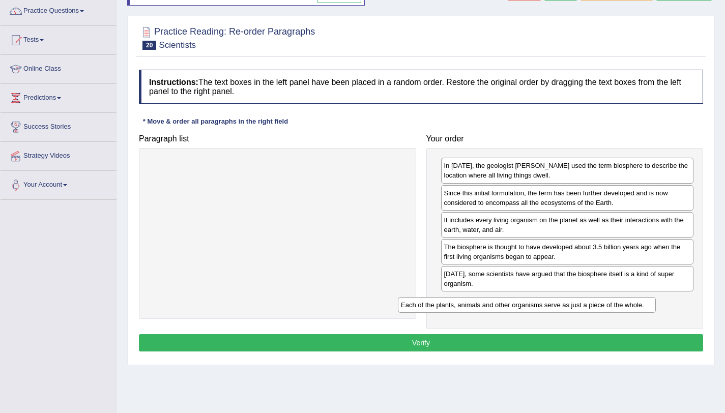
drag, startPoint x: 385, startPoint y: 168, endPoint x: 685, endPoint y: 291, distance: 324.3
click at [656, 297] on div "Each of the plants, animals and other organisms serve as just a piece of the wh…" at bounding box center [527, 305] width 258 height 16
click at [652, 341] on button "Verify" at bounding box center [421, 342] width 564 height 17
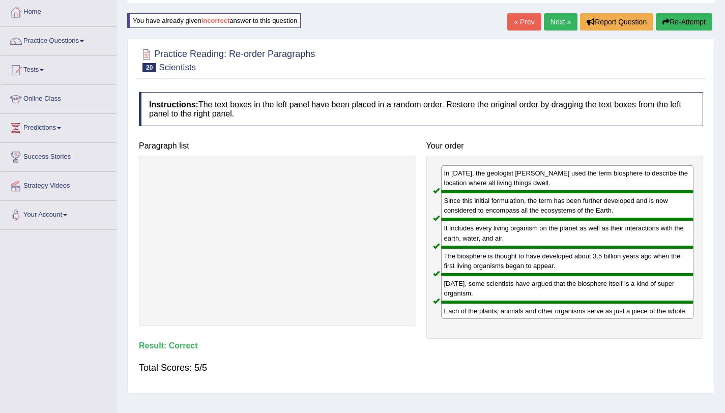
scroll to position [0, 0]
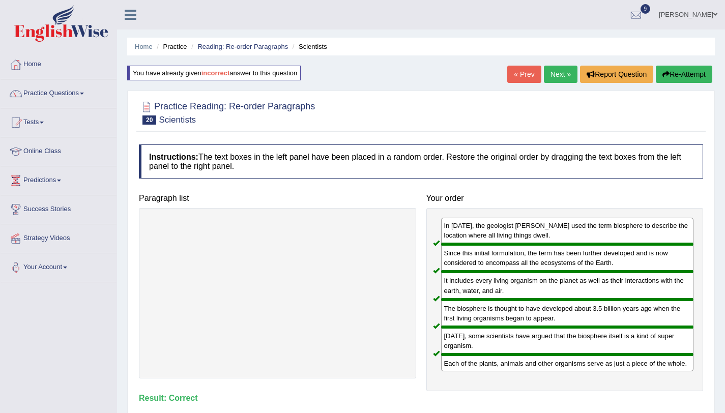
click at [555, 69] on link "Next »" at bounding box center [561, 74] width 34 height 17
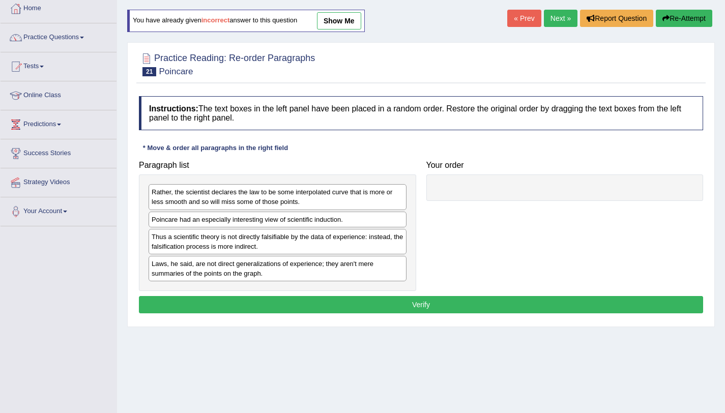
scroll to position [121, 0]
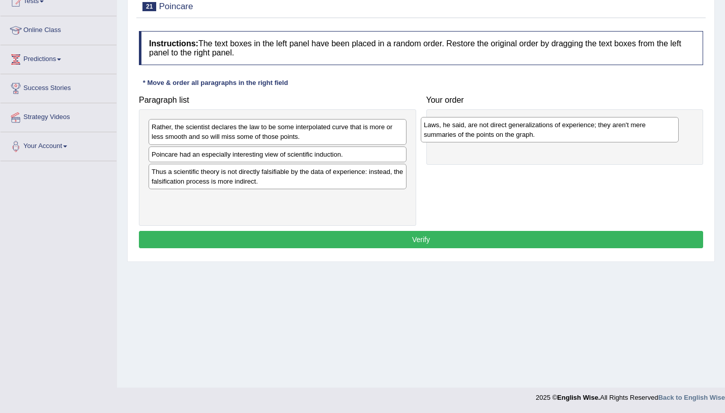
drag, startPoint x: 233, startPoint y: 211, endPoint x: 505, endPoint y: 137, distance: 281.9
click at [505, 137] on div "Laws, he said, are not direct generalizations of experience; they aren't mere s…" at bounding box center [550, 129] width 258 height 25
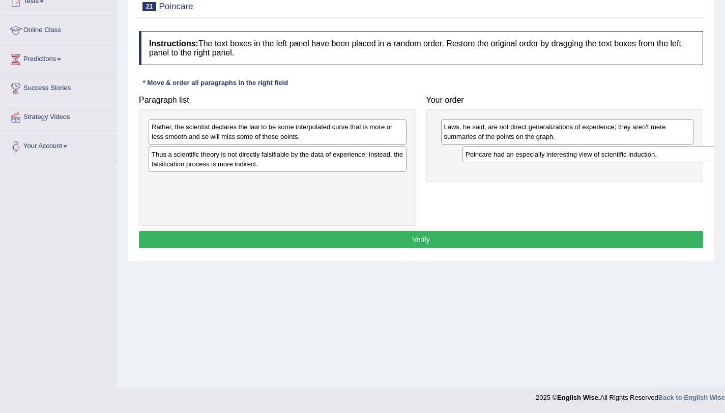
drag, startPoint x: 248, startPoint y: 156, endPoint x: 562, endPoint y: 156, distance: 313.8
click at [562, 156] on div "Poincare had an especially interesting view of scientific induction." at bounding box center [591, 154] width 258 height 16
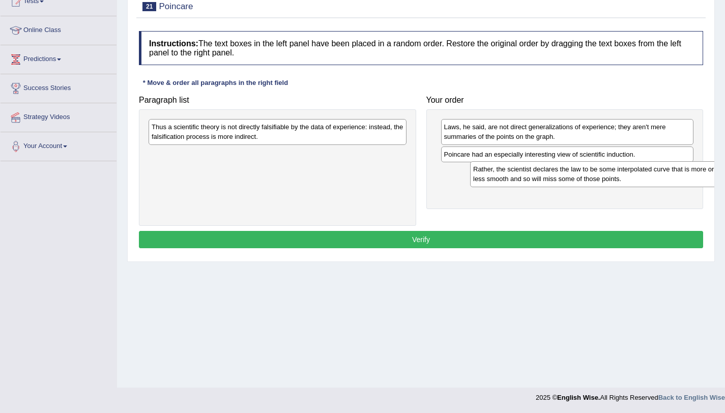
drag, startPoint x: 331, startPoint y: 138, endPoint x: 653, endPoint y: 181, distance: 324.2
click at [653, 181] on div "Rather, the scientist declares the law to be some interpolated curve that is mo…" at bounding box center [599, 173] width 258 height 25
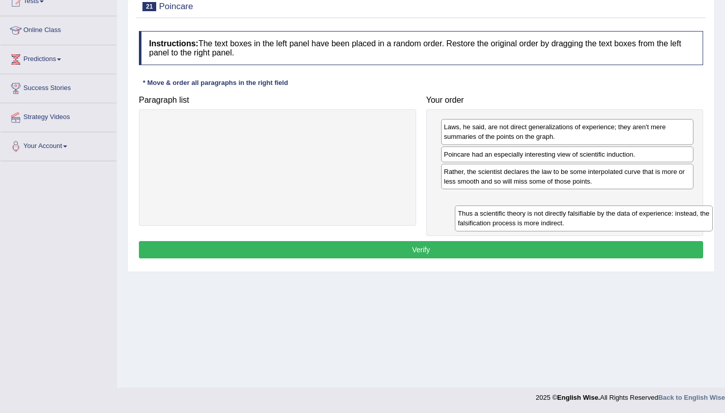
drag, startPoint x: 356, startPoint y: 143, endPoint x: 666, endPoint y: 227, distance: 321.4
click at [666, 228] on div "Thus a scientific theory is not directly falsifiable by the data of experience:…" at bounding box center [584, 217] width 258 height 25
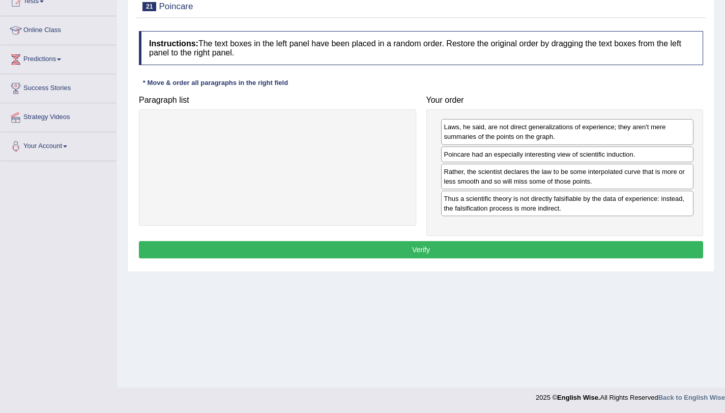
click at [596, 253] on button "Verify" at bounding box center [421, 249] width 564 height 17
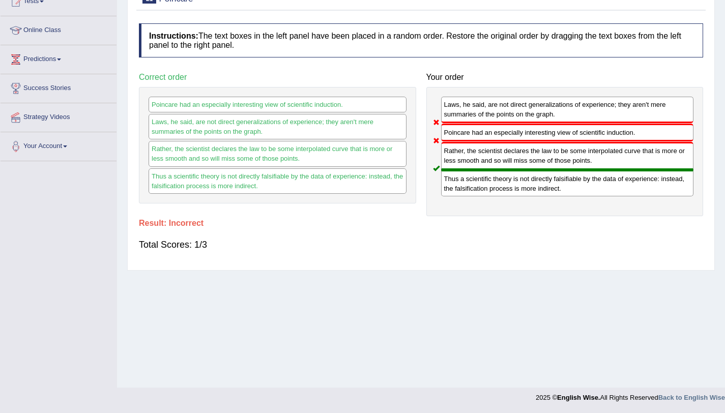
scroll to position [0, 0]
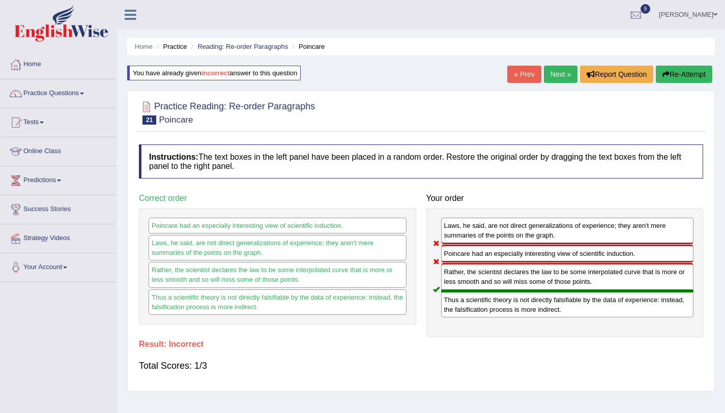
click at [694, 71] on button "Re-Attempt" at bounding box center [684, 74] width 56 height 17
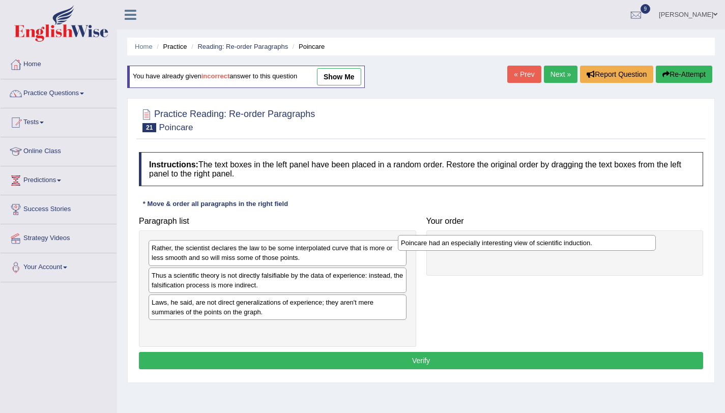
drag, startPoint x: 202, startPoint y: 278, endPoint x: 459, endPoint y: 240, distance: 259.2
click at [459, 240] on div "Poincare had an especially interesting view of scientific induction." at bounding box center [527, 243] width 258 height 16
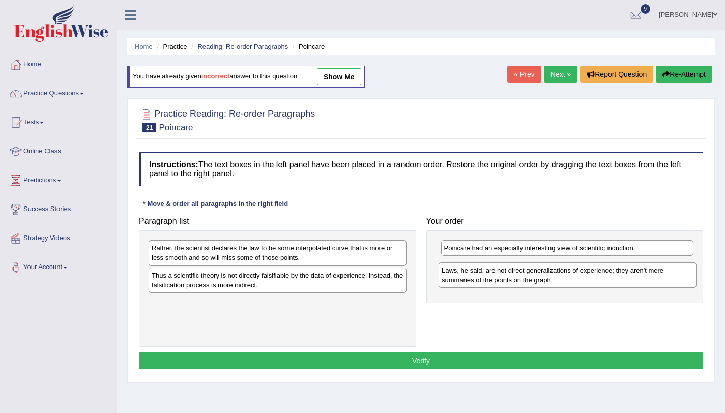
drag, startPoint x: 192, startPoint y: 305, endPoint x: 482, endPoint y: 273, distance: 291.7
click at [482, 273] on div "Laws, he said, are not direct generalizations of experience; they aren't mere s…" at bounding box center [567, 274] width 258 height 25
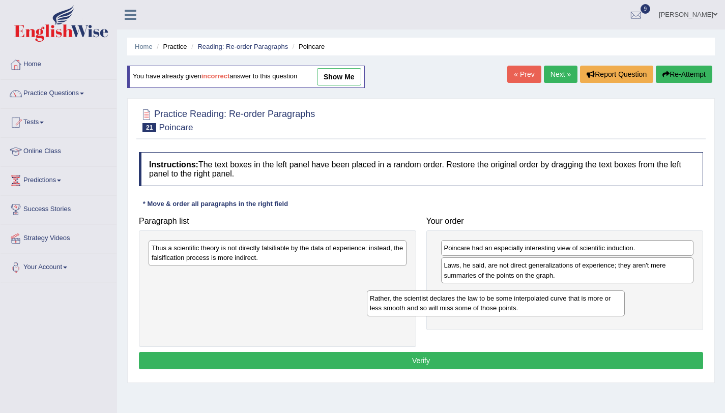
drag, startPoint x: 247, startPoint y: 262, endPoint x: 484, endPoint y: 307, distance: 240.8
click at [484, 307] on div "Rather, the scientist declares the law to be some interpolated curve that is mo…" at bounding box center [496, 302] width 258 height 25
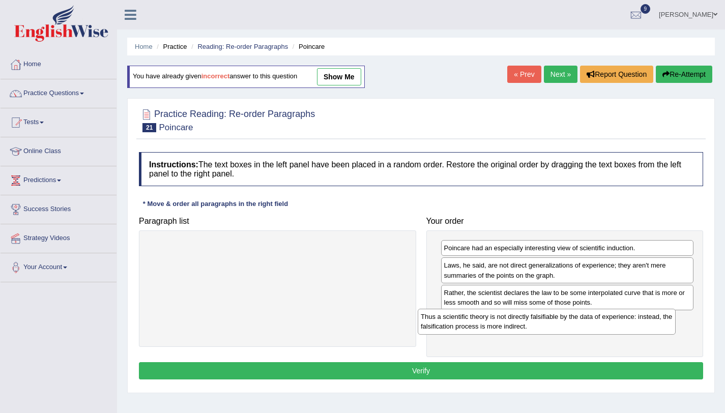
drag, startPoint x: 322, startPoint y: 276, endPoint x: 576, endPoint y: 332, distance: 259.9
click at [576, 332] on div "Thus a scientific theory is not directly falsifiable by the data of experience:…" at bounding box center [547, 321] width 258 height 25
click at [534, 370] on button "Verify" at bounding box center [421, 370] width 564 height 17
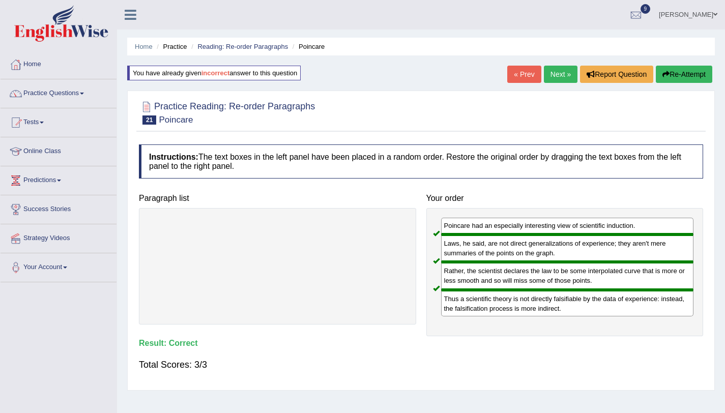
click at [550, 71] on link "Next »" at bounding box center [561, 74] width 34 height 17
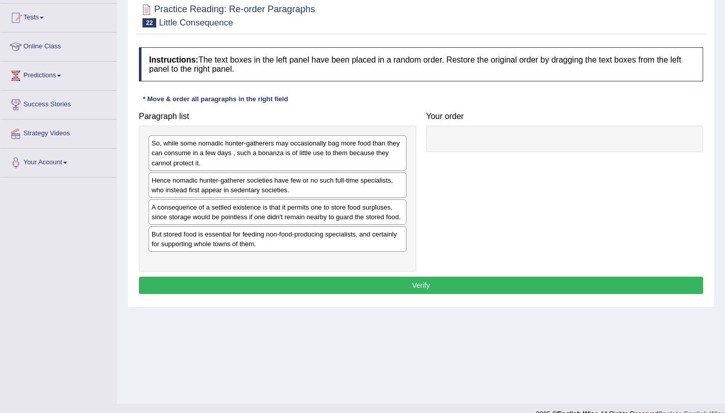
scroll to position [121, 0]
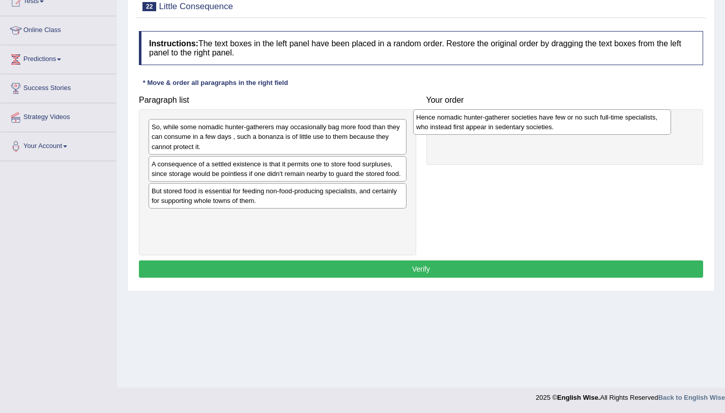
drag, startPoint x: 341, startPoint y: 165, endPoint x: 606, endPoint y: 119, distance: 268.6
click at [606, 119] on div "Hence nomadic hunter-gatherer societies have few or no such full-time specialis…" at bounding box center [542, 121] width 258 height 25
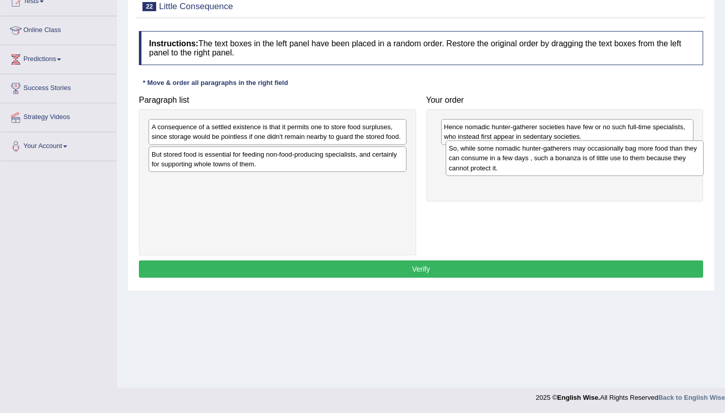
drag, startPoint x: 379, startPoint y: 128, endPoint x: 676, endPoint y: 149, distance: 297.8
click at [676, 149] on div "So, while some nomadic hunter-gatherers may occasionally bag more food than the…" at bounding box center [575, 157] width 258 height 35
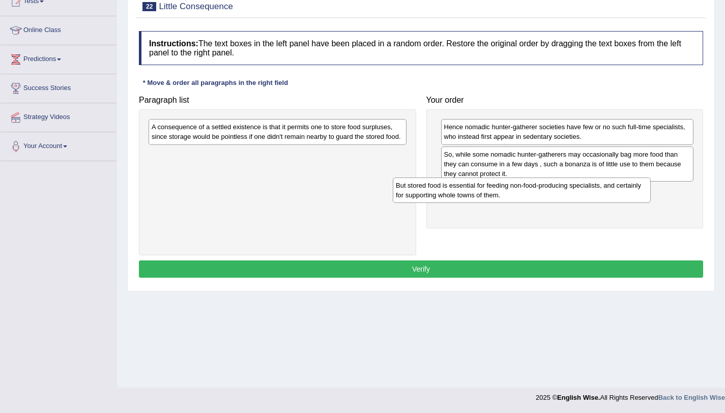
drag, startPoint x: 314, startPoint y: 174, endPoint x: 558, endPoint y: 195, distance: 245.1
click at [558, 195] on div "But stored food is essential for feeding non-food-producing specialists, and ce…" at bounding box center [522, 190] width 258 height 25
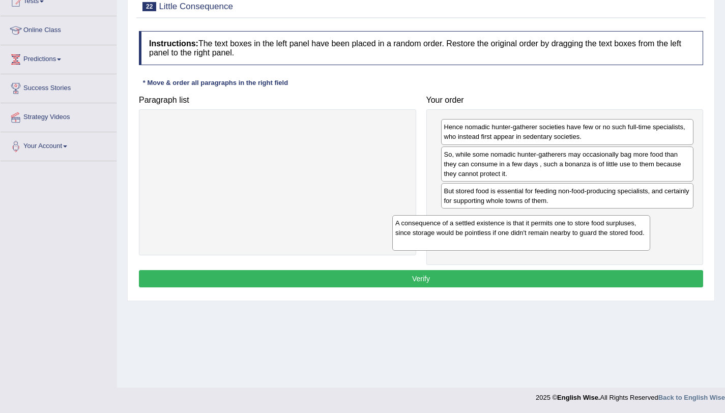
drag, startPoint x: 351, startPoint y: 157, endPoint x: 616, endPoint y: 244, distance: 278.4
click at [616, 244] on div "A consequence of a settled existence is that it permits one to store food surpl…" at bounding box center [521, 232] width 258 height 35
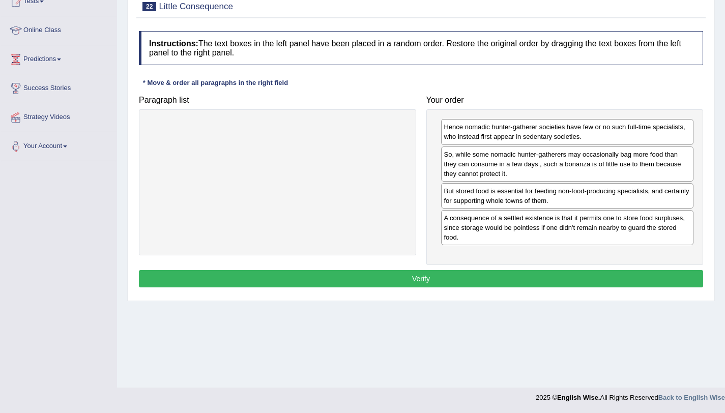
click at [600, 282] on button "Verify" at bounding box center [421, 278] width 564 height 17
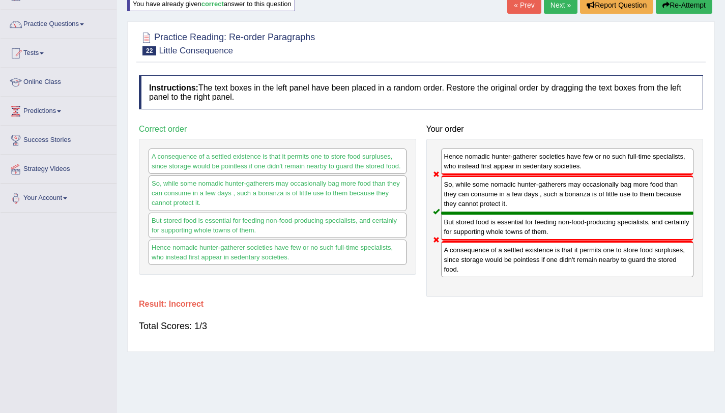
scroll to position [0, 0]
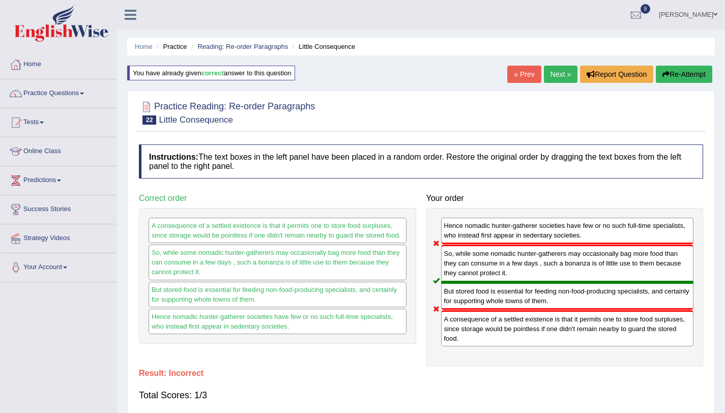
click at [672, 82] on button "Re-Attempt" at bounding box center [684, 74] width 56 height 17
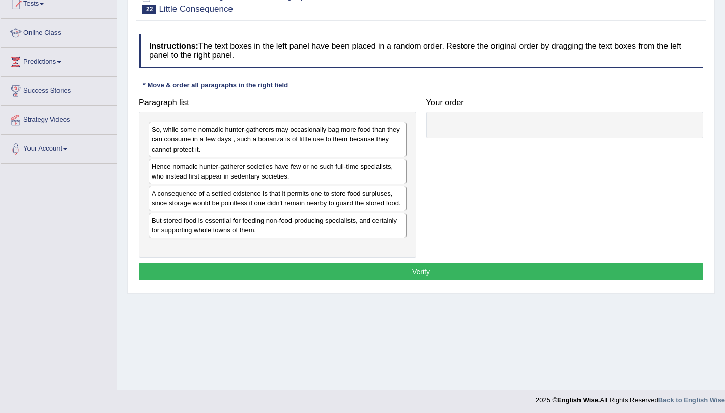
scroll to position [121, 0]
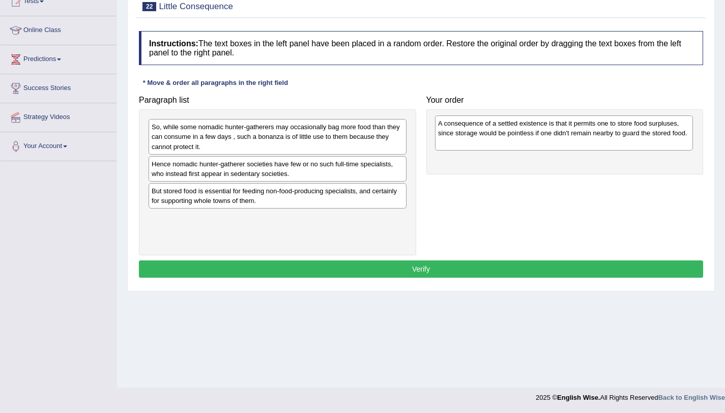
drag, startPoint x: 304, startPoint y: 199, endPoint x: 588, endPoint y: 132, distance: 291.8
click at [590, 132] on div "A consequence of a settled existence is that it permits one to store food surpl…" at bounding box center [564, 132] width 258 height 35
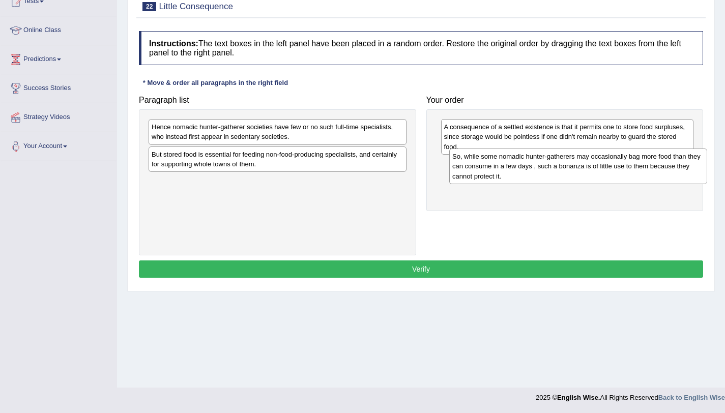
drag, startPoint x: 311, startPoint y: 143, endPoint x: 601, endPoint y: 171, distance: 291.8
click at [601, 171] on div "So, while some nomadic hunter-gatherers may occasionally bag more food than the…" at bounding box center [578, 166] width 258 height 35
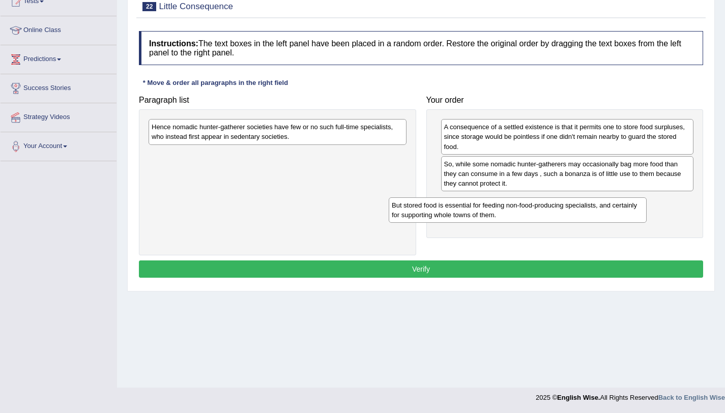
drag, startPoint x: 322, startPoint y: 162, endPoint x: 562, endPoint y: 213, distance: 245.4
click at [562, 213] on div "But stored food is essential for feeding non-food-producing specialists, and ce…" at bounding box center [518, 209] width 258 height 25
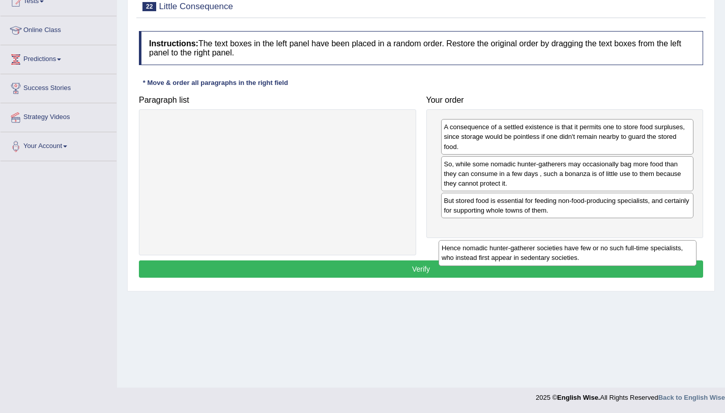
drag, startPoint x: 334, startPoint y: 133, endPoint x: 628, endPoint y: 251, distance: 317.0
click at [626, 253] on div "Hence nomadic hunter-gatherer societies have few or no such full-time specialis…" at bounding box center [567, 252] width 258 height 25
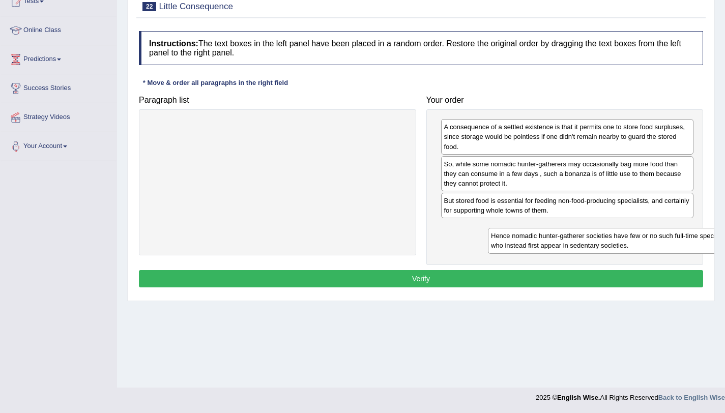
drag, startPoint x: 332, startPoint y: 122, endPoint x: 672, endPoint y: 229, distance: 357.3
click at [672, 229] on div "Hence nomadic hunter-gatherer societies have few or no such full-time specialis…" at bounding box center [617, 240] width 258 height 25
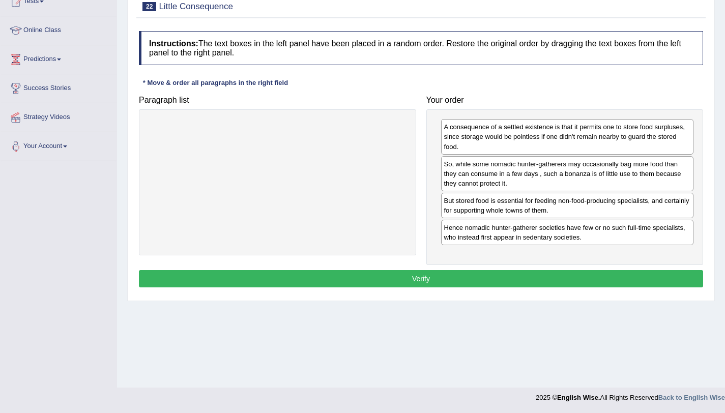
click at [608, 281] on button "Verify" at bounding box center [421, 278] width 564 height 17
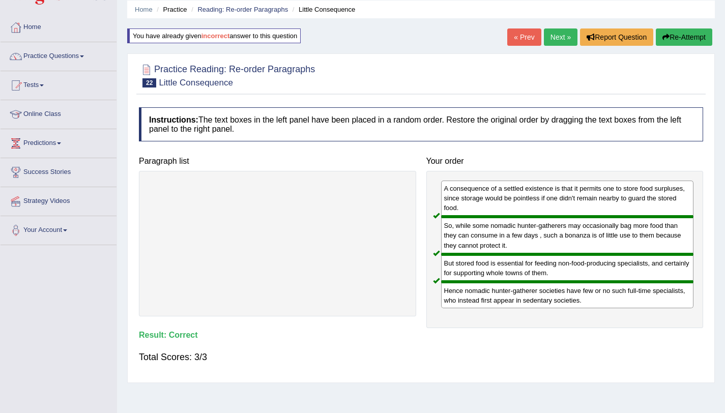
scroll to position [0, 0]
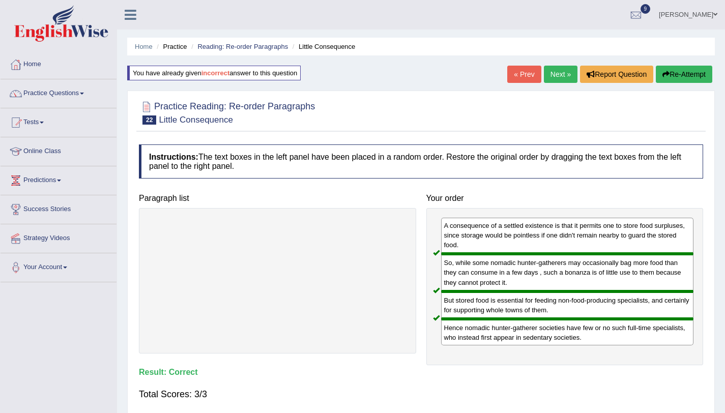
click at [563, 77] on link "Next »" at bounding box center [561, 74] width 34 height 17
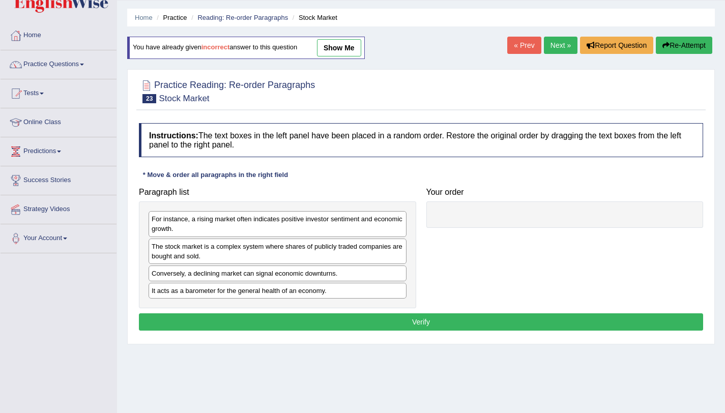
scroll to position [76, 0]
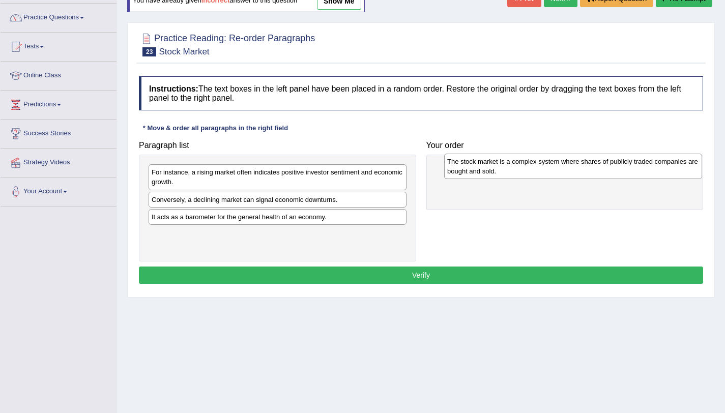
drag, startPoint x: 270, startPoint y: 202, endPoint x: 564, endPoint y: 163, distance: 296.6
click at [564, 163] on div "The stock market is a complex system where shares of publicly traded companies …" at bounding box center [573, 166] width 258 height 25
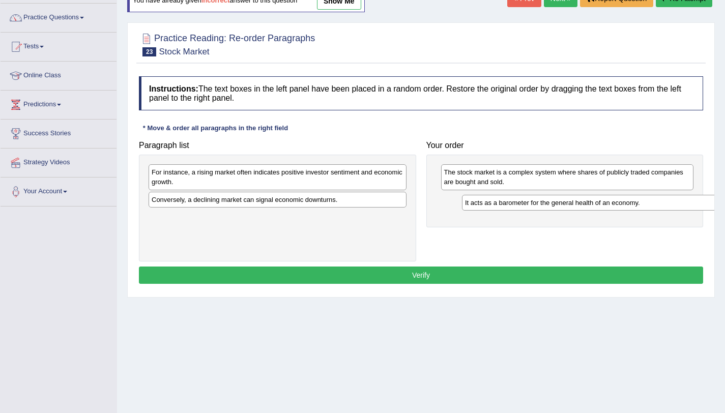
drag, startPoint x: 318, startPoint y: 217, endPoint x: 629, endPoint y: 202, distance: 310.6
click at [629, 202] on div "It acts as a barometer for the general health of an economy." at bounding box center [591, 203] width 258 height 16
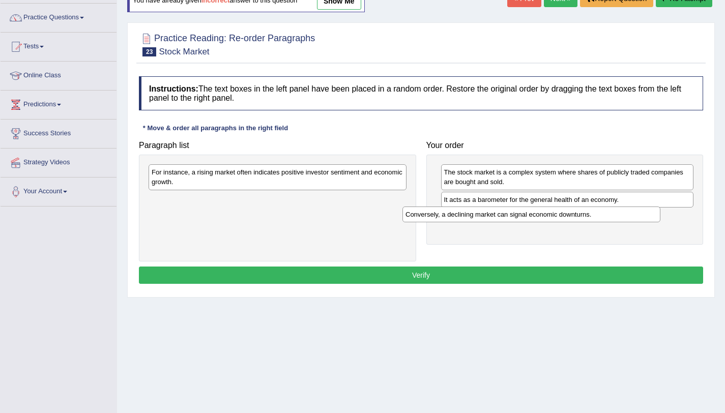
drag, startPoint x: 355, startPoint y: 198, endPoint x: 626, endPoint y: 212, distance: 271.4
click at [627, 212] on div "Conversely, a declining market can signal economic downturns." at bounding box center [531, 214] width 258 height 16
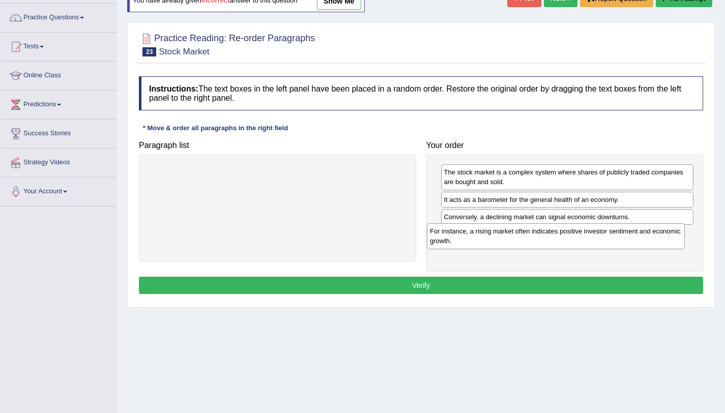
drag, startPoint x: 396, startPoint y: 183, endPoint x: 678, endPoint y: 243, distance: 289.0
click at [678, 243] on div "For instance, a rising market often indicates positive investor sentiment and e…" at bounding box center [556, 235] width 258 height 25
click at [662, 291] on button "Verify" at bounding box center [421, 285] width 564 height 17
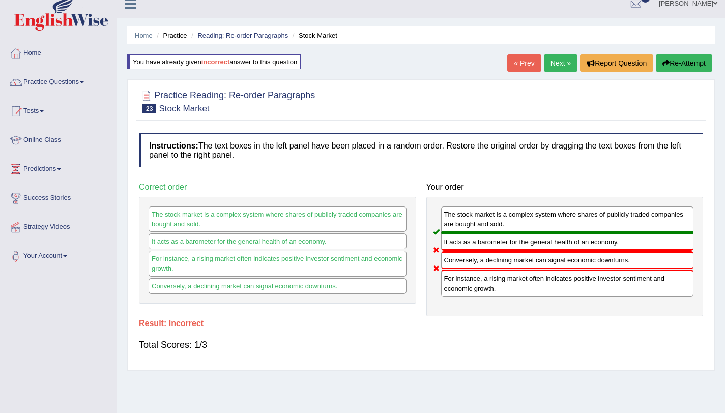
scroll to position [0, 0]
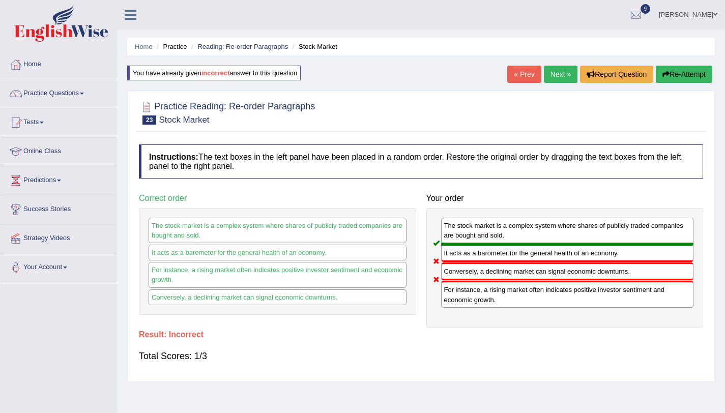
click at [670, 70] on button "Re-Attempt" at bounding box center [684, 74] width 56 height 17
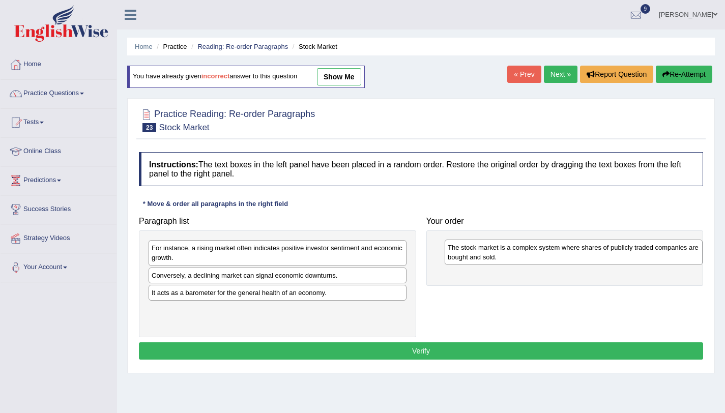
drag, startPoint x: 184, startPoint y: 289, endPoint x: 480, endPoint y: 261, distance: 297.3
click at [480, 261] on div "The stock market is a complex system where shares of publicly traded companies …" at bounding box center [574, 252] width 258 height 25
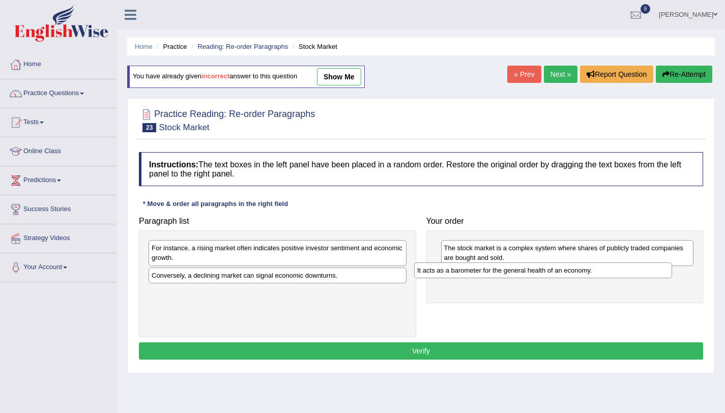
drag, startPoint x: 196, startPoint y: 293, endPoint x: 469, endPoint y: 270, distance: 274.1
click at [469, 270] on div "It acts as a barometer for the general health of an economy." at bounding box center [543, 270] width 258 height 16
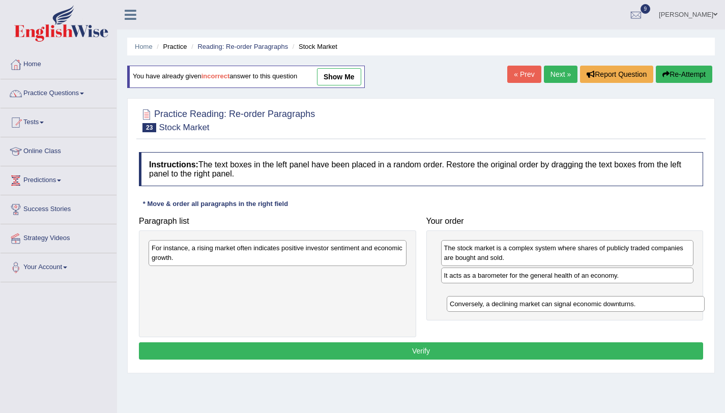
drag, startPoint x: 210, startPoint y: 280, endPoint x: 508, endPoint y: 305, distance: 298.6
click at [508, 307] on div "Conversely, a declining market can signal economic downturns." at bounding box center [576, 304] width 258 height 16
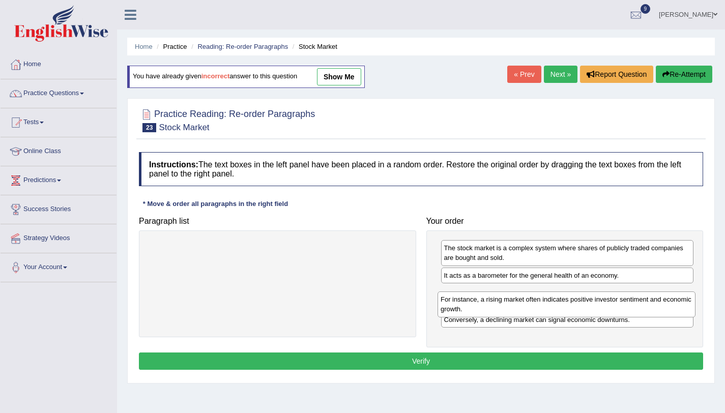
drag, startPoint x: 285, startPoint y: 259, endPoint x: 575, endPoint y: 308, distance: 293.4
click at [574, 310] on div "For instance, a rising market often indicates positive investor sentiment and e…" at bounding box center [566, 303] width 258 height 25
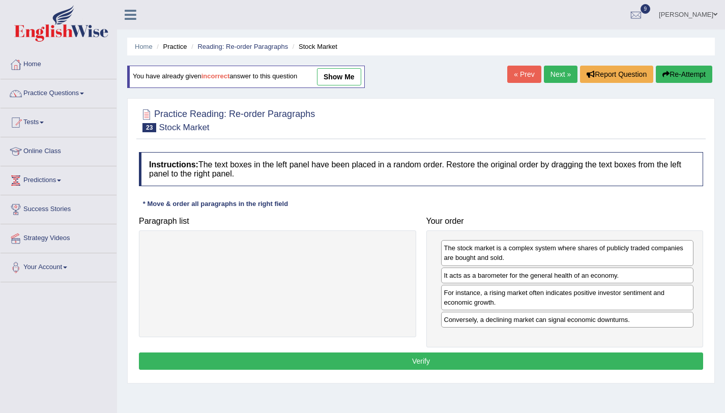
click at [565, 358] on button "Verify" at bounding box center [421, 360] width 564 height 17
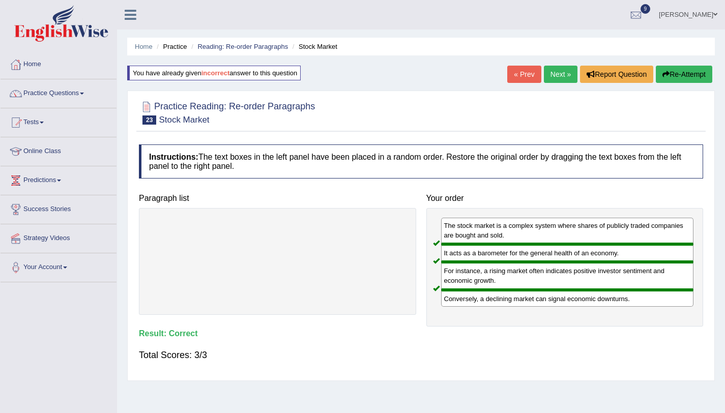
click at [555, 82] on link "Next »" at bounding box center [561, 74] width 34 height 17
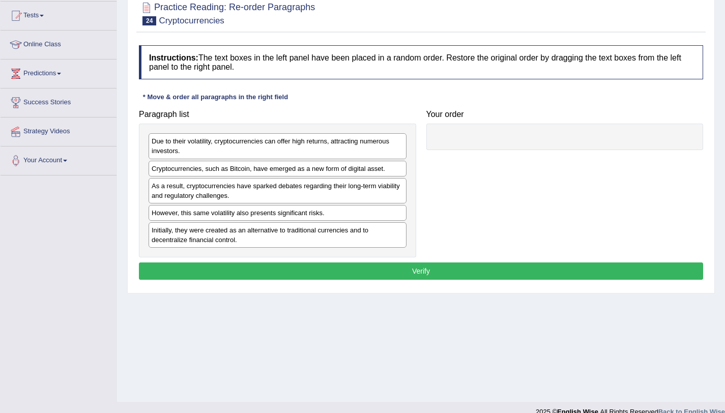
scroll to position [121, 0]
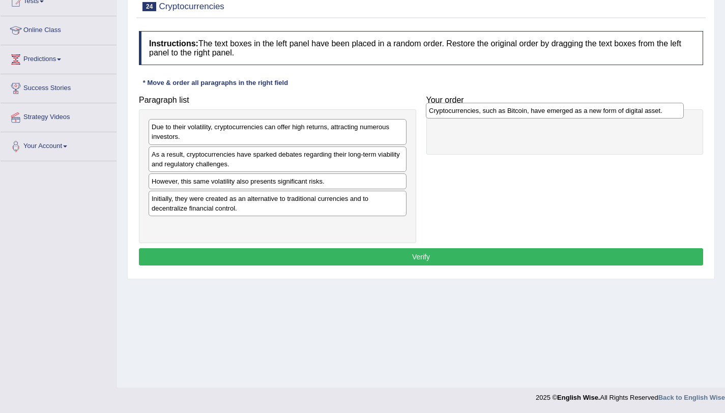
drag, startPoint x: 213, startPoint y: 156, endPoint x: 490, endPoint y: 112, distance: 281.1
click at [490, 112] on div "Cryptocurrencies, such as Bitcoin, have emerged as a new form of digital asset." at bounding box center [555, 111] width 258 height 16
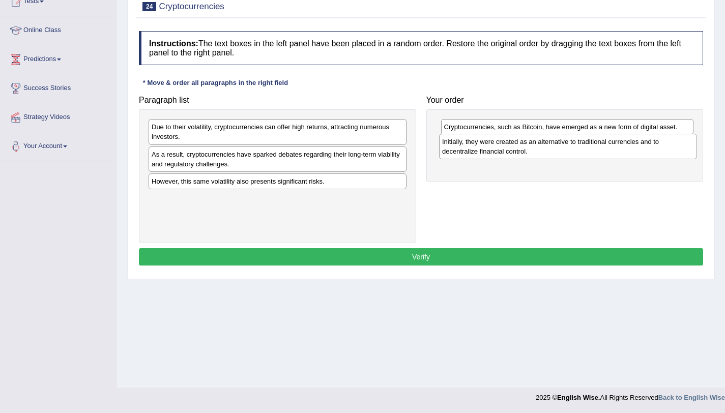
drag, startPoint x: 342, startPoint y: 202, endPoint x: 580, endPoint y: 154, distance: 242.9
click at [580, 154] on div "Initially, they were created as an alternative to traditional currencies and to…" at bounding box center [568, 146] width 258 height 25
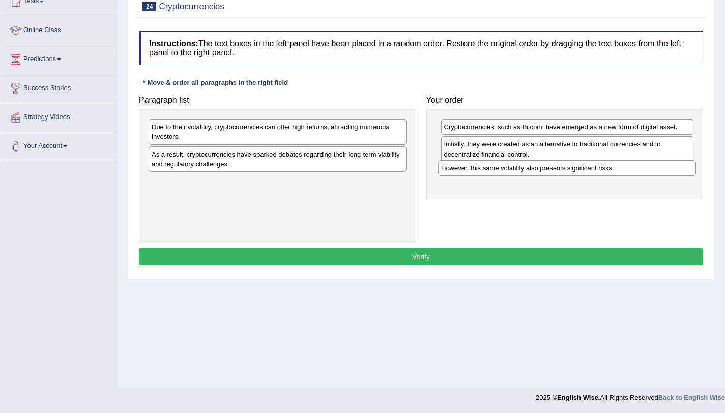
drag, startPoint x: 226, startPoint y: 186, endPoint x: 515, endPoint y: 172, distance: 289.7
click at [515, 172] on div "However, this same volatility also presents significant risks." at bounding box center [567, 168] width 258 height 16
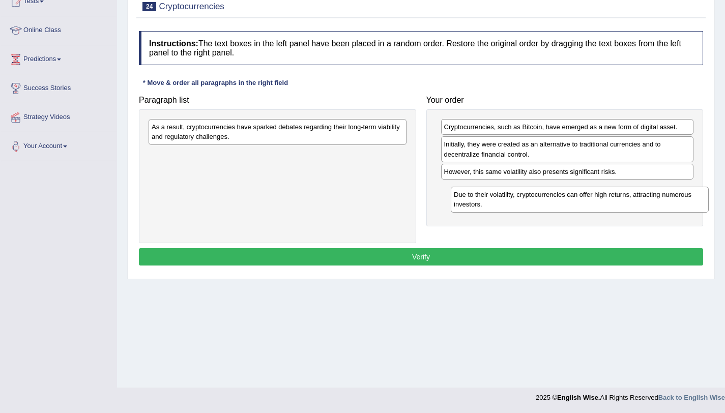
drag, startPoint x: 268, startPoint y: 136, endPoint x: 567, endPoint y: 197, distance: 305.2
click at [570, 204] on div "Due to their volatility, cryptocurrencies can offer high returns, attracting nu…" at bounding box center [580, 199] width 258 height 25
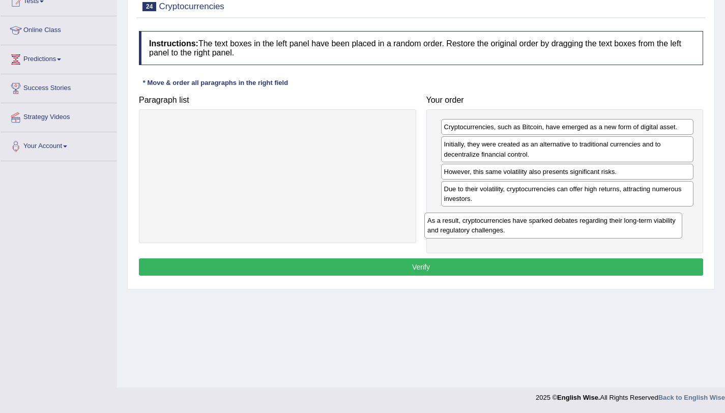
drag, startPoint x: 239, startPoint y: 156, endPoint x: 497, endPoint y: 213, distance: 264.2
click at [496, 213] on div "As a result, cryptocurrencies have sparked debates regarding their long-term vi…" at bounding box center [553, 225] width 258 height 25
click at [481, 270] on button "Verify" at bounding box center [421, 266] width 564 height 17
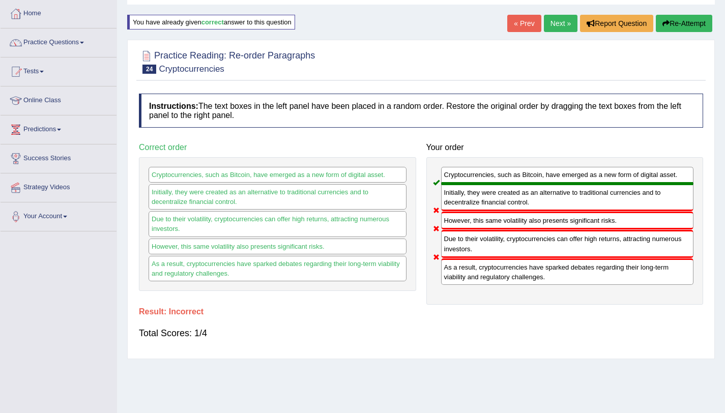
scroll to position [0, 0]
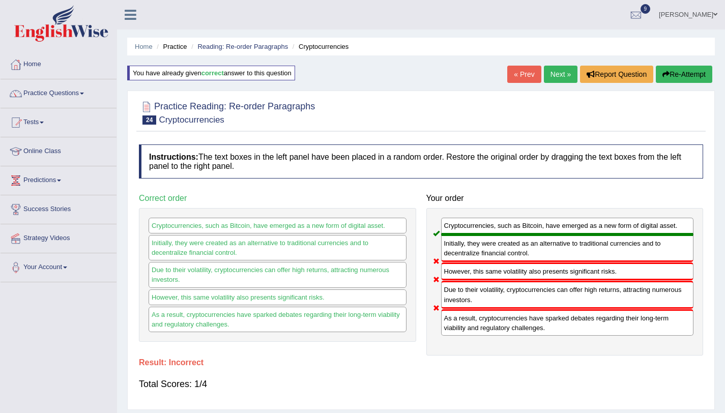
click at [690, 79] on button "Re-Attempt" at bounding box center [684, 74] width 56 height 17
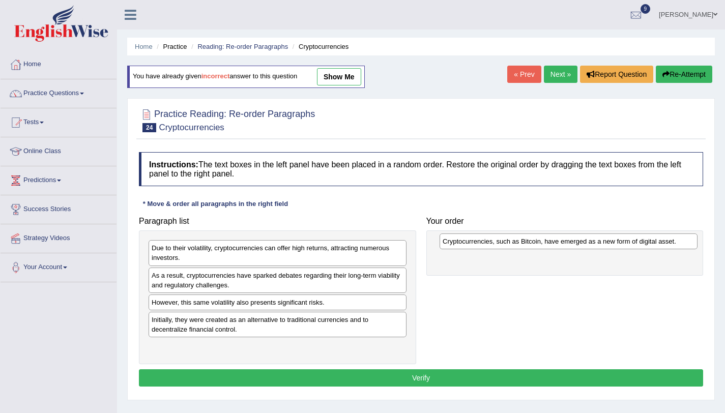
drag, startPoint x: 167, startPoint y: 277, endPoint x: 458, endPoint y: 243, distance: 292.9
click at [458, 243] on div "Cryptocurrencies, such as Bitcoin, have emerged as a new form of digital asset." at bounding box center [568, 241] width 258 height 16
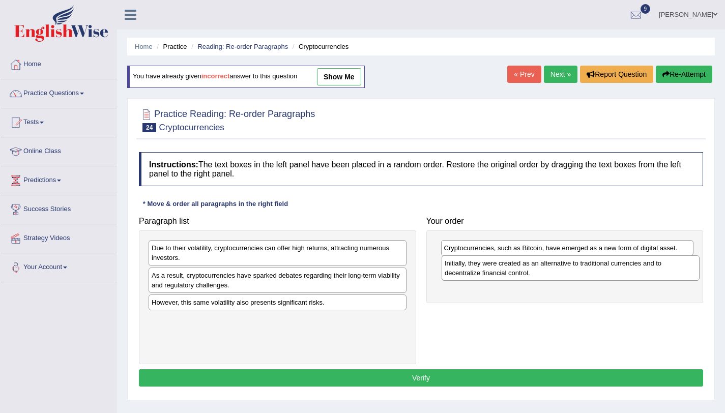
drag, startPoint x: 183, startPoint y: 332, endPoint x: 476, endPoint y: 275, distance: 298.4
click at [476, 275] on div "Initially, they were created as an alternative to traditional currencies and to…" at bounding box center [570, 267] width 258 height 25
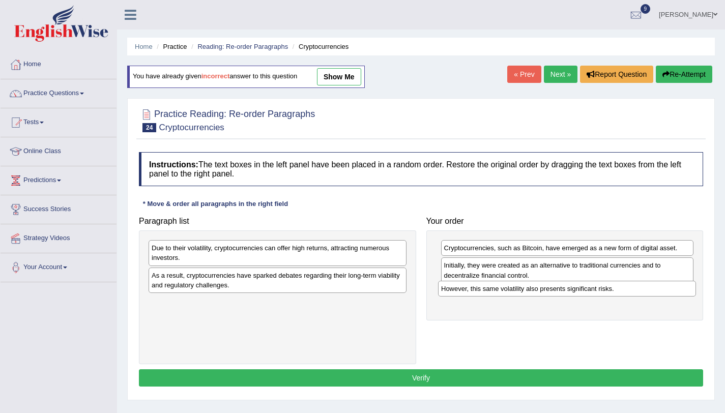
drag, startPoint x: 211, startPoint y: 301, endPoint x: 500, endPoint y: 287, distance: 289.7
click at [500, 287] on div "However, this same volatility also presents significant risks." at bounding box center [567, 289] width 258 height 16
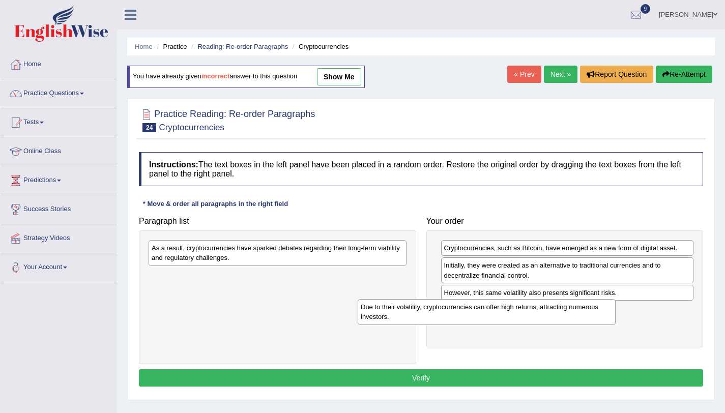
drag, startPoint x: 364, startPoint y: 263, endPoint x: 592, endPoint y: 322, distance: 236.0
click at [592, 322] on div "Due to their volatility, cryptocurrencies can offer high returns, attracting nu…" at bounding box center [487, 311] width 258 height 25
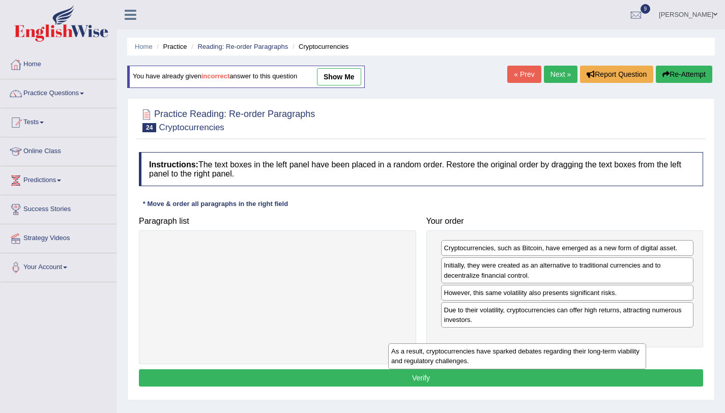
drag, startPoint x: 379, startPoint y: 256, endPoint x: 642, endPoint y: 355, distance: 280.6
click at [642, 355] on div "As a result, cryptocurrencies have sparked debates regarding their long-term vi…" at bounding box center [517, 355] width 258 height 25
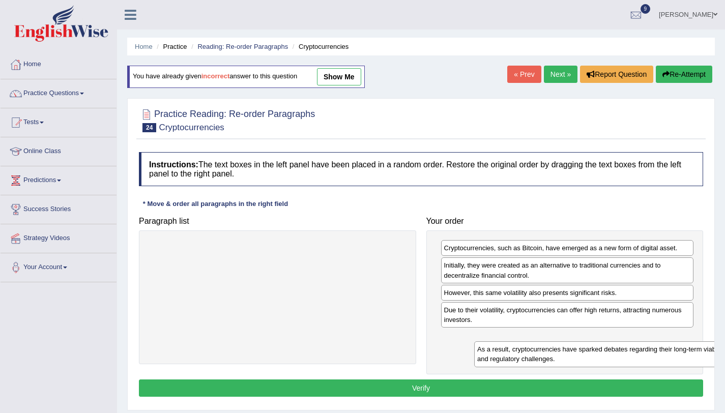
drag, startPoint x: 317, startPoint y: 279, endPoint x: 614, endPoint y: 343, distance: 303.4
click at [614, 343] on div "As a result, cryptocurrencies have sparked debates regarding their long-term vi…" at bounding box center [603, 353] width 258 height 25
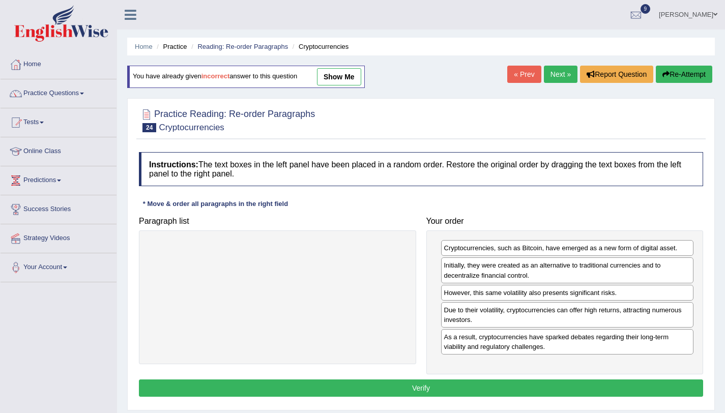
click at [562, 386] on button "Verify" at bounding box center [421, 387] width 564 height 17
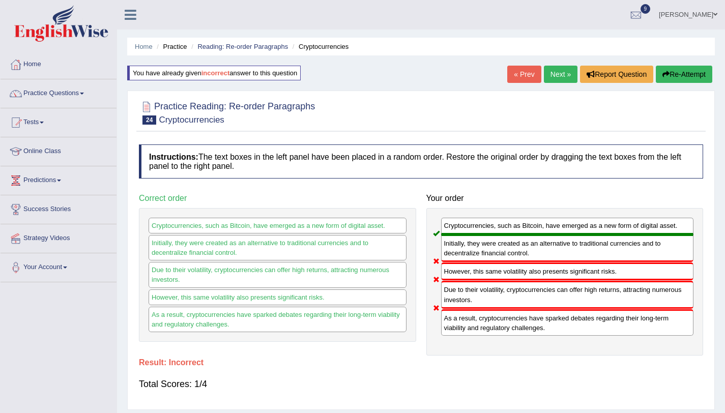
click at [698, 74] on button "Re-Attempt" at bounding box center [684, 74] width 56 height 17
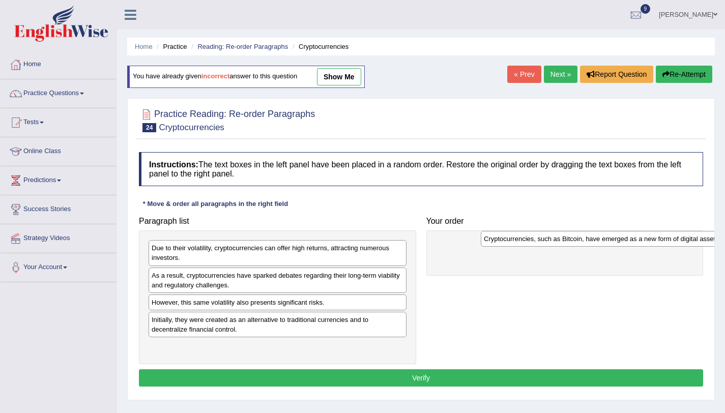
drag, startPoint x: 210, startPoint y: 276, endPoint x: 542, endPoint y: 239, distance: 334.1
click at [542, 239] on div "Cryptocurrencies, such as Bitcoin, have emerged as a new form of digital asset." at bounding box center [610, 239] width 258 height 16
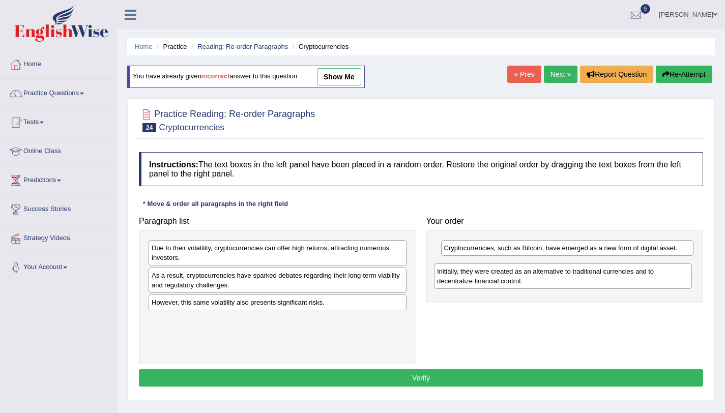
drag, startPoint x: 335, startPoint y: 322, endPoint x: 507, endPoint y: 280, distance: 176.4
click at [507, 281] on div "Initially, they were created as an alternative to traditional currencies and to…" at bounding box center [563, 275] width 258 height 25
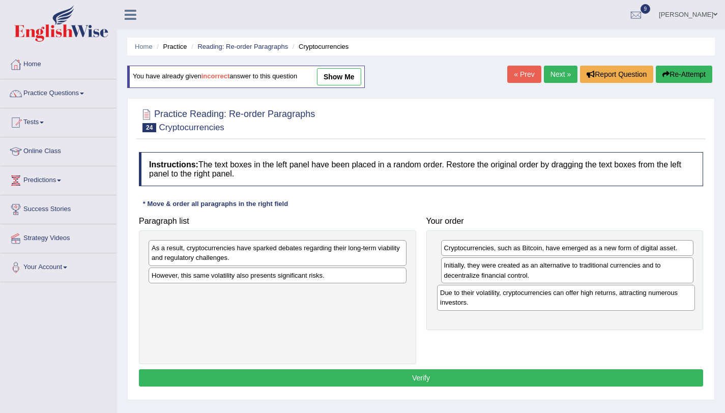
drag, startPoint x: 239, startPoint y: 253, endPoint x: 527, endPoint y: 297, distance: 291.6
click at [527, 298] on div "Due to their volatility, cryptocurrencies can offer high returns, attracting nu…" at bounding box center [566, 297] width 258 height 25
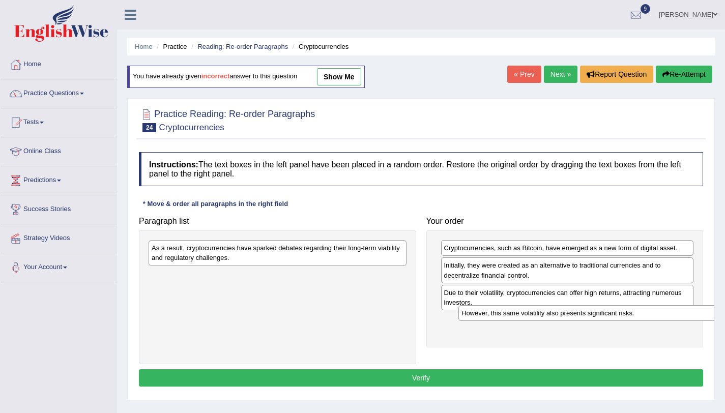
drag, startPoint x: 305, startPoint y: 273, endPoint x: 609, endPoint y: 311, distance: 306.5
click at [609, 311] on div "However, this same volatility also presents significant risks." at bounding box center [587, 313] width 258 height 16
drag, startPoint x: 389, startPoint y: 278, endPoint x: 404, endPoint y: 278, distance: 15.8
click at [505, 333] on div "Paragraph list As a result, cryptocurrencies have sparked debates regarding the…" at bounding box center [421, 288] width 574 height 153
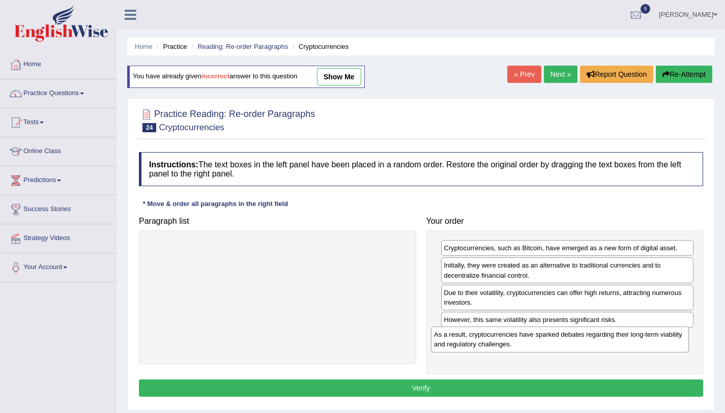
drag, startPoint x: 352, startPoint y: 254, endPoint x: 636, endPoint y: 341, distance: 297.0
click at [636, 341] on div "As a result, cryptocurrencies have sparked debates regarding their long-term vi…" at bounding box center [560, 339] width 258 height 25
click at [614, 386] on button "Verify" at bounding box center [421, 387] width 564 height 17
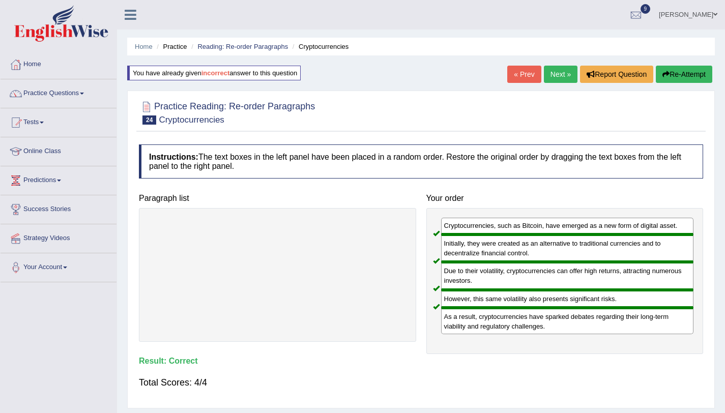
click at [557, 66] on link "Next »" at bounding box center [561, 74] width 34 height 17
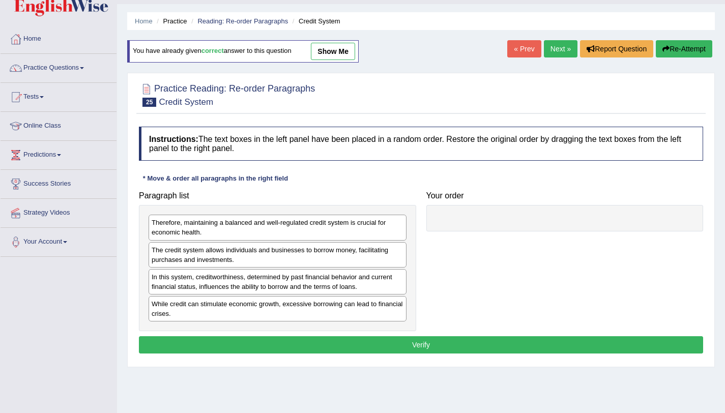
scroll to position [82, 0]
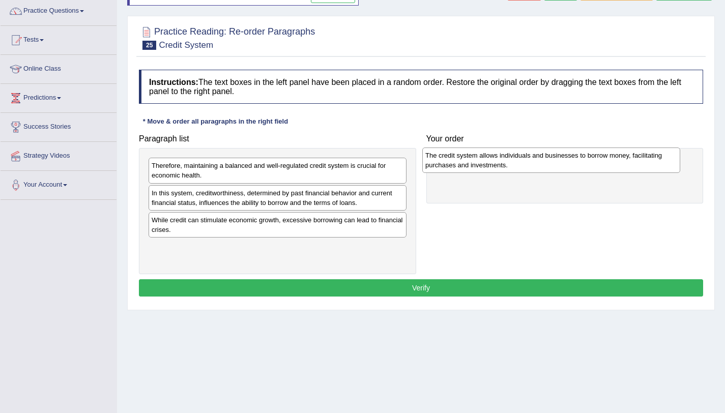
drag, startPoint x: 302, startPoint y: 202, endPoint x: 575, endPoint y: 165, distance: 276.1
click at [575, 165] on div "The credit system allows individuals and businesses to borrow money, facilitati…" at bounding box center [551, 159] width 258 height 25
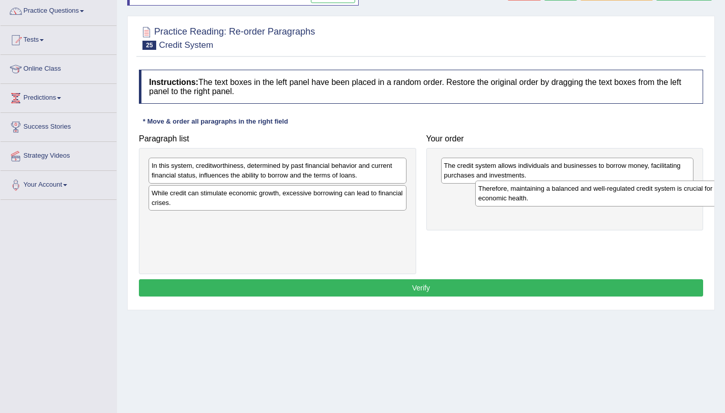
drag, startPoint x: 359, startPoint y: 171, endPoint x: 645, endPoint y: 196, distance: 287.9
click at [670, 196] on div "Therefore, maintaining a balanced and well-regulated credit system is crucial f…" at bounding box center [604, 193] width 258 height 25
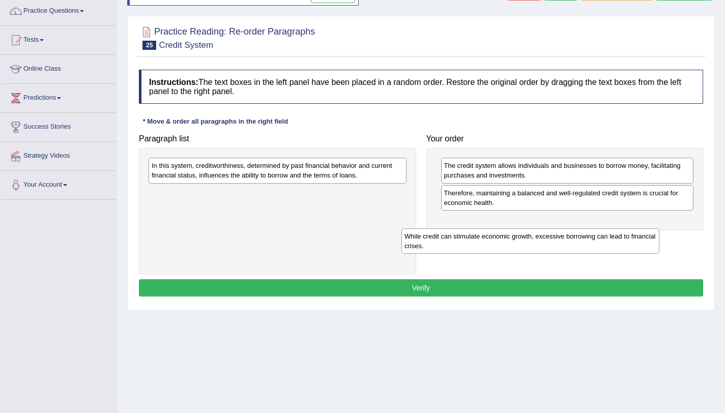
drag, startPoint x: 390, startPoint y: 197, endPoint x: 639, endPoint y: 237, distance: 252.4
click at [643, 240] on div "While credit can stimulate economic growth, excessive borrowing can lead to fin…" at bounding box center [530, 240] width 258 height 25
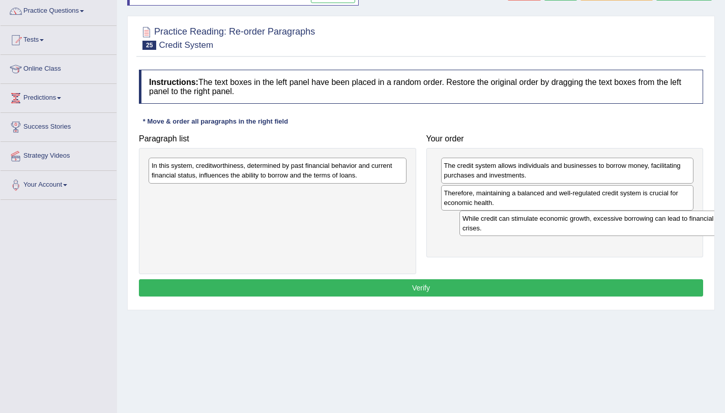
drag, startPoint x: 332, startPoint y: 207, endPoint x: 574, endPoint y: 227, distance: 243.0
click at [642, 232] on div "While credit can stimulate economic growth, excessive borrowing can lead to fin…" at bounding box center [588, 223] width 258 height 25
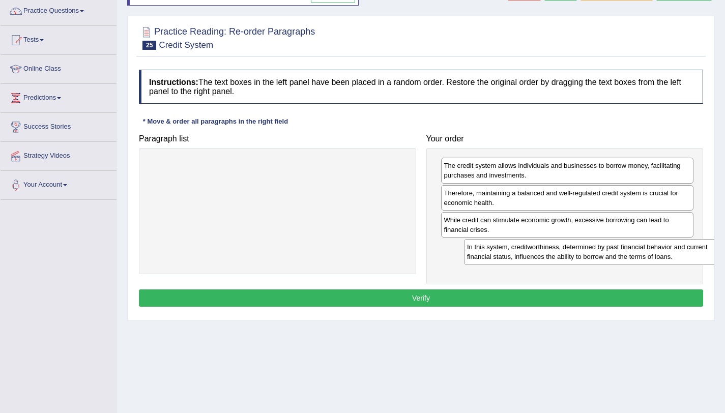
drag, startPoint x: 403, startPoint y: 179, endPoint x: 719, endPoint y: 259, distance: 325.5
click at [719, 259] on div "Home Practice Reading: Re-order Paragraphs Credit System You have already given…" at bounding box center [421, 172] width 608 height 509
click at [637, 298] on button "Verify" at bounding box center [421, 297] width 564 height 17
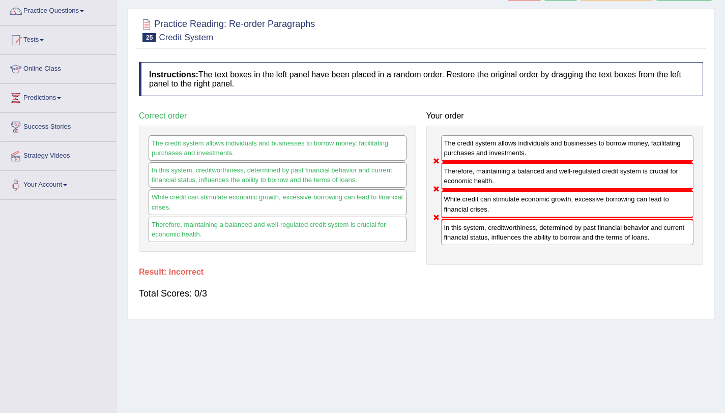
scroll to position [0, 0]
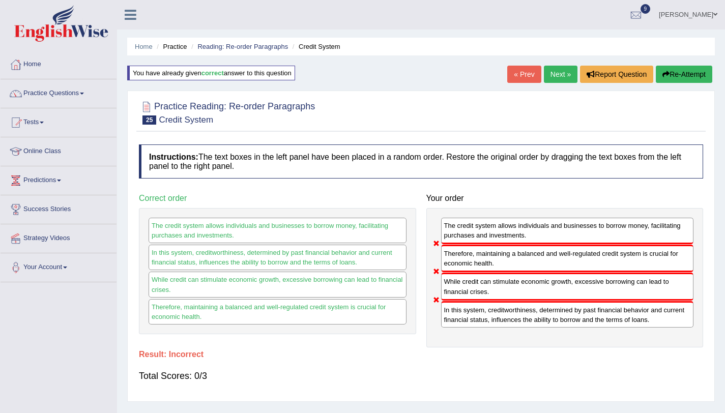
click at [693, 68] on button "Re-Attempt" at bounding box center [684, 74] width 56 height 17
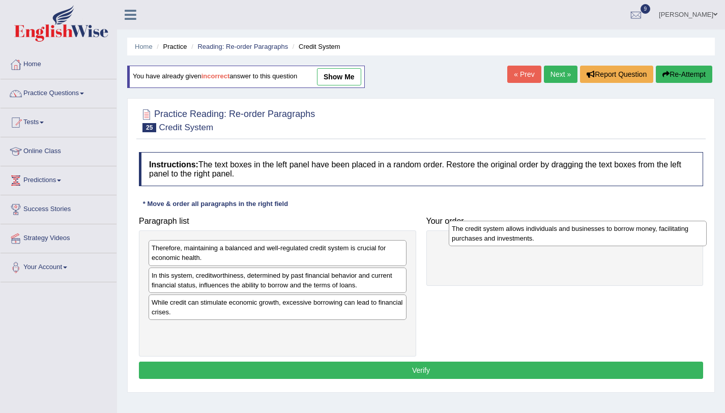
drag, startPoint x: 252, startPoint y: 286, endPoint x: 552, endPoint y: 240, distance: 303.7
click at [552, 240] on div "The credit system allows individuals and businesses to borrow money, facilitati…" at bounding box center [578, 233] width 258 height 25
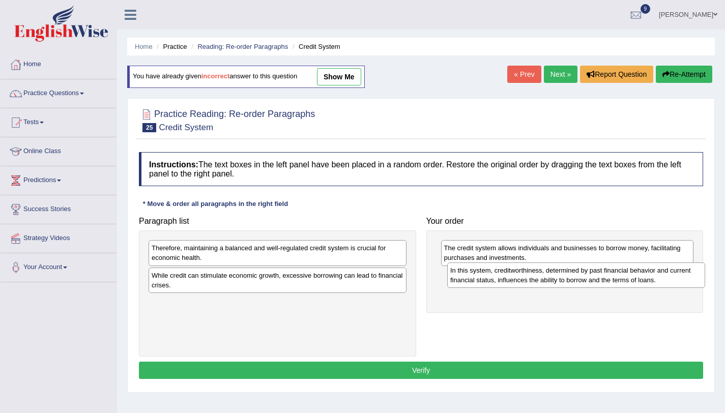
drag, startPoint x: 302, startPoint y: 285, endPoint x: 596, endPoint y: 281, distance: 294.5
click at [596, 281] on div "In this system, creditworthiness, determined by past financial behavior and cur…" at bounding box center [576, 274] width 258 height 25
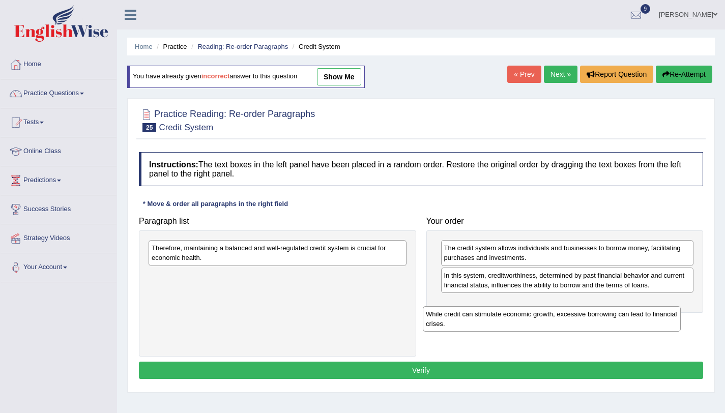
drag, startPoint x: 338, startPoint y: 281, endPoint x: 655, endPoint y: 311, distance: 318.8
click at [656, 312] on div "While credit can stimulate economic growth, excessive borrowing can lead to fin…" at bounding box center [552, 318] width 258 height 25
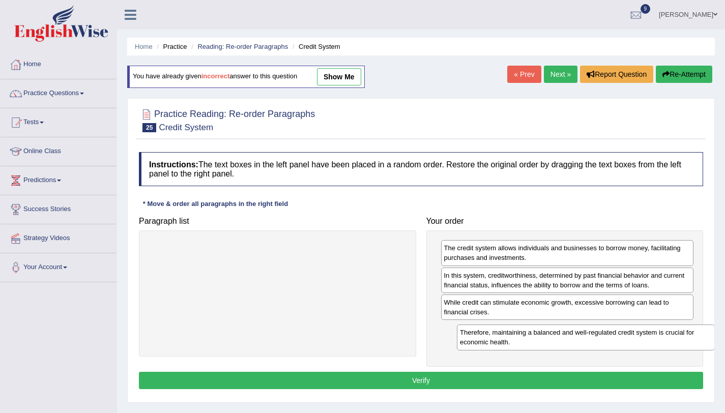
drag, startPoint x: 373, startPoint y: 258, endPoint x: 697, endPoint y: 323, distance: 330.5
click at [697, 324] on div "Therefore, maintaining a balanced and well-regulated credit system is crucial f…" at bounding box center [586, 336] width 258 height 25
click at [599, 377] on button "Verify" at bounding box center [421, 380] width 564 height 17
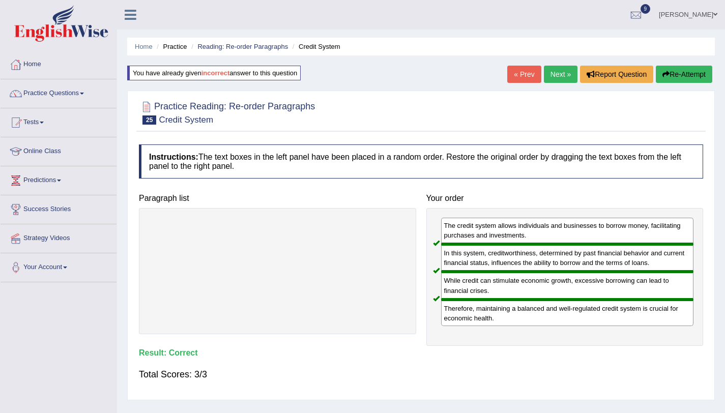
click at [552, 75] on link "Next »" at bounding box center [561, 74] width 34 height 17
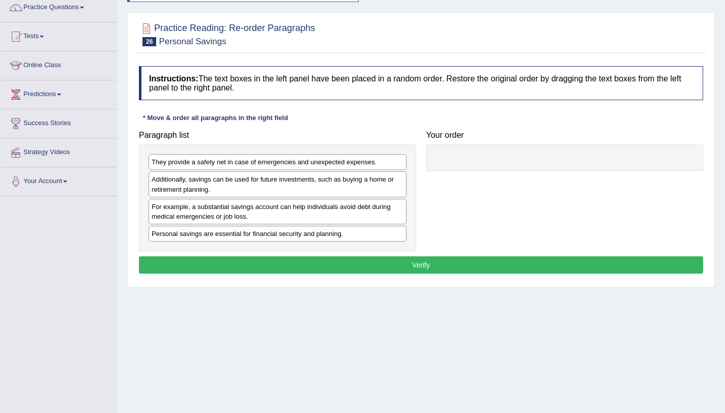
scroll to position [121, 0]
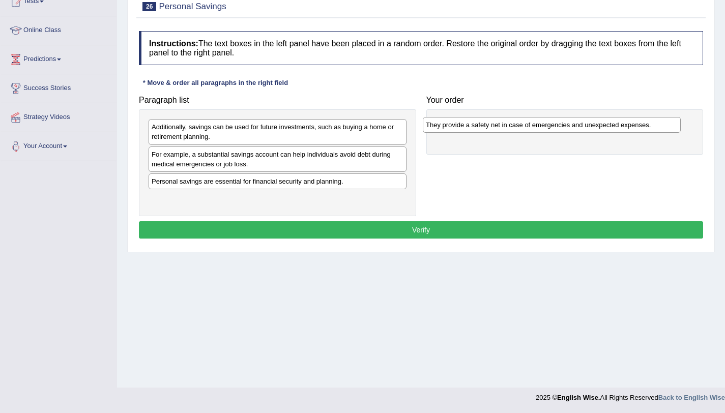
drag, startPoint x: 192, startPoint y: 129, endPoint x: 467, endPoint y: 125, distance: 275.7
click at [466, 126] on div "They provide a safety net in case of emergencies and unexpected expenses." at bounding box center [552, 125] width 258 height 16
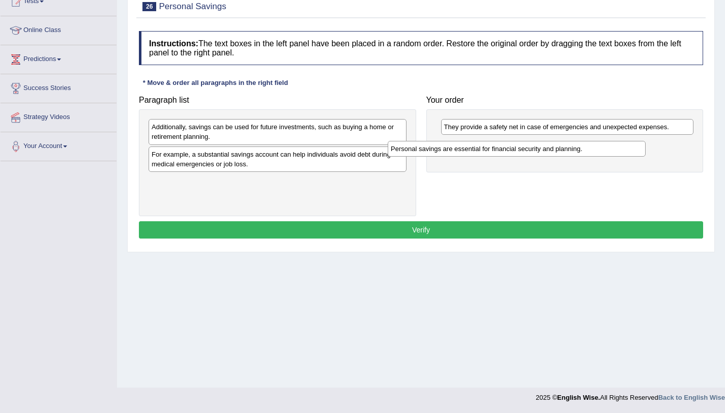
drag, startPoint x: 320, startPoint y: 185, endPoint x: 592, endPoint y: 150, distance: 274.3
click at [592, 150] on div "Personal savings are essential for financial security and planning." at bounding box center [517, 149] width 258 height 16
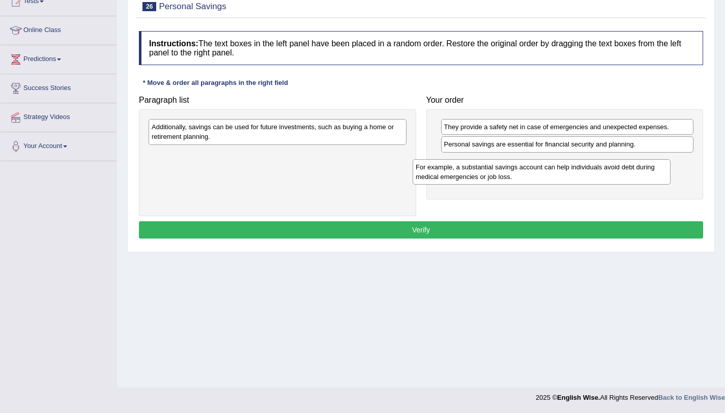
drag, startPoint x: 383, startPoint y: 163, endPoint x: 575, endPoint y: 153, distance: 191.5
click at [658, 174] on div "For example, a substantial savings account can help individuals avoid debt duri…" at bounding box center [541, 171] width 258 height 25
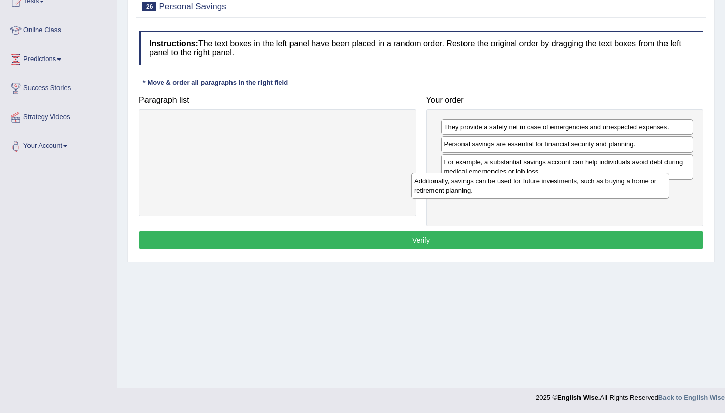
drag, startPoint x: 366, startPoint y: 140, endPoint x: 671, endPoint y: 197, distance: 310.4
click at [669, 197] on div "Additionally, savings can be used for future investments, such as buying a home…" at bounding box center [540, 185] width 258 height 25
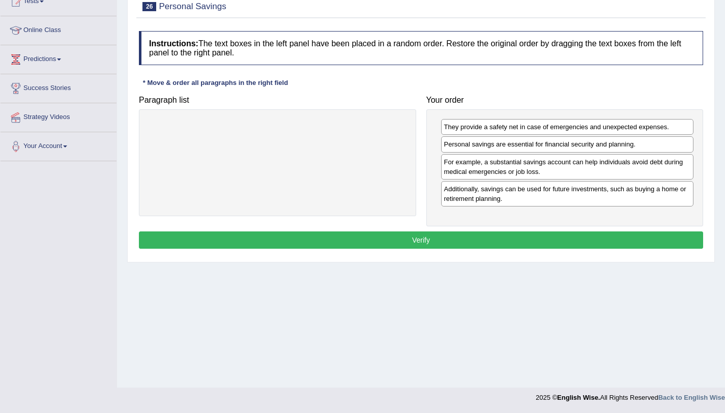
click at [615, 239] on button "Verify" at bounding box center [421, 239] width 564 height 17
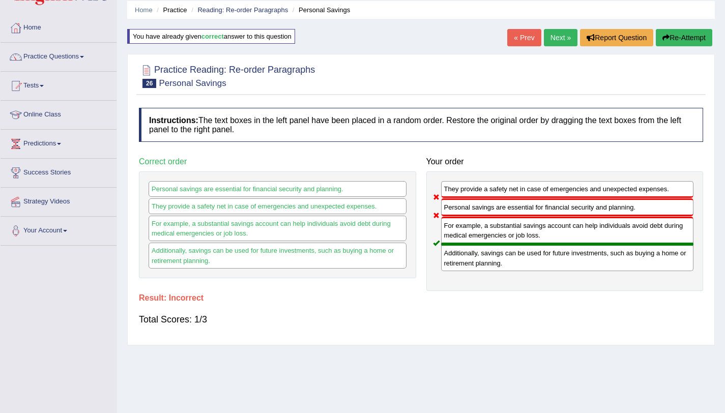
scroll to position [0, 0]
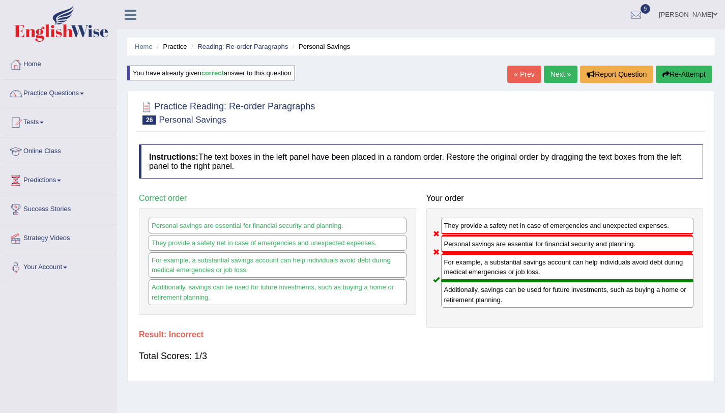
click at [674, 73] on button "Re-Attempt" at bounding box center [684, 74] width 56 height 17
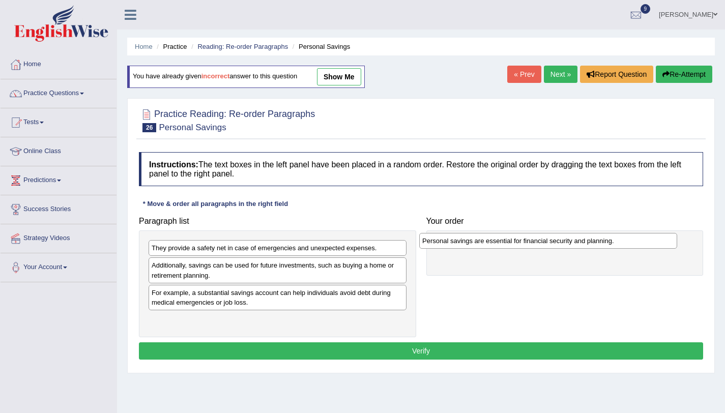
drag, startPoint x: 176, startPoint y: 323, endPoint x: 447, endPoint y: 245, distance: 281.8
click at [447, 245] on div "Personal savings are essential for financial security and planning." at bounding box center [548, 241] width 258 height 16
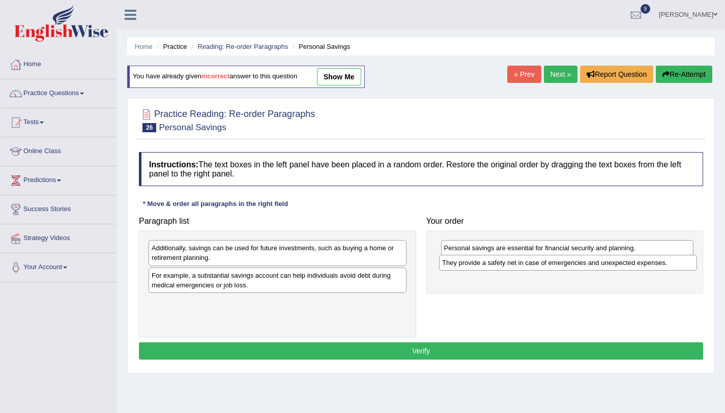
drag, startPoint x: 223, startPoint y: 253, endPoint x: 513, endPoint y: 268, distance: 290.8
click at [513, 268] on div "They provide a safety net in case of emergencies and unexpected expenses." at bounding box center [568, 263] width 258 height 16
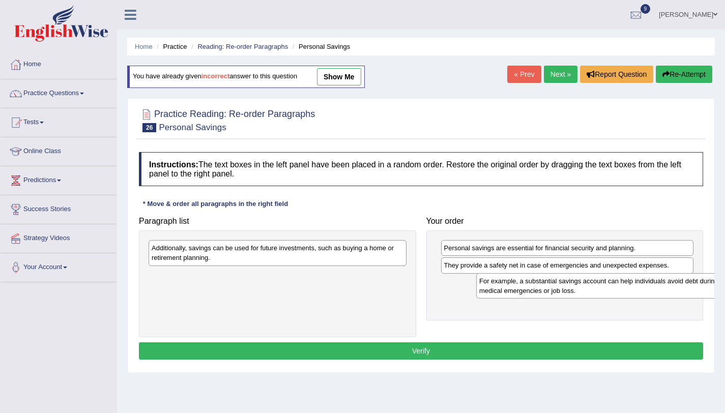
drag, startPoint x: 163, startPoint y: 283, endPoint x: 476, endPoint y: 287, distance: 312.3
click at [476, 287] on div "For example, a substantial savings account can help individuals avoid debt duri…" at bounding box center [605, 285] width 258 height 25
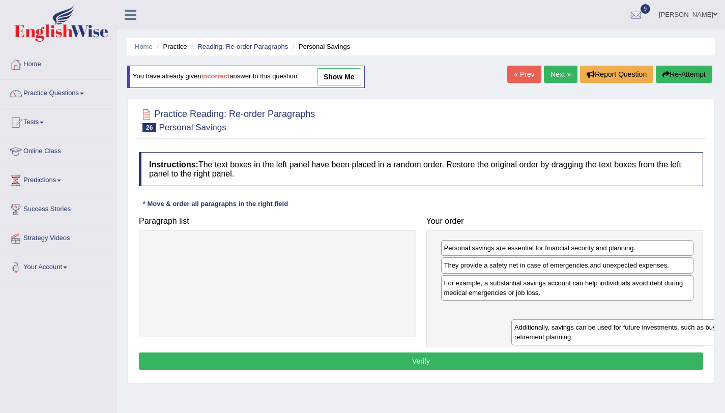
drag, startPoint x: 197, startPoint y: 257, endPoint x: 559, endPoint y: 336, distance: 371.2
click at [559, 336] on div "Additionally, savings can be used for future investments, such as buying a home…" at bounding box center [640, 331] width 258 height 25
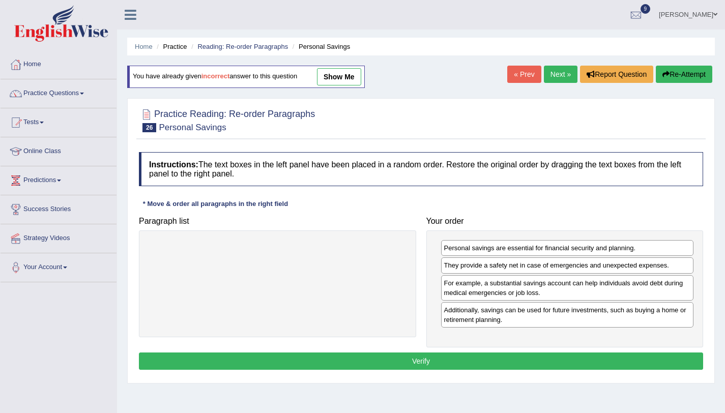
click at [518, 370] on div "Instructions: The text boxes in the left panel have been placed in a random ord…" at bounding box center [420, 262] width 569 height 231
click at [518, 365] on button "Verify" at bounding box center [421, 360] width 564 height 17
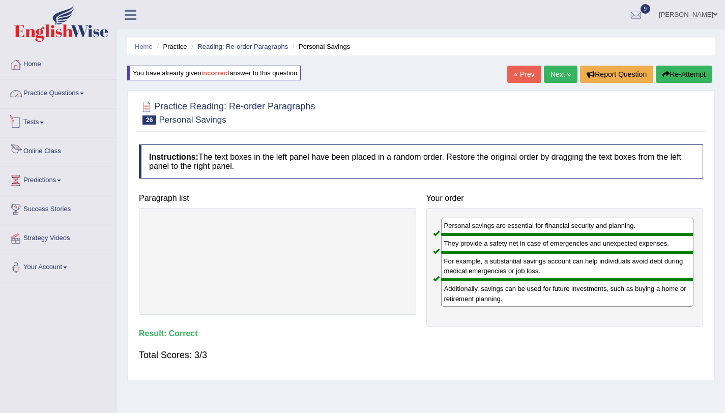
click at [82, 90] on link "Practice Questions" at bounding box center [59, 91] width 116 height 25
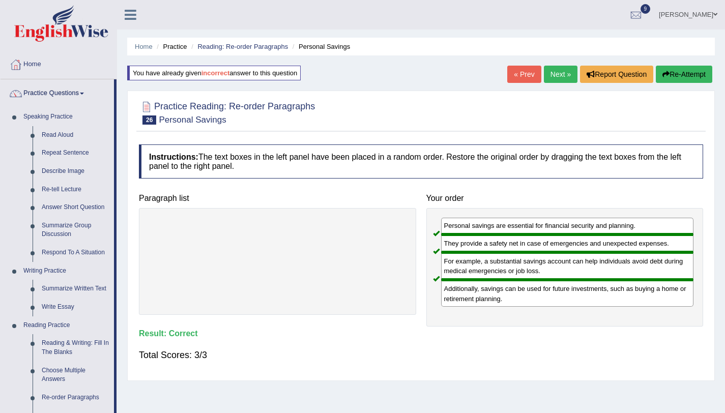
click at [548, 75] on link "Next »" at bounding box center [561, 74] width 34 height 17
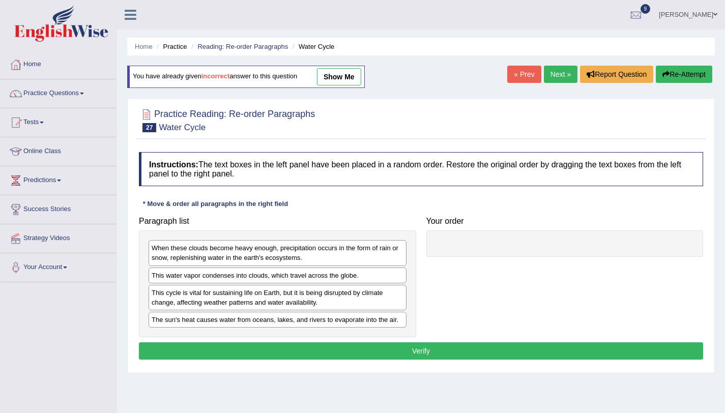
click at [563, 75] on link "Next »" at bounding box center [561, 74] width 34 height 17
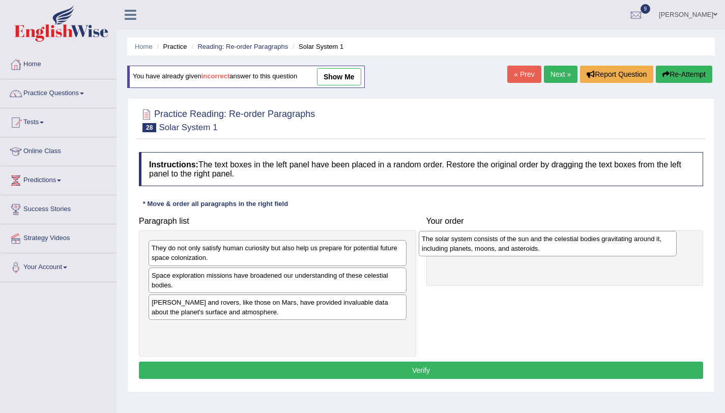
drag, startPoint x: 334, startPoint y: 304, endPoint x: 608, endPoint y: 241, distance: 281.3
click at [608, 241] on div "The solar system consists of the sun and the celestial bodies gravitating aroun…" at bounding box center [548, 243] width 258 height 25
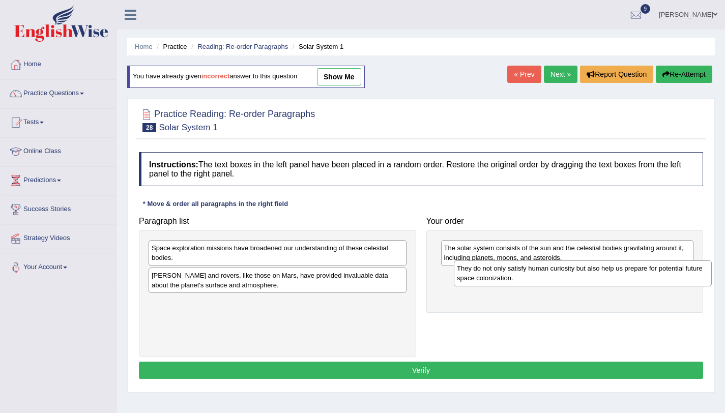
drag, startPoint x: 340, startPoint y: 260, endPoint x: 645, endPoint y: 281, distance: 305.8
click at [645, 281] on div "They do not only satisfy human curiosity but also help us prepare for potential…" at bounding box center [583, 272] width 258 height 25
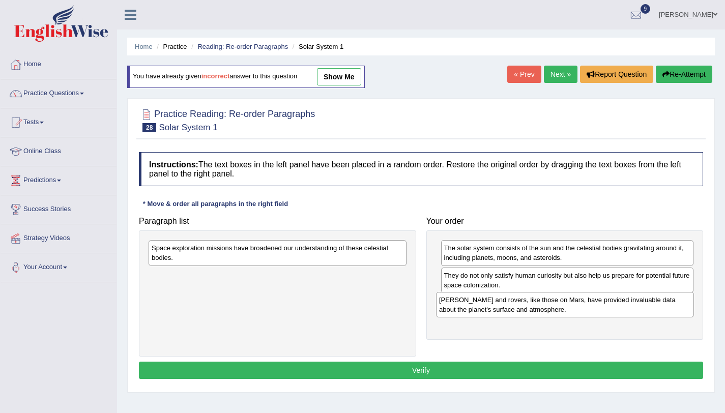
drag, startPoint x: 342, startPoint y: 278, endPoint x: 630, endPoint y: 303, distance: 288.4
click at [630, 303] on div "[PERSON_NAME] and rovers, like those on Mars, have provided invaluable data abo…" at bounding box center [565, 304] width 258 height 25
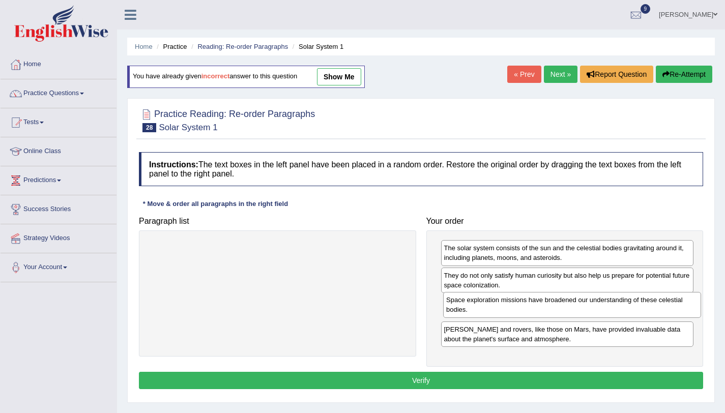
drag, startPoint x: 324, startPoint y: 248, endPoint x: 618, endPoint y: 300, distance: 299.0
click at [618, 300] on div "Space exploration missions have broadened our understanding of these celestial …" at bounding box center [572, 304] width 258 height 25
click at [554, 377] on button "Verify" at bounding box center [421, 380] width 564 height 17
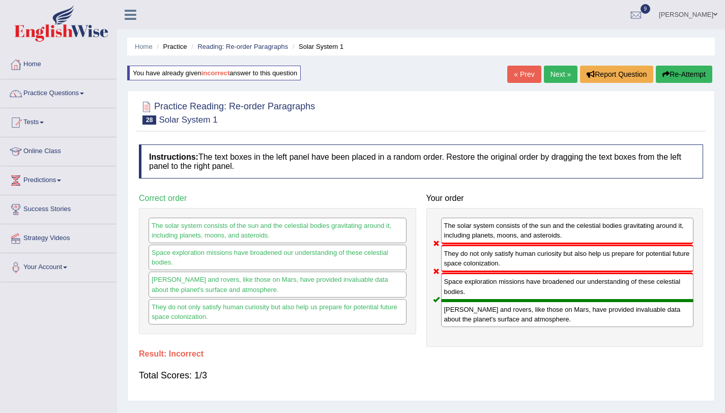
click at [699, 68] on button "Re-Attempt" at bounding box center [684, 74] width 56 height 17
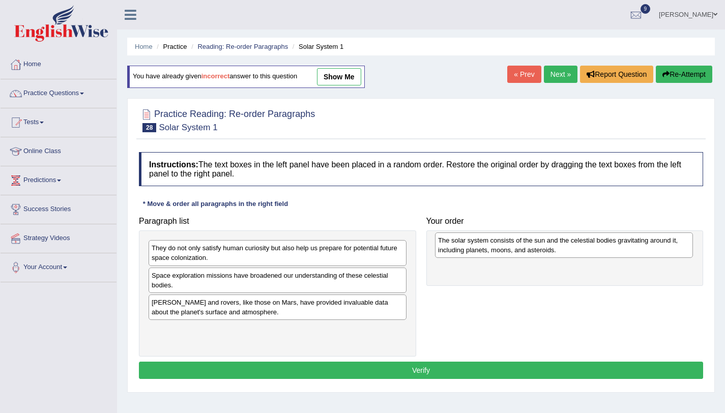
drag, startPoint x: 255, startPoint y: 311, endPoint x: 542, endPoint y: 249, distance: 293.0
click at [542, 249] on div "The solar system consists of the sun and the celestial bodies gravitating aroun…" at bounding box center [564, 244] width 258 height 25
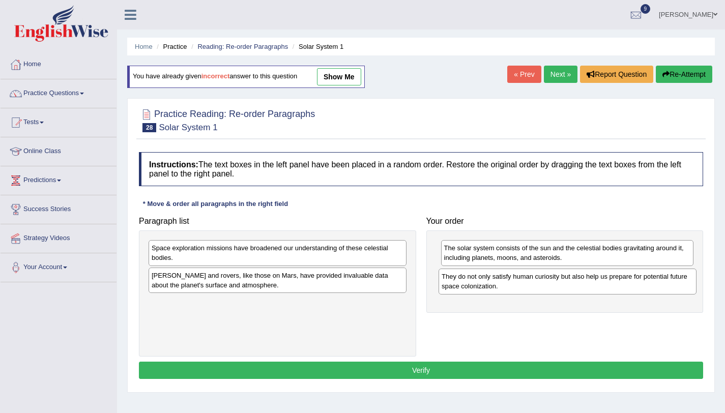
drag, startPoint x: 301, startPoint y: 252, endPoint x: 591, endPoint y: 280, distance: 291.8
click at [591, 280] on div "They do not only satisfy human curiosity but also help us prepare for potential…" at bounding box center [567, 281] width 258 height 25
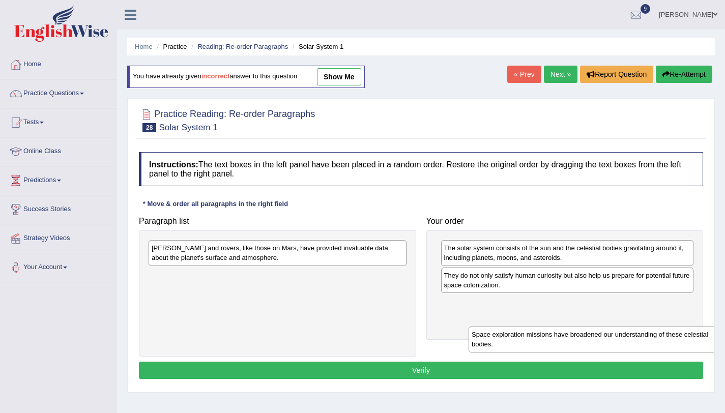
drag, startPoint x: 341, startPoint y: 260, endPoint x: 637, endPoint y: 333, distance: 305.3
click at [652, 346] on div "Space exploration missions have broadened our understanding of these celestial …" at bounding box center [597, 339] width 258 height 25
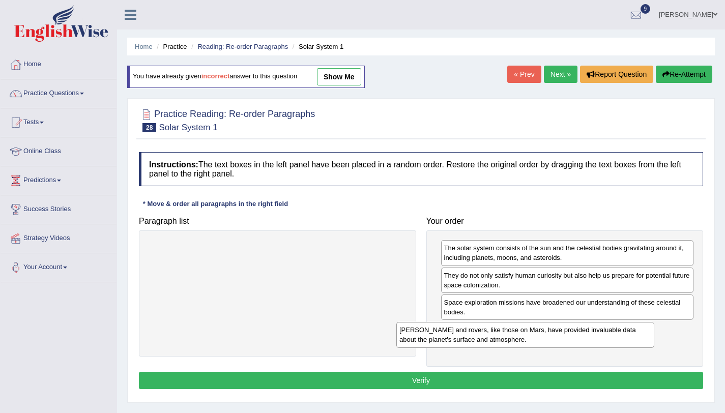
drag, startPoint x: 390, startPoint y: 260, endPoint x: 665, endPoint y: 336, distance: 285.5
click at [654, 336] on div "[PERSON_NAME] and rovers, like those on Mars, have provided invaluable data abo…" at bounding box center [525, 334] width 258 height 25
click at [649, 383] on button "Verify" at bounding box center [421, 380] width 564 height 17
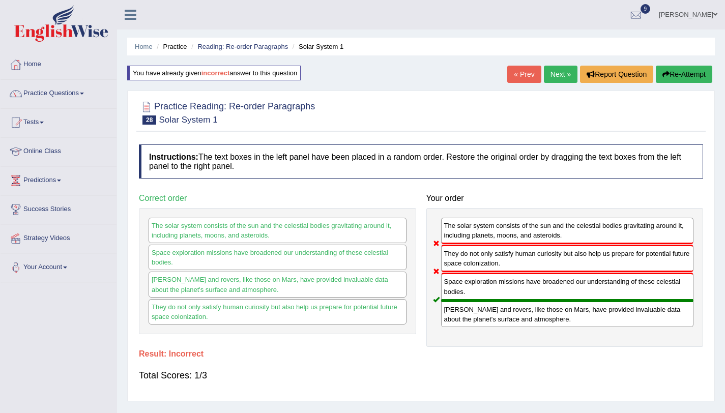
click at [673, 77] on button "Re-Attempt" at bounding box center [684, 74] width 56 height 17
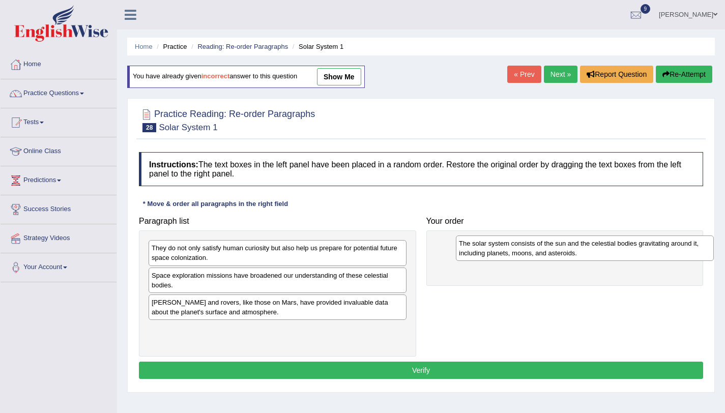
drag, startPoint x: 230, startPoint y: 307, endPoint x: 521, endPoint y: 248, distance: 296.5
click at [521, 248] on div "The solar system consists of the sun and the celestial bodies gravitating aroun…" at bounding box center [585, 247] width 258 height 25
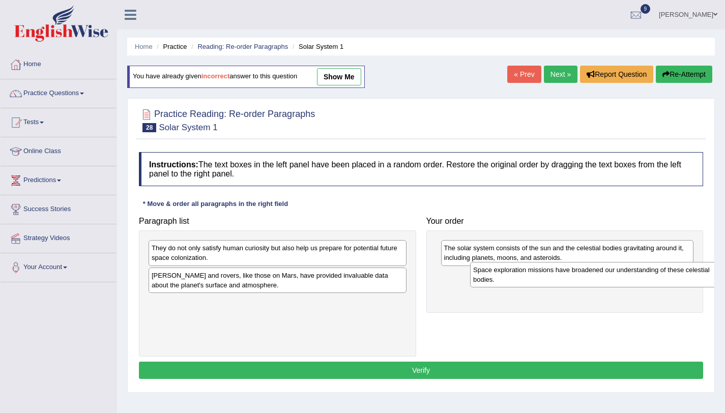
drag, startPoint x: 286, startPoint y: 270, endPoint x: 610, endPoint y: 263, distance: 323.5
click at [610, 263] on div "Space exploration missions have broadened our understanding of these celestial …" at bounding box center [599, 274] width 258 height 25
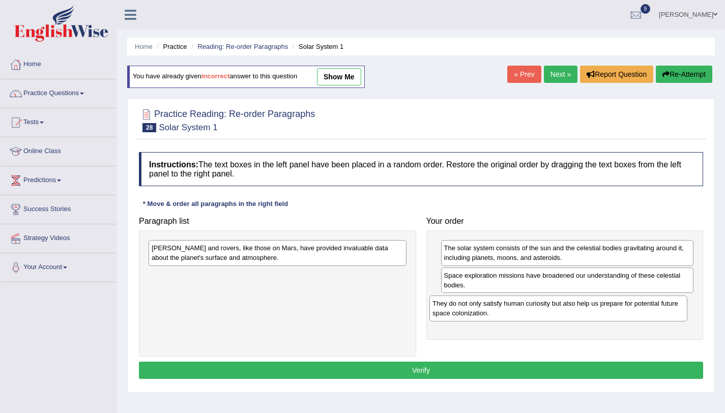
drag, startPoint x: 303, startPoint y: 252, endPoint x: 583, endPoint y: 308, distance: 286.2
click at [583, 308] on div "They do not only satisfy human curiosity but also help us prepare for potential…" at bounding box center [558, 308] width 258 height 25
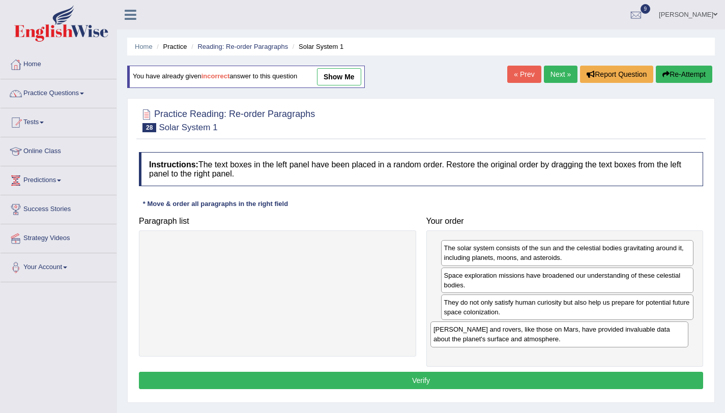
drag, startPoint x: 402, startPoint y: 254, endPoint x: 684, endPoint y: 336, distance: 293.3
click at [684, 336] on div "Landers and rovers, like those on Mars, have provided invaluable data about the…" at bounding box center [559, 333] width 258 height 25
click at [643, 388] on button "Verify" at bounding box center [421, 380] width 564 height 17
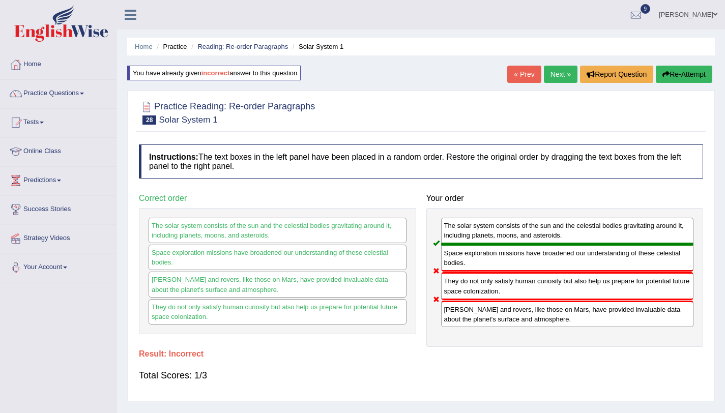
click at [693, 73] on button "Re-Attempt" at bounding box center [684, 74] width 56 height 17
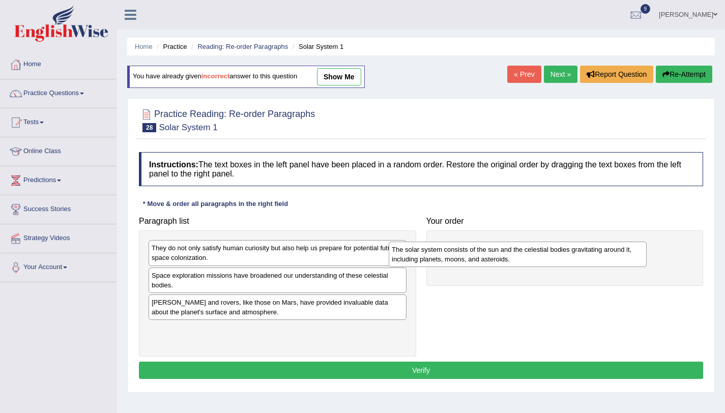
drag, startPoint x: 324, startPoint y: 311, endPoint x: 599, endPoint y: 242, distance: 283.2
click at [599, 242] on div "The solar system consists of the sun and the celestial bodies gravitating aroun…" at bounding box center [518, 254] width 258 height 25
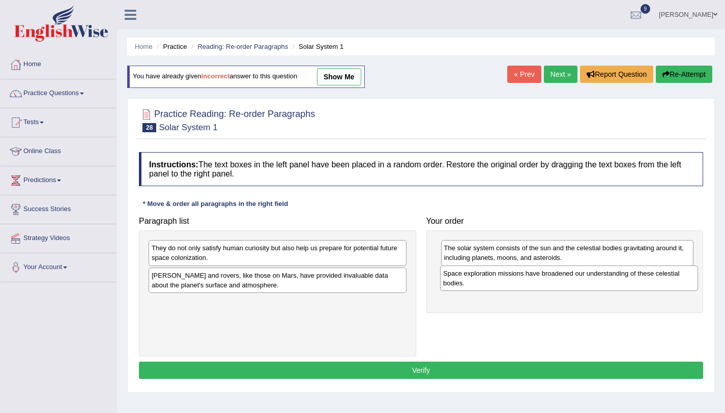
drag, startPoint x: 338, startPoint y: 284, endPoint x: 620, endPoint y: 284, distance: 281.8
click at [620, 284] on div "Space exploration missions have broadened our understanding of these celestial …" at bounding box center [569, 277] width 258 height 25
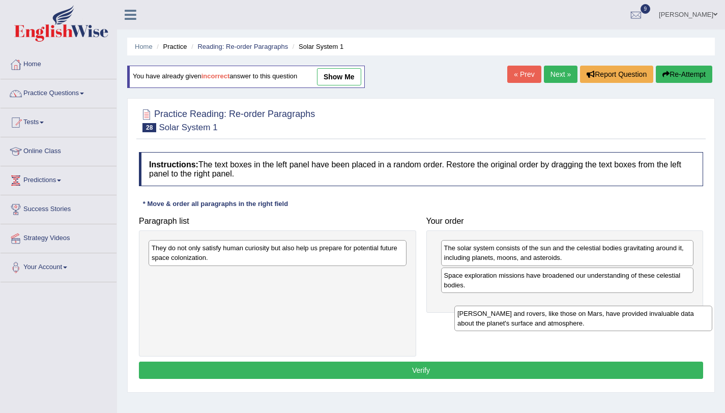
drag, startPoint x: 359, startPoint y: 287, endPoint x: 661, endPoint y: 323, distance: 304.2
click at [661, 323] on div "Landers and rovers, like those on Mars, have provided invaluable data about the…" at bounding box center [583, 318] width 258 height 25
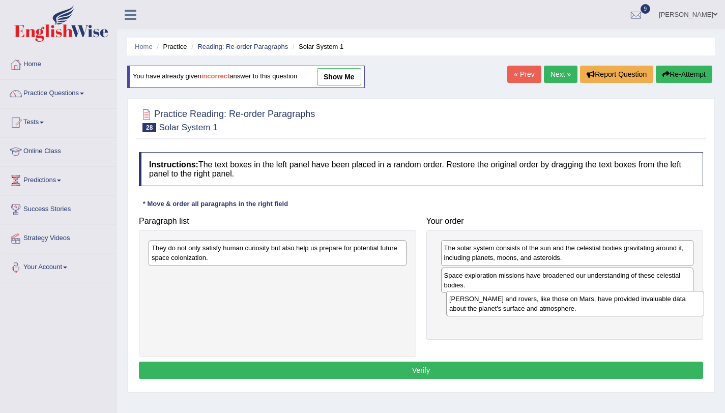
drag, startPoint x: 405, startPoint y: 274, endPoint x: 704, endPoint y: 297, distance: 299.4
click at [704, 297] on div "Landers and rovers, like those on Mars, have provided invaluable data about the…" at bounding box center [575, 303] width 258 height 25
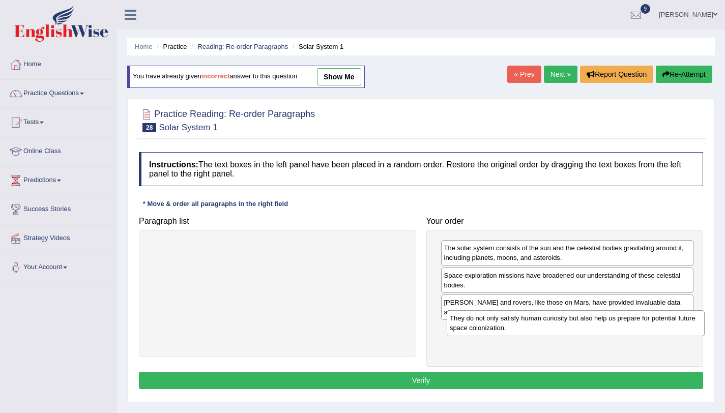
drag, startPoint x: 399, startPoint y: 259, endPoint x: 701, endPoint y: 332, distance: 311.4
click at [701, 332] on div "They do not only satisfy human curiosity but also help us prepare for potential…" at bounding box center [576, 322] width 258 height 25
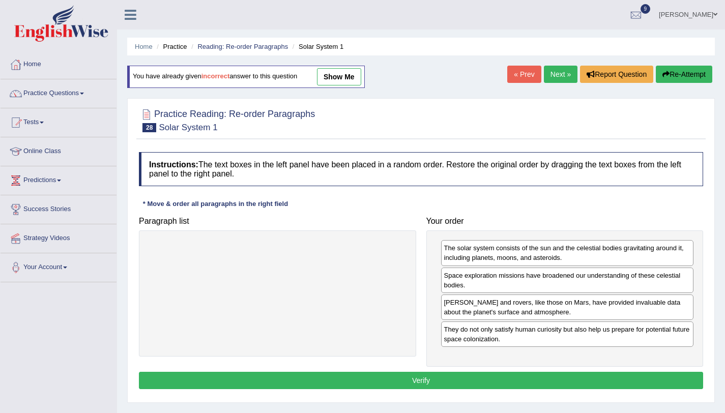
click at [622, 379] on button "Verify" at bounding box center [421, 380] width 564 height 17
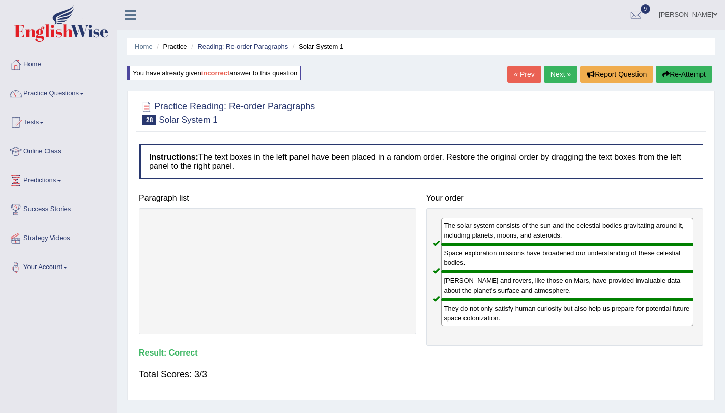
click at [555, 80] on link "Next »" at bounding box center [561, 74] width 34 height 17
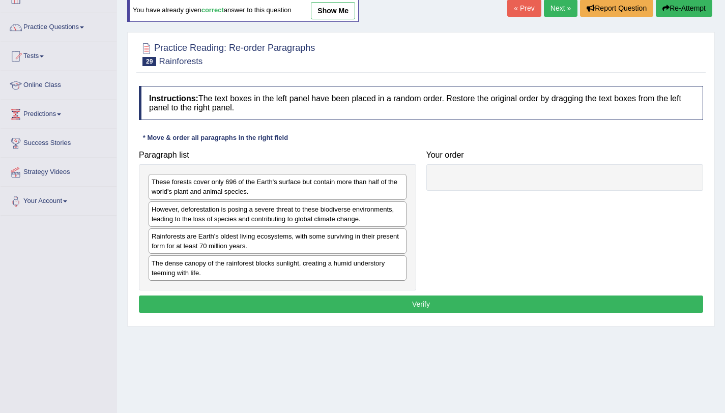
scroll to position [73, 0]
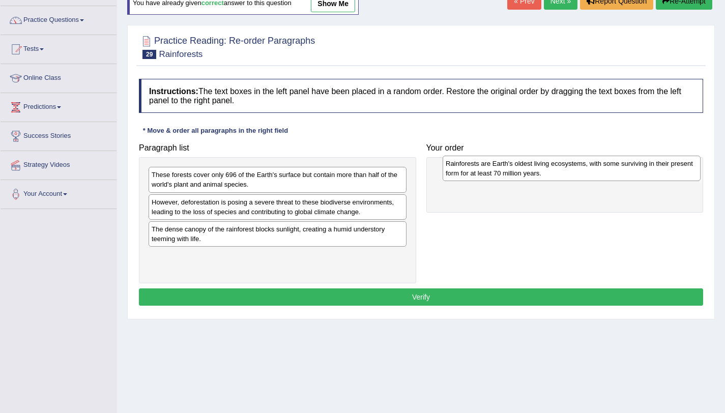
drag, startPoint x: 272, startPoint y: 234, endPoint x: 566, endPoint y: 169, distance: 301.2
click at [566, 169] on div "Rainforests are Earth's oldest living ecosystems, with some surviving in their …" at bounding box center [571, 168] width 258 height 25
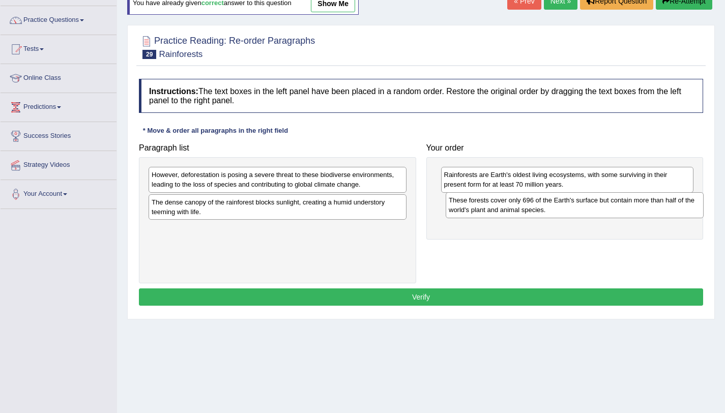
drag, startPoint x: 214, startPoint y: 174, endPoint x: 515, endPoint y: 200, distance: 302.2
click at [515, 200] on div "These forests cover only 696 of the Earth's surface but contain more than half …" at bounding box center [575, 204] width 258 height 25
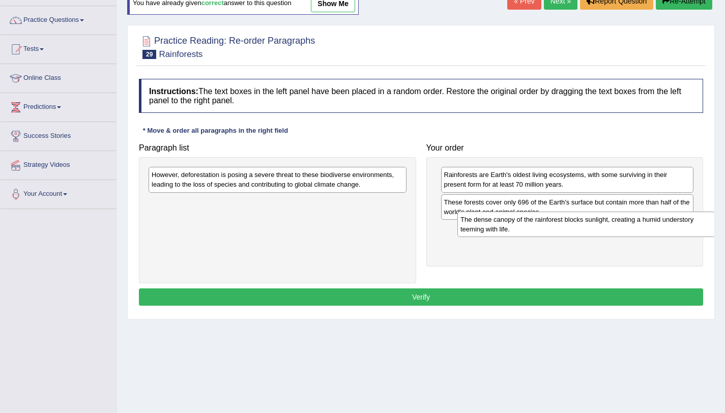
drag, startPoint x: 187, startPoint y: 200, endPoint x: 495, endPoint y: 217, distance: 309.2
click at [495, 217] on div "The dense canopy of the rainforest blocks sunlight, creating a humid understory…" at bounding box center [586, 224] width 258 height 25
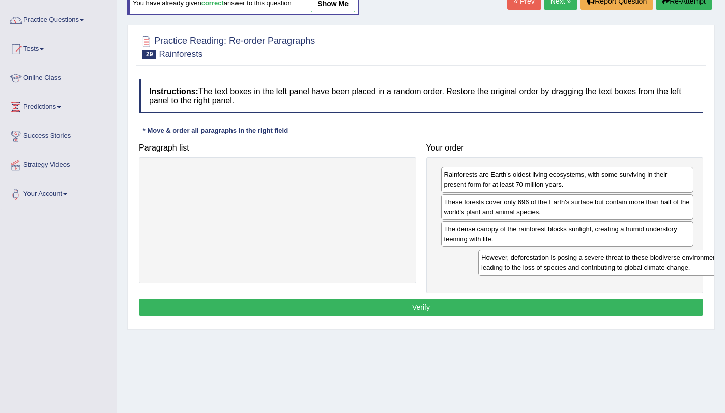
drag, startPoint x: 249, startPoint y: 169, endPoint x: 578, endPoint y: 252, distance: 339.9
click at [578, 252] on div "However, deforestation is posing a severe threat to these biodiverse environmen…" at bounding box center [607, 262] width 258 height 25
click at [492, 301] on button "Verify" at bounding box center [421, 307] width 564 height 17
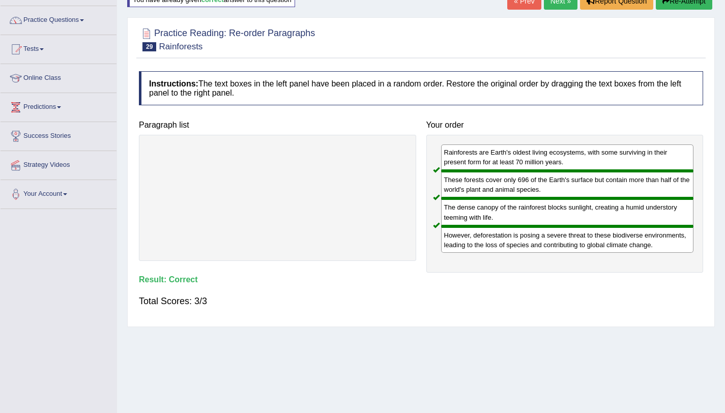
click at [567, 2] on link "Next »" at bounding box center [561, 0] width 34 height 17
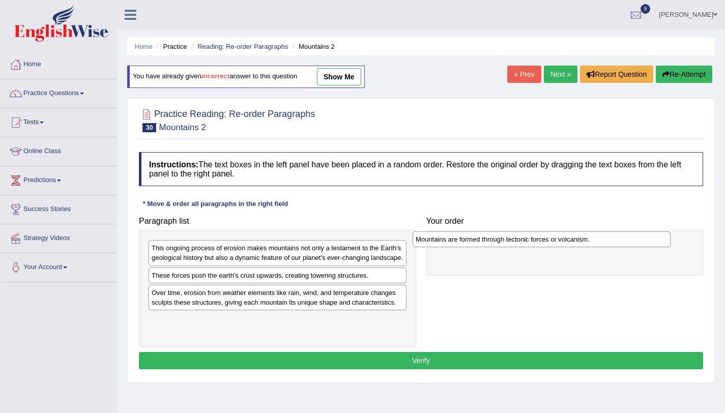
drag, startPoint x: 286, startPoint y: 249, endPoint x: 554, endPoint y: 240, distance: 267.7
click at [554, 240] on div "Mountains are formed through tectonic forces or volcanism." at bounding box center [541, 239] width 258 height 16
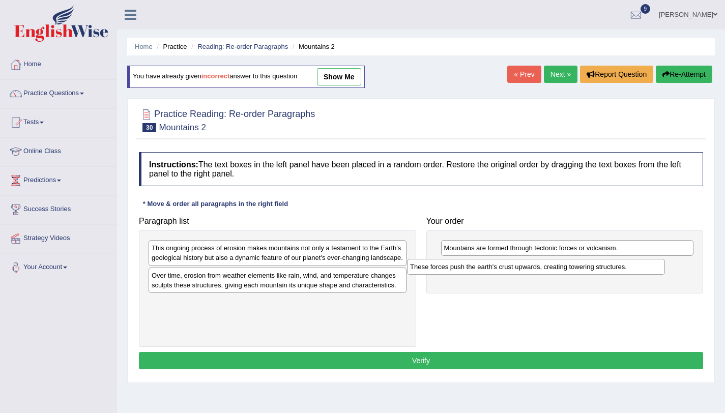
drag, startPoint x: 284, startPoint y: 288, endPoint x: 543, endPoint y: 270, distance: 259.0
click at [543, 270] on div "These forces push the earth's crust upwards, creating towering structures." at bounding box center [536, 267] width 258 height 16
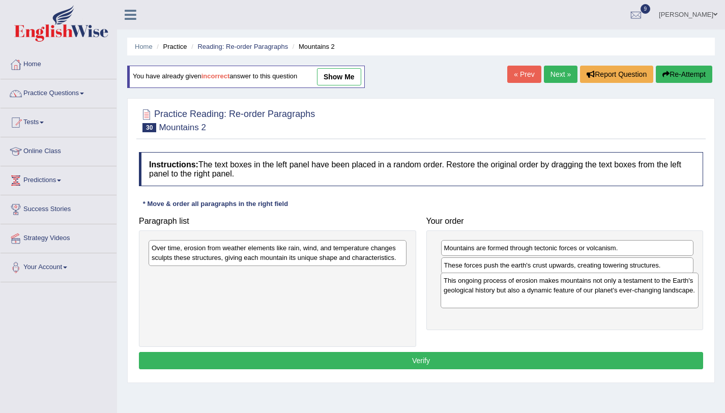
drag, startPoint x: 363, startPoint y: 261, endPoint x: 655, endPoint y: 293, distance: 293.8
click at [655, 293] on div "This ongoing process of erosion makes mountains not only a testament to the Ear…" at bounding box center [569, 290] width 258 height 35
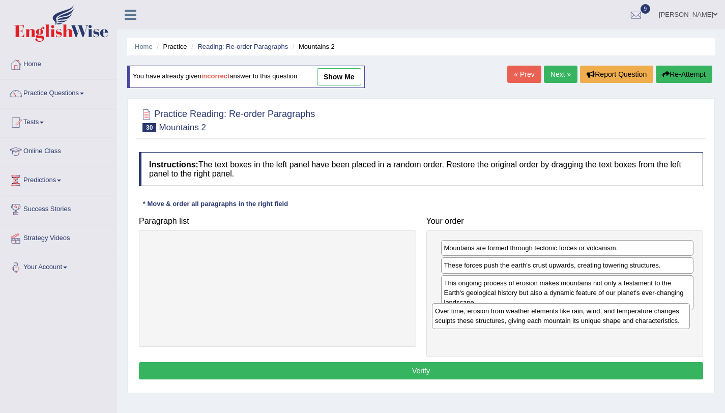
drag, startPoint x: 324, startPoint y: 250, endPoint x: 613, endPoint y: 315, distance: 296.0
click at [613, 315] on div "Over time, erosion from weather elements like rain, wind, and temperature chang…" at bounding box center [561, 315] width 258 height 25
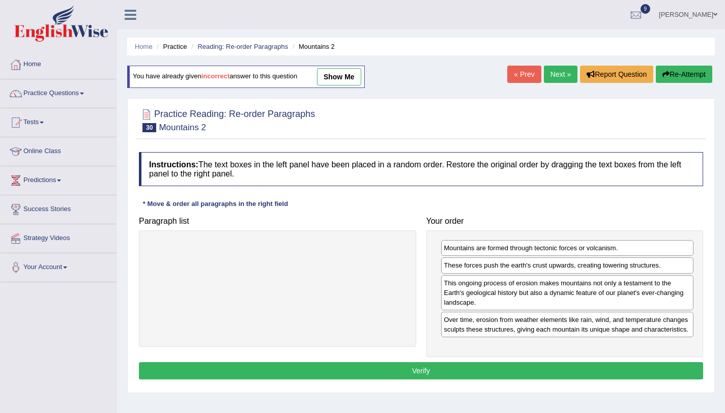
click at [582, 375] on button "Verify" at bounding box center [421, 370] width 564 height 17
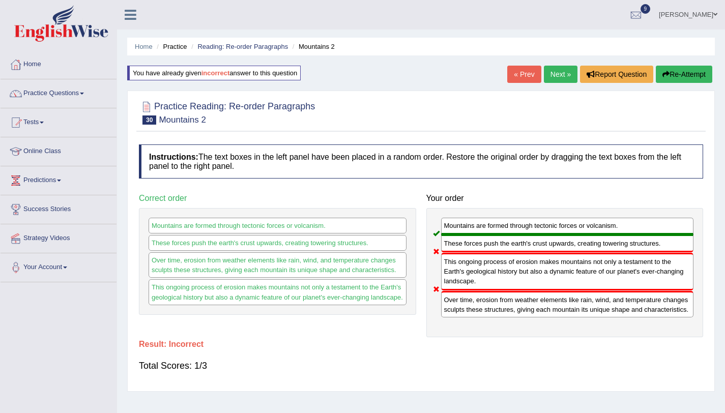
click at [687, 72] on button "Re-Attempt" at bounding box center [684, 74] width 56 height 17
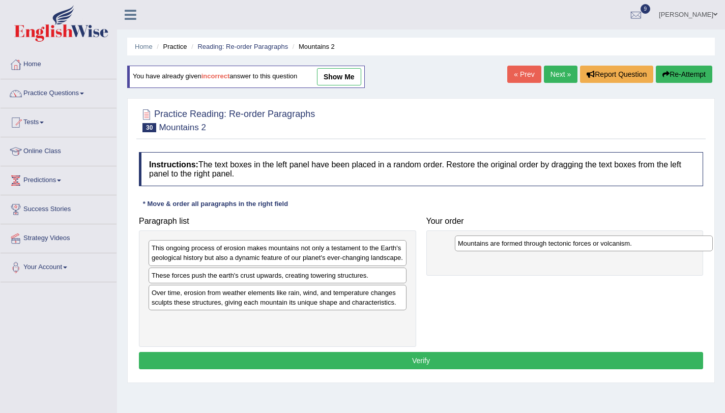
drag, startPoint x: 240, startPoint y: 249, endPoint x: 546, endPoint y: 244, distance: 306.2
click at [546, 244] on div "Mountains are formed through tectonic forces or volcanism." at bounding box center [584, 243] width 258 height 16
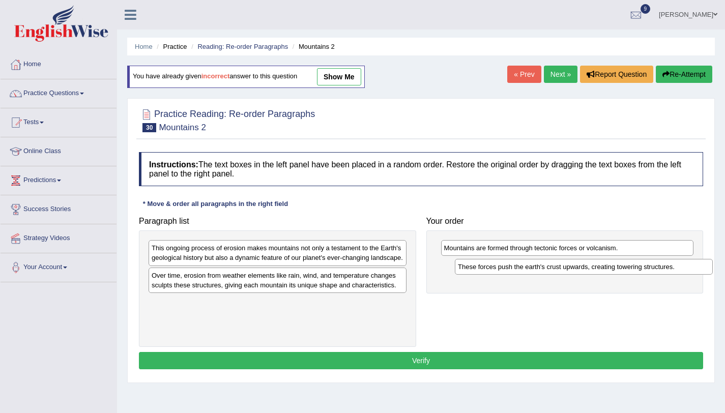
drag, startPoint x: 198, startPoint y: 289, endPoint x: 499, endPoint y: 267, distance: 302.4
click at [499, 267] on div "These forces push the earth's crust upwards, creating towering structures." at bounding box center [584, 267] width 258 height 16
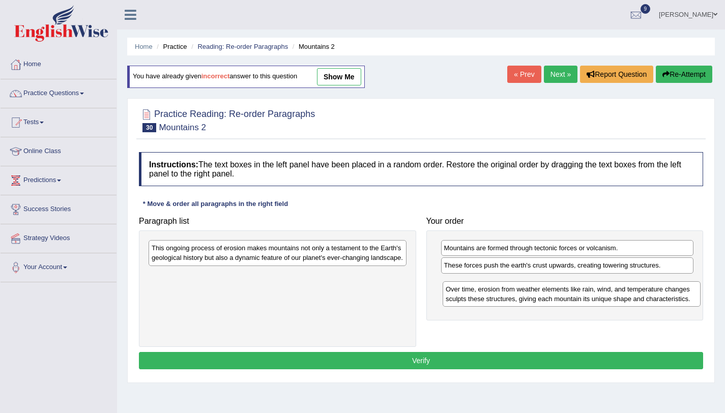
drag, startPoint x: 349, startPoint y: 304, endPoint x: 581, endPoint y: 303, distance: 231.9
click at [581, 303] on div "Over time, erosion from weather elements like rain, wind, and temperature chang…" at bounding box center [571, 293] width 258 height 25
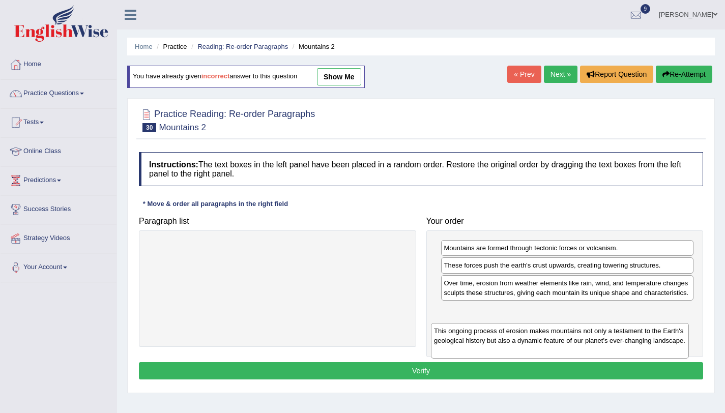
drag, startPoint x: 253, startPoint y: 262, endPoint x: 537, endPoint y: 345, distance: 295.2
click at [537, 345] on div "This ongoing process of erosion makes mountains not only a testament to the Ear…" at bounding box center [560, 340] width 258 height 35
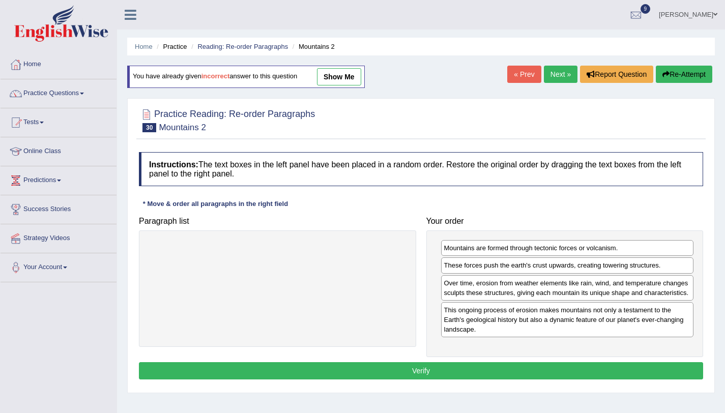
click at [535, 379] on button "Verify" at bounding box center [421, 370] width 564 height 17
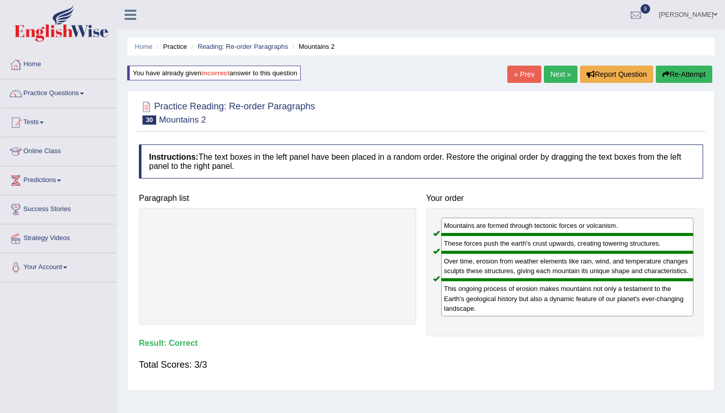
click at [550, 73] on link "Next »" at bounding box center [561, 74] width 34 height 17
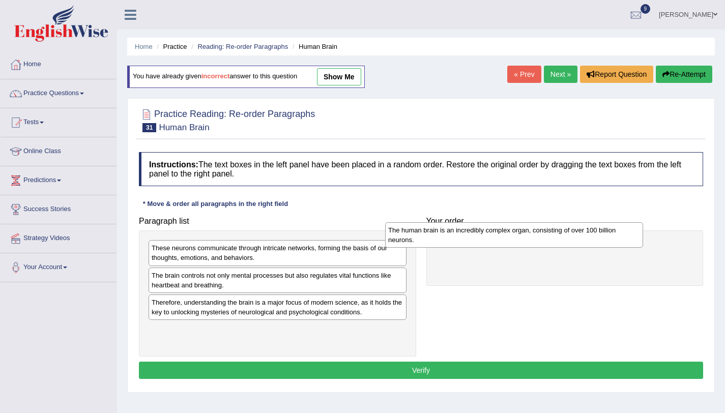
drag, startPoint x: 254, startPoint y: 307, endPoint x: 491, endPoint y: 235, distance: 248.1
click at [491, 235] on div "The human brain is an incredibly complex organ, consisting of over 100 billion …" at bounding box center [514, 234] width 258 height 25
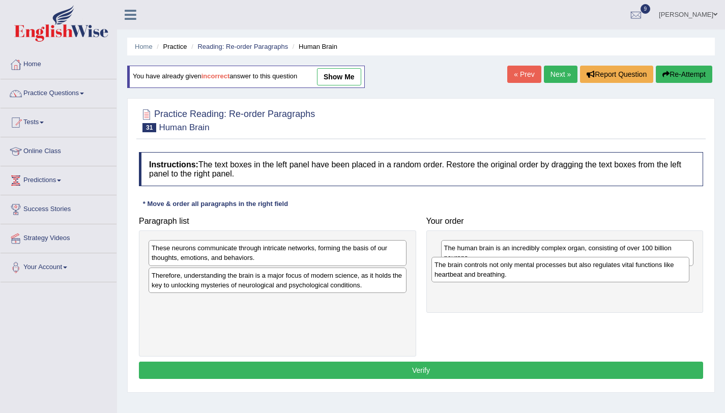
drag, startPoint x: 192, startPoint y: 283, endPoint x: 487, endPoint y: 270, distance: 295.8
click at [487, 270] on div "The brain controls not only mental processes but also regulates vital functions…" at bounding box center [560, 269] width 258 height 25
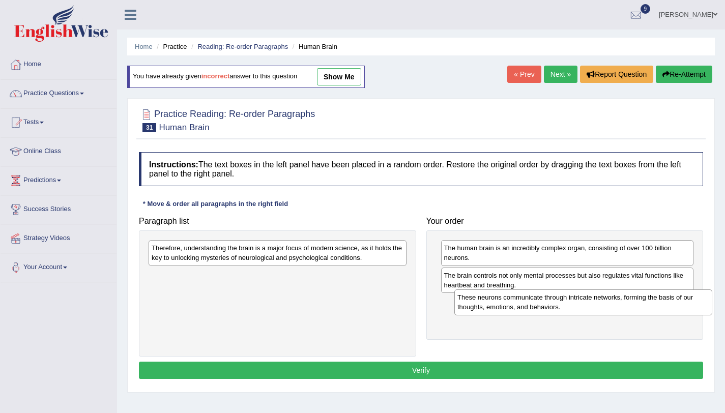
drag, startPoint x: 211, startPoint y: 260, endPoint x: 517, endPoint y: 310, distance: 309.6
click at [517, 310] on div "These neurons communicate through intricate networks, forming the basis of our …" at bounding box center [583, 301] width 258 height 25
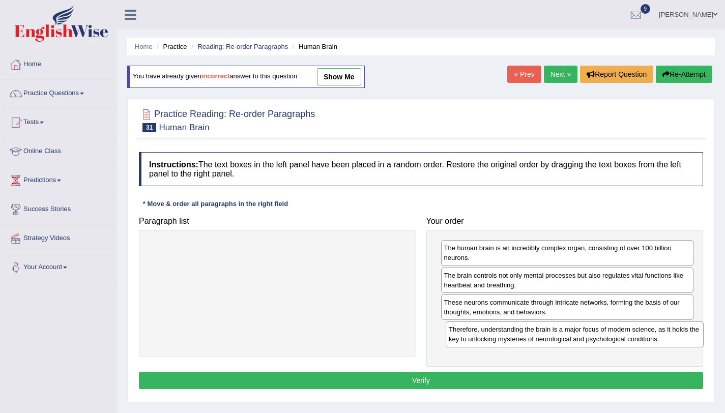
drag, startPoint x: 299, startPoint y: 257, endPoint x: 595, endPoint y: 338, distance: 306.4
click at [596, 338] on div "Therefore, understanding the brain is a major focus of modern science, as it ho…" at bounding box center [575, 333] width 258 height 25
click at [492, 378] on button "Verify" at bounding box center [421, 380] width 564 height 17
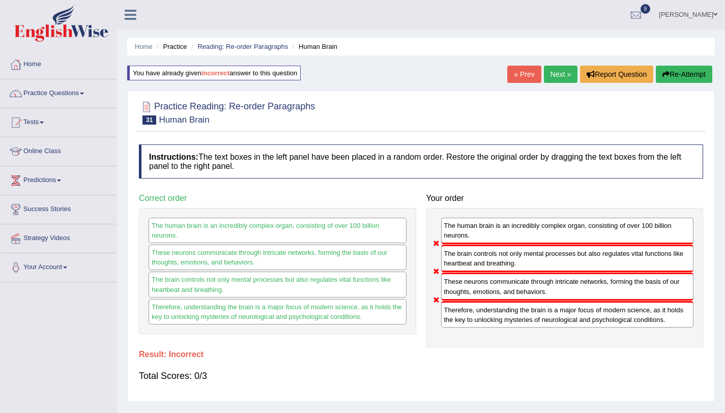
click at [681, 70] on button "Re-Attempt" at bounding box center [684, 74] width 56 height 17
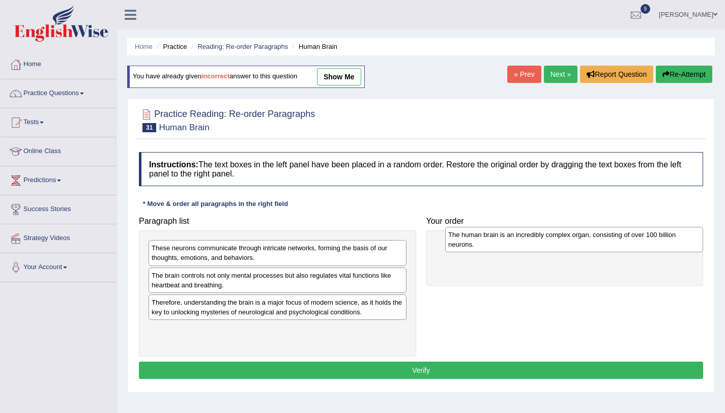
drag, startPoint x: 196, startPoint y: 306, endPoint x: 492, endPoint y: 239, distance: 304.1
click at [492, 239] on div "The human brain is an incredibly complex organ, consisting of over 100 billion …" at bounding box center [574, 239] width 258 height 25
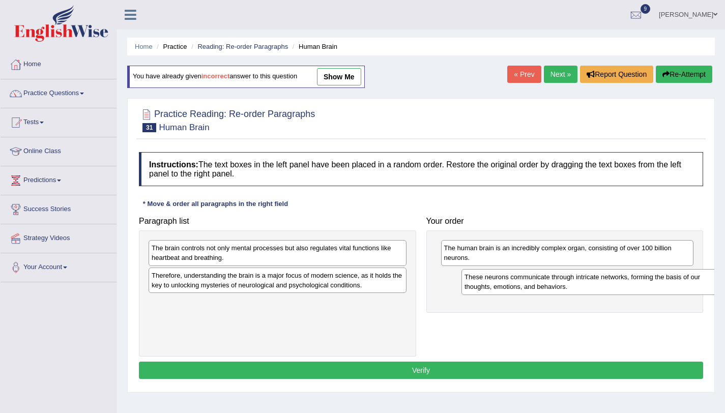
drag, startPoint x: 222, startPoint y: 253, endPoint x: 532, endPoint y: 280, distance: 310.9
click at [534, 281] on div "These neurons communicate through intricate networks, forming the basis of our …" at bounding box center [590, 281] width 258 height 25
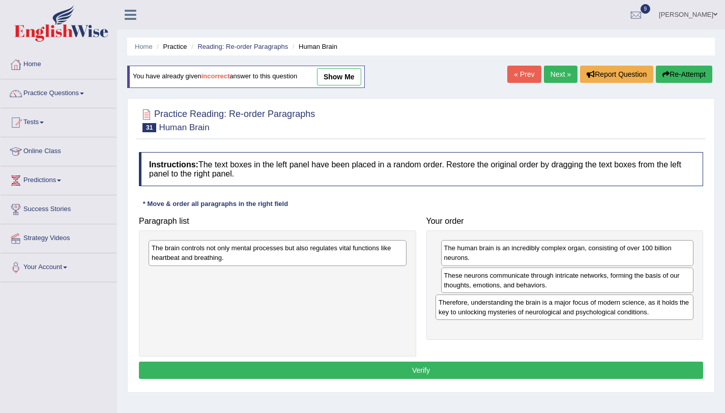
drag, startPoint x: 309, startPoint y: 284, endPoint x: 593, endPoint y: 309, distance: 284.9
click at [596, 311] on div "Therefore, understanding the brain is a major focus of modern science, as it ho…" at bounding box center [564, 306] width 258 height 25
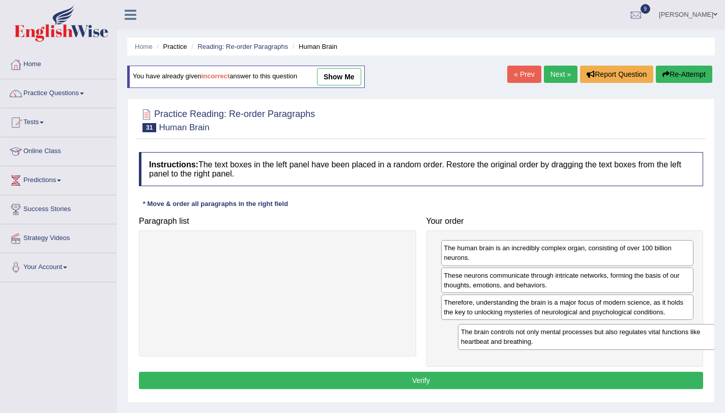
drag, startPoint x: 372, startPoint y: 252, endPoint x: 683, endPoint y: 336, distance: 321.9
click at [683, 336] on div "The brain controls not only mental processes but also regulates vital functions…" at bounding box center [587, 336] width 258 height 25
click at [655, 379] on button "Verify" at bounding box center [421, 380] width 564 height 17
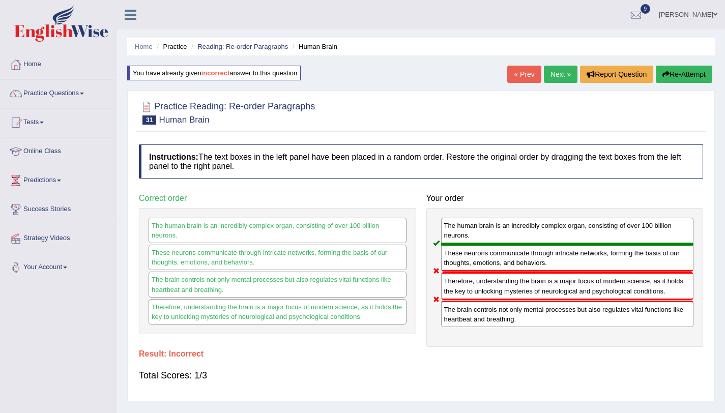
click at [688, 78] on button "Re-Attempt" at bounding box center [684, 74] width 56 height 17
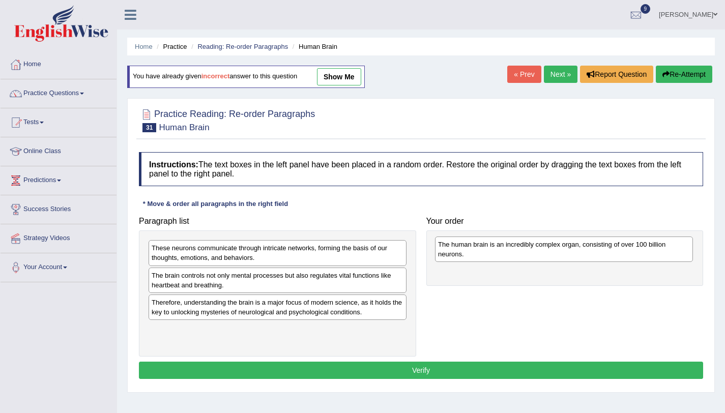
drag, startPoint x: 231, startPoint y: 308, endPoint x: 506, endPoint y: 250, distance: 281.2
click at [513, 251] on div "The human brain is an incredibly complex organ, consisting of over 100 billion …" at bounding box center [564, 249] width 258 height 25
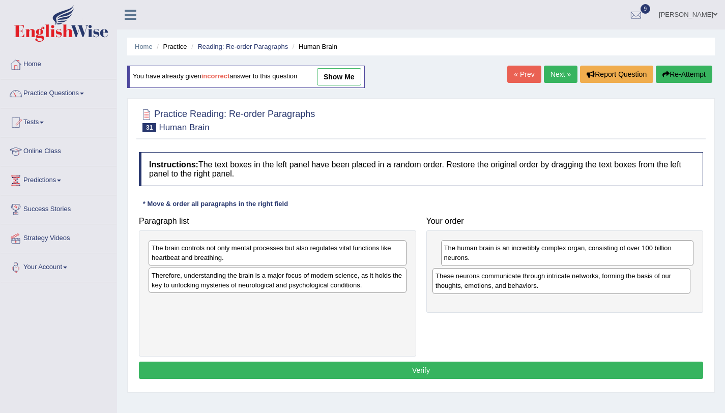
drag, startPoint x: 176, startPoint y: 254, endPoint x: 474, endPoint y: 279, distance: 298.6
click at [474, 279] on div "These neurons communicate through intricate networks, forming the basis of our …" at bounding box center [561, 280] width 258 height 25
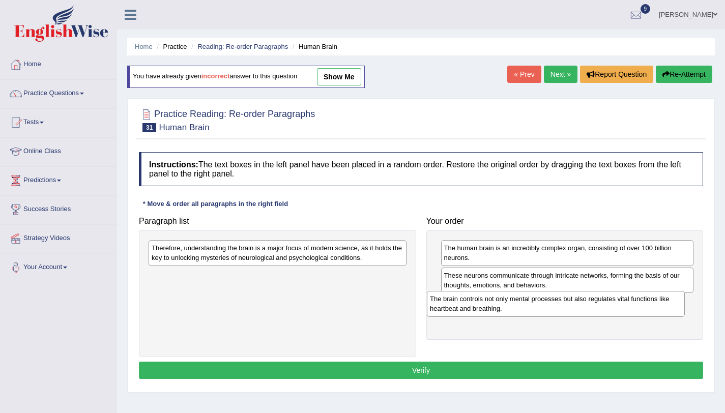
drag, startPoint x: 209, startPoint y: 251, endPoint x: 487, endPoint y: 302, distance: 282.8
click at [487, 302] on div "The brain controls not only mental processes but also regulates vital functions…" at bounding box center [556, 303] width 258 height 25
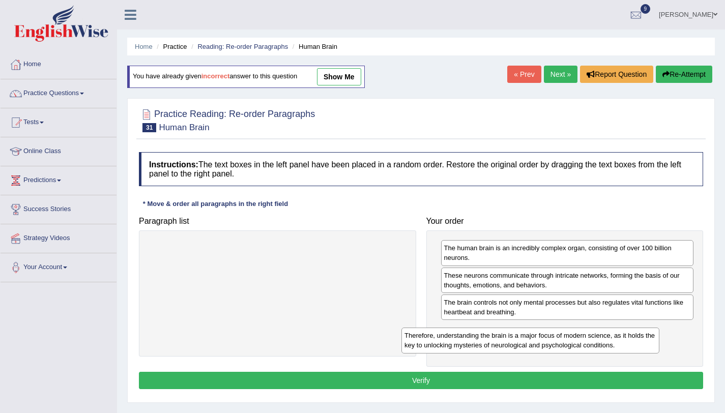
drag, startPoint x: 276, startPoint y: 257, endPoint x: 558, endPoint y: 329, distance: 290.8
click at [558, 329] on div "Therefore, understanding the brain is a major focus of modern science, as it ho…" at bounding box center [530, 340] width 258 height 25
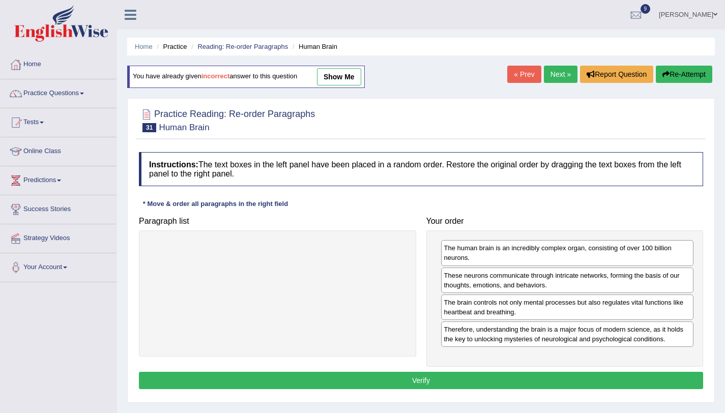
click at [528, 388] on button "Verify" at bounding box center [421, 380] width 564 height 17
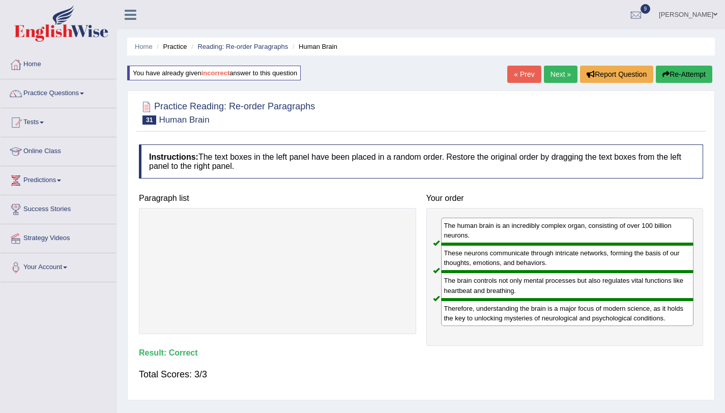
click at [561, 83] on div "« Prev Next » Report Question Re-Attempt" at bounding box center [611, 76] width 208 height 20
click at [560, 81] on link "Next »" at bounding box center [561, 74] width 34 height 17
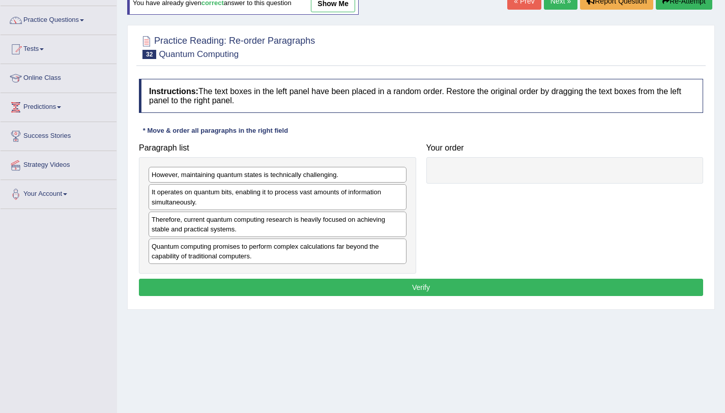
scroll to position [74, 0]
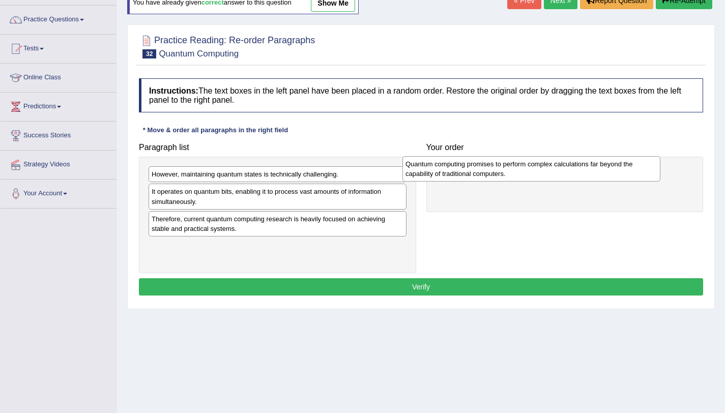
drag, startPoint x: 290, startPoint y: 257, endPoint x: 575, endPoint y: 174, distance: 296.2
click at [575, 174] on div "Quantum computing promises to perform complex calculations far beyond the capab…" at bounding box center [531, 168] width 258 height 25
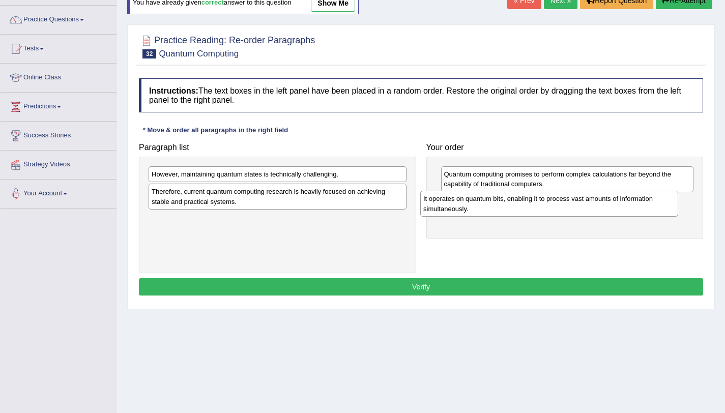
drag, startPoint x: 209, startPoint y: 204, endPoint x: 478, endPoint y: 209, distance: 268.6
click at [478, 209] on div "It operates on quantum bits, enabling it to process vast amounts of information…" at bounding box center [549, 203] width 258 height 25
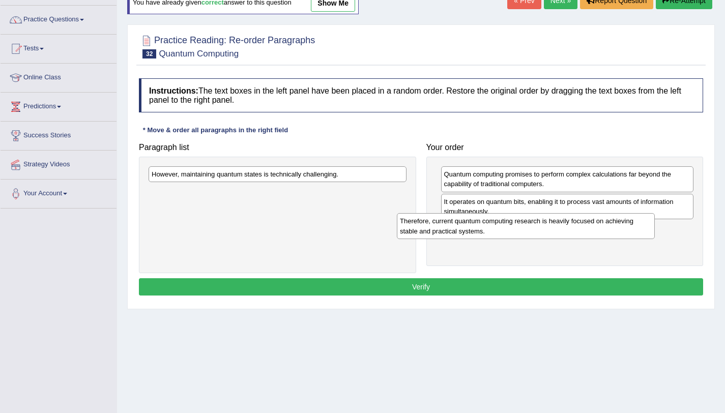
drag, startPoint x: 252, startPoint y: 203, endPoint x: 550, endPoint y: 233, distance: 299.1
click at [550, 233] on div "Therefore, current quantum computing research is heavily focused on achieving s…" at bounding box center [526, 225] width 258 height 25
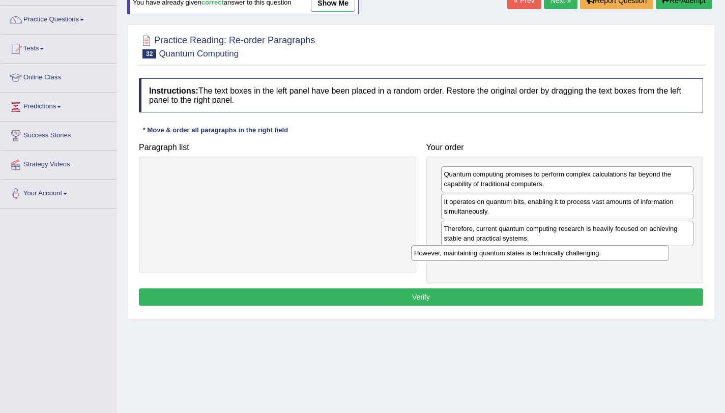
drag, startPoint x: 342, startPoint y: 179, endPoint x: 623, endPoint y: 269, distance: 294.4
click at [623, 261] on div "However, maintaining quantum states is technically challenging." at bounding box center [540, 253] width 258 height 16
click at [600, 301] on button "Verify" at bounding box center [421, 296] width 564 height 17
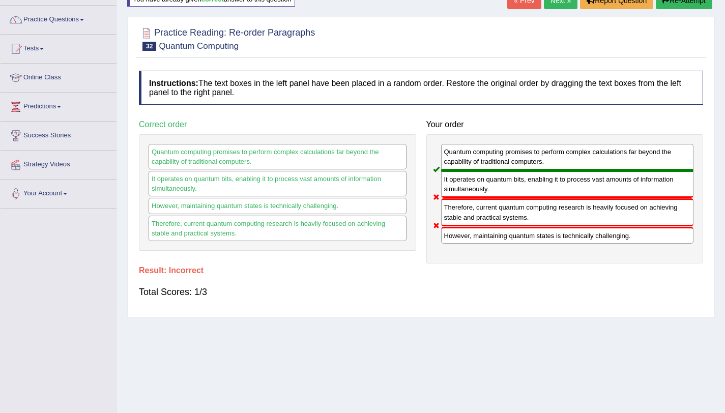
click at [670, 7] on button "Re-Attempt" at bounding box center [684, 0] width 56 height 17
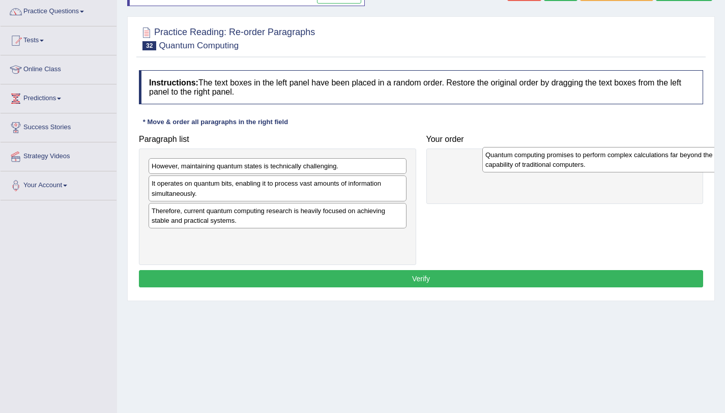
drag, startPoint x: 195, startPoint y: 247, endPoint x: 529, endPoint y: 164, distance: 343.8
click at [529, 164] on div "Quantum computing promises to perform complex calculations far beyond the capab…" at bounding box center [611, 159] width 258 height 25
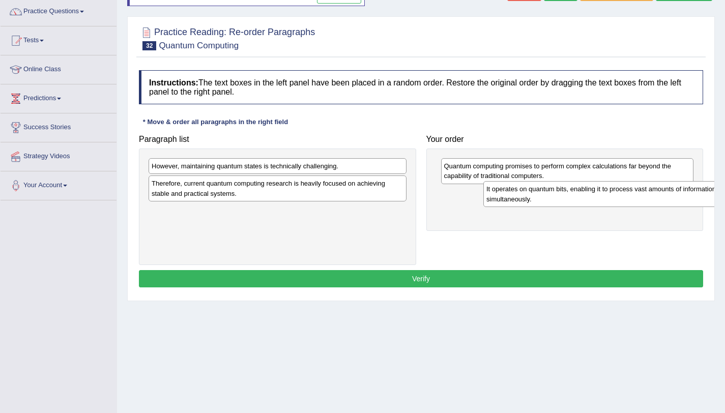
drag, startPoint x: 199, startPoint y: 193, endPoint x: 534, endPoint y: 198, distance: 334.7
click at [534, 198] on div "It operates on quantum bits, enabling it to process vast amounts of information…" at bounding box center [612, 193] width 258 height 25
click at [268, 186] on div "Therefore, current quantum computing research is heavily focused on achieving s…" at bounding box center [278, 187] width 258 height 25
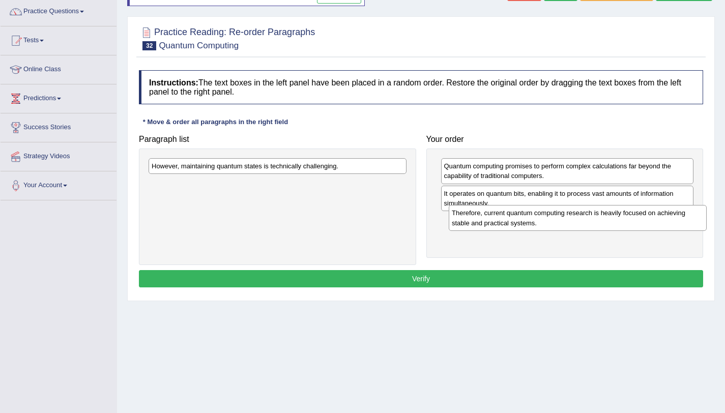
drag, startPoint x: 261, startPoint y: 185, endPoint x: 561, endPoint y: 214, distance: 301.5
click at [561, 214] on div "Therefore, current quantum computing research is heavily focused on achieving s…" at bounding box center [578, 217] width 258 height 25
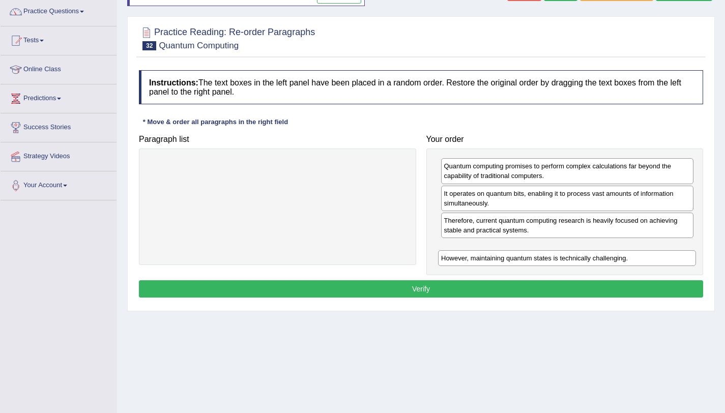
drag, startPoint x: 333, startPoint y: 164, endPoint x: 633, endPoint y: 248, distance: 311.6
click at [633, 250] on div "However, maintaining quantum states is technically challenging." at bounding box center [567, 258] width 258 height 16
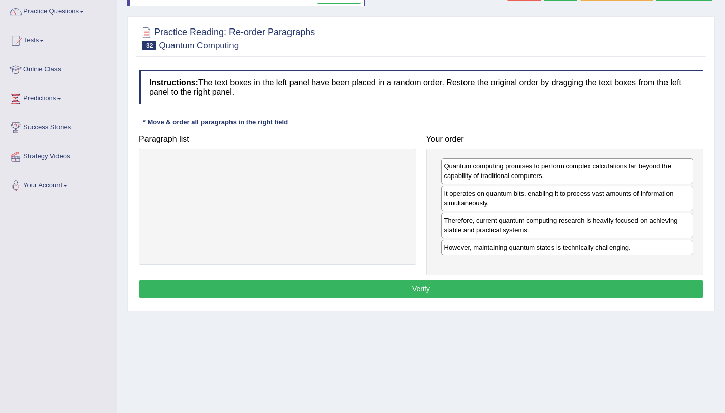
click at [597, 292] on button "Verify" at bounding box center [421, 288] width 564 height 17
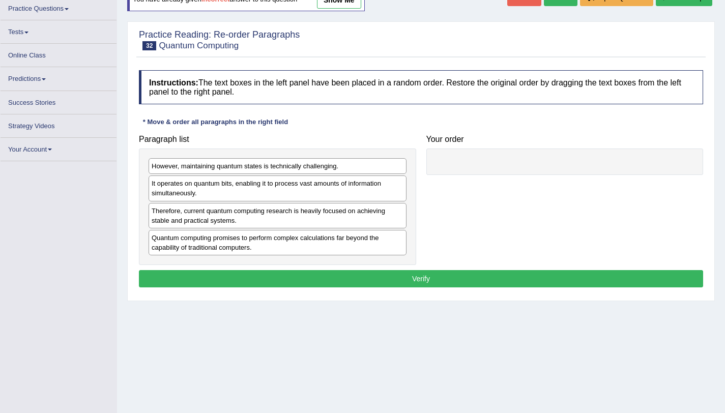
scroll to position [85, 0]
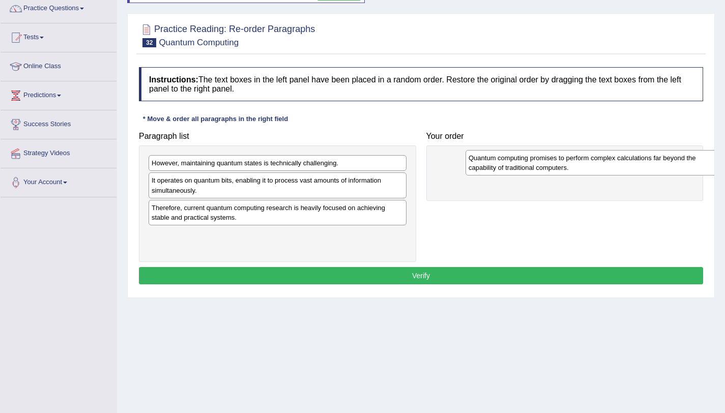
drag, startPoint x: 190, startPoint y: 235, endPoint x: 484, endPoint y: 162, distance: 303.0
click at [485, 162] on div "Quantum computing promises to perform complex calculations far beyond the capab…" at bounding box center [594, 162] width 258 height 25
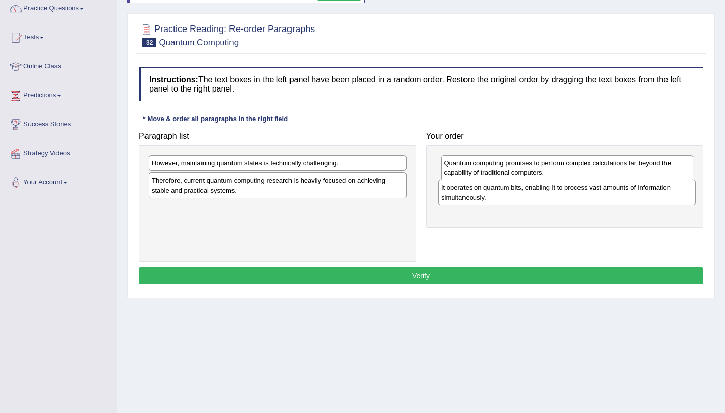
drag, startPoint x: 213, startPoint y: 186, endPoint x: 502, endPoint y: 193, distance: 289.5
click at [502, 193] on div "It operates on quantum bits, enabling it to process vast amounts of information…" at bounding box center [567, 192] width 258 height 25
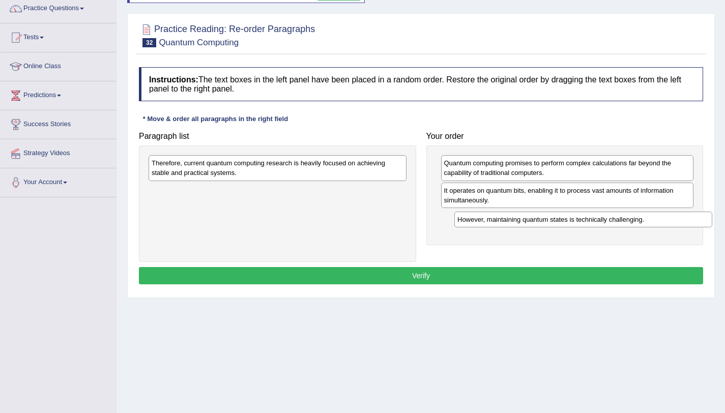
drag, startPoint x: 298, startPoint y: 181, endPoint x: 559, endPoint y: 203, distance: 262.9
click at [574, 212] on div "However, maintaining quantum states is technically challenging." at bounding box center [583, 220] width 258 height 16
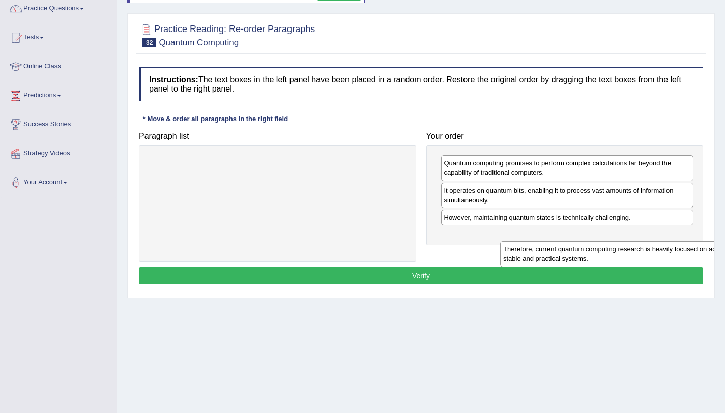
drag, startPoint x: 301, startPoint y: 158, endPoint x: 622, endPoint y: 233, distance: 329.6
click at [622, 241] on div "Therefore, current quantum computing research is heavily focused on achieving s…" at bounding box center [629, 253] width 258 height 25
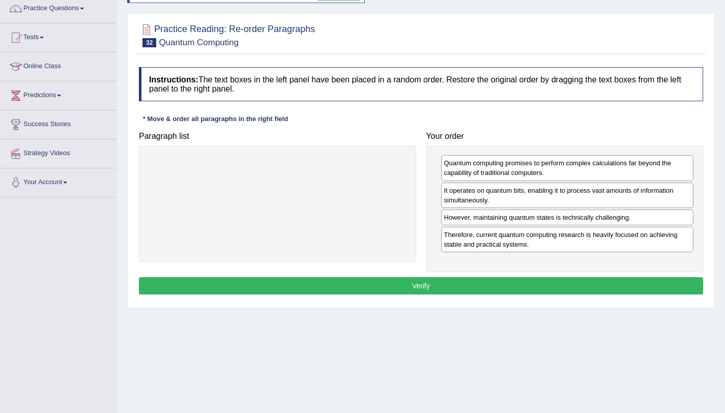
click at [610, 294] on div "Instructions: The text boxes in the left panel have been placed in a random ord…" at bounding box center [420, 182] width 569 height 241
click at [610, 293] on button "Verify" at bounding box center [421, 285] width 564 height 17
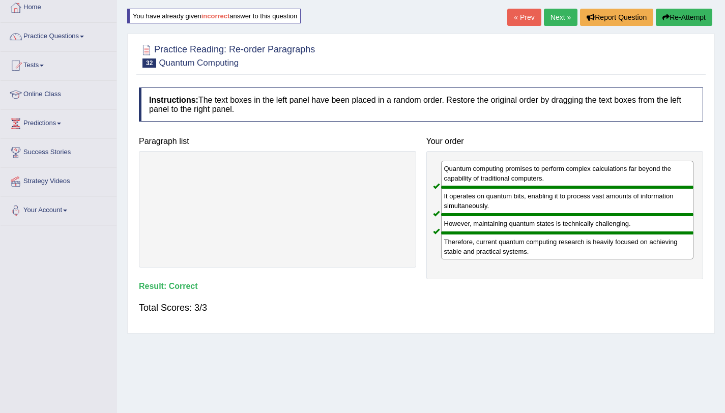
scroll to position [0, 0]
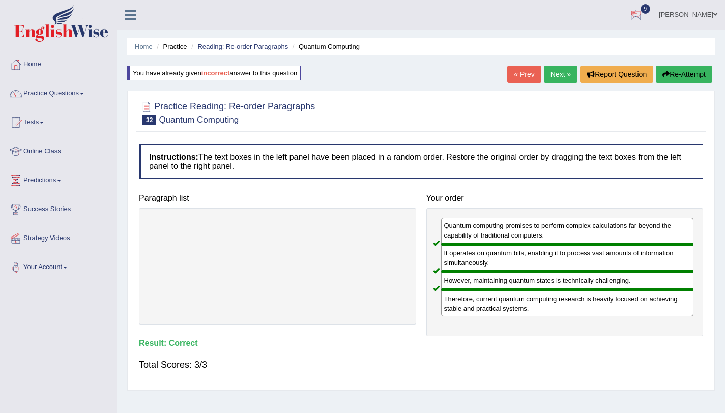
click at [556, 69] on link "Next »" at bounding box center [561, 74] width 34 height 17
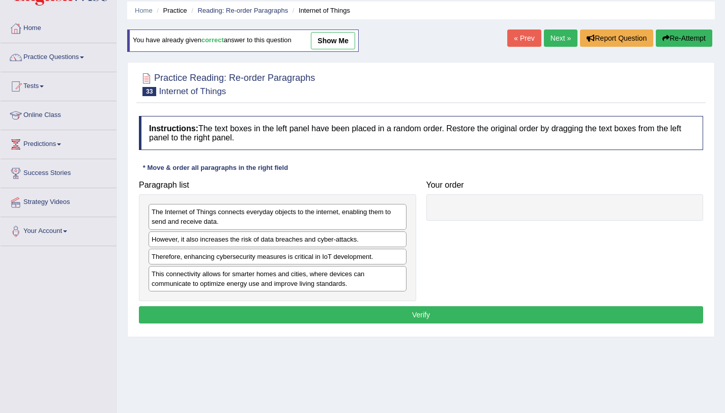
scroll to position [121, 0]
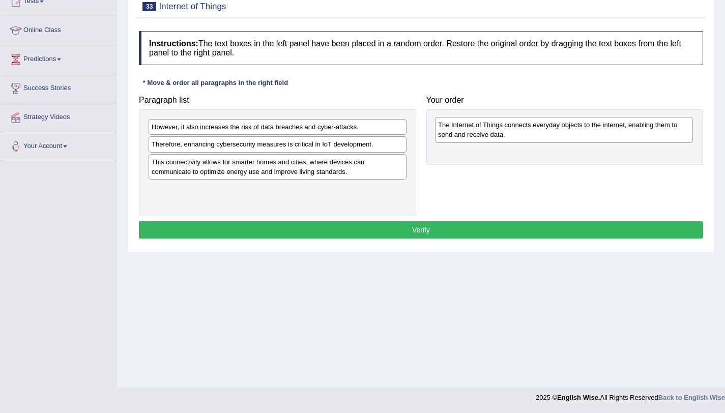
drag, startPoint x: 313, startPoint y: 133, endPoint x: 599, endPoint y: 131, distance: 286.4
click at [599, 131] on div "The Internet of Things connects everyday objects to the internet, enabling them…" at bounding box center [564, 129] width 258 height 25
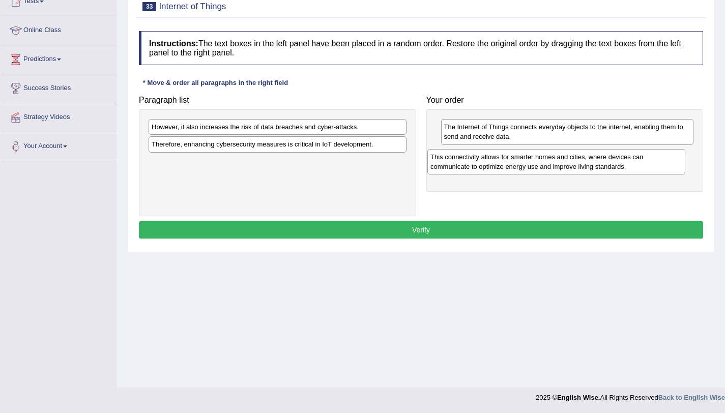
drag, startPoint x: 259, startPoint y: 164, endPoint x: 553, endPoint y: 151, distance: 294.3
click at [553, 151] on div "This connectivity allows for smarter homes and cities, where devices can commun…" at bounding box center [556, 161] width 258 height 25
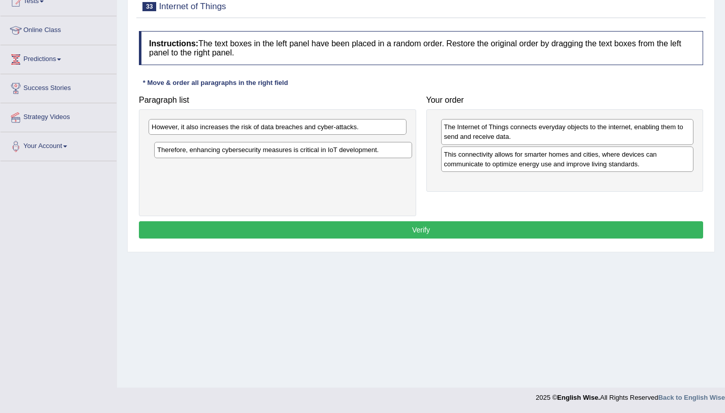
drag, startPoint x: 363, startPoint y: 143, endPoint x: 369, endPoint y: 149, distance: 7.9
click at [369, 149] on div "Therefore, enhancing cybersecurity measures is critical in IoT development." at bounding box center [283, 150] width 258 height 16
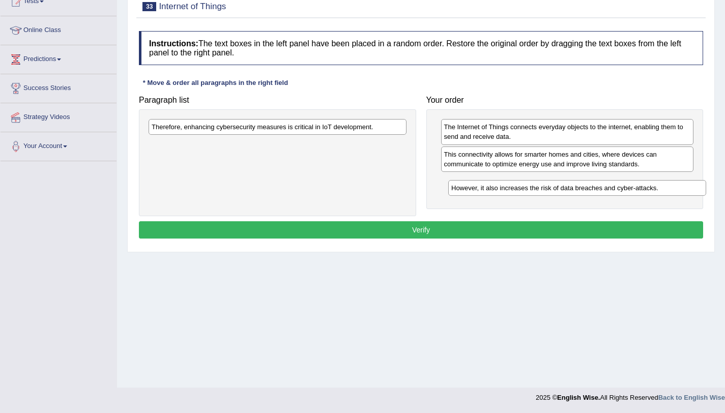
drag, startPoint x: 363, startPoint y: 127, endPoint x: 674, endPoint y: 184, distance: 316.4
click at [674, 184] on div "However, it also increases the risk of data breaches and cyber-attacks." at bounding box center [577, 188] width 258 height 16
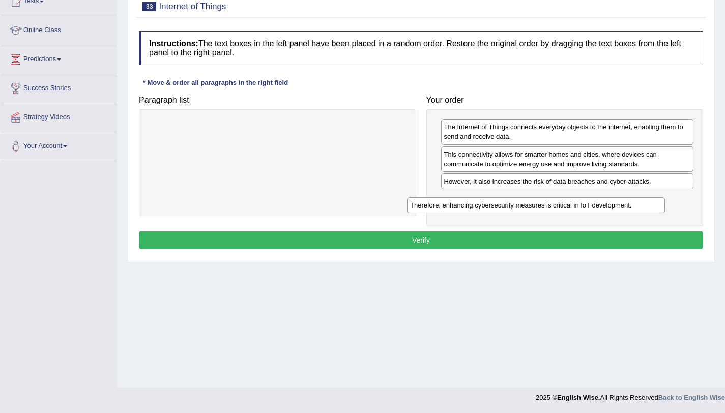
drag, startPoint x: 361, startPoint y: 131, endPoint x: 646, endPoint y: 194, distance: 292.6
click at [646, 197] on div "Therefore, enhancing cybersecurity measures is critical in IoT development." at bounding box center [536, 205] width 258 height 16
click at [616, 241] on button "Verify" at bounding box center [421, 239] width 564 height 17
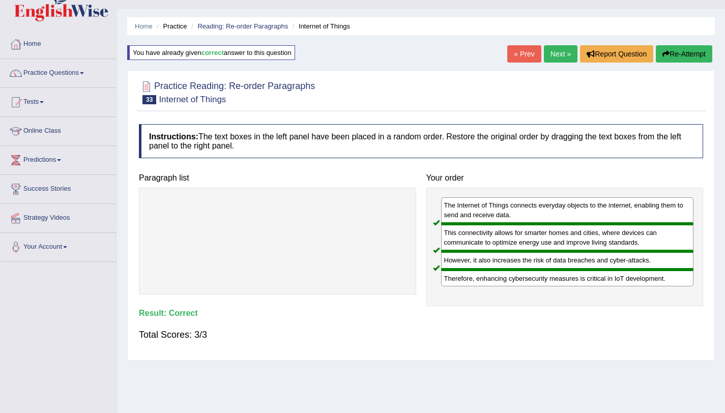
scroll to position [0, 0]
